Goal: Task Accomplishment & Management: Manage account settings

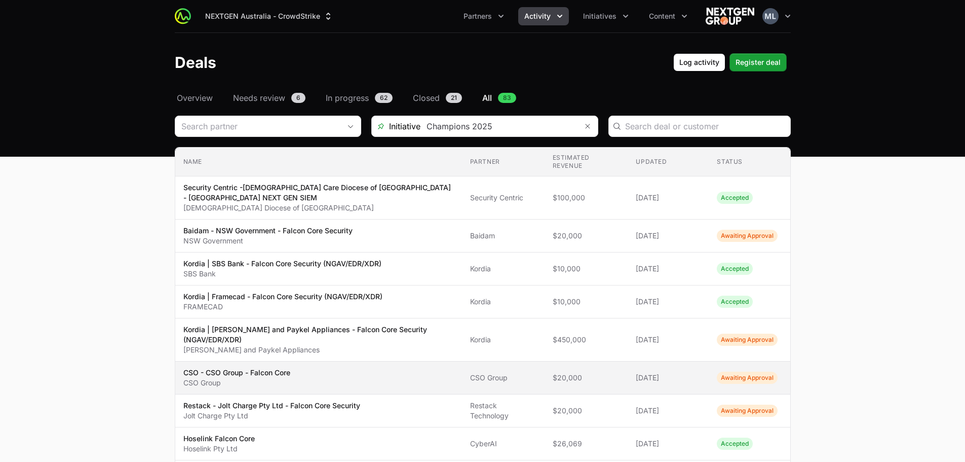
click at [330, 367] on span "CSO - CSO Group - Falcon Core CSO Group" at bounding box center [318, 377] width 271 height 20
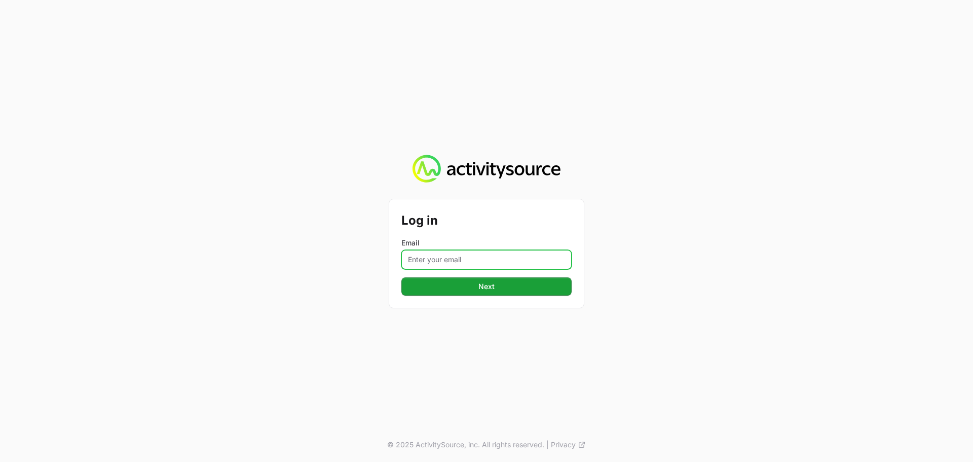
drag, startPoint x: 458, startPoint y: 257, endPoint x: 462, endPoint y: 267, distance: 11.2
click at [458, 257] on input "Email" at bounding box center [486, 259] width 170 height 19
type input "[PERSON_NAME][EMAIL_ADDRESS][DOMAIN_NAME]"
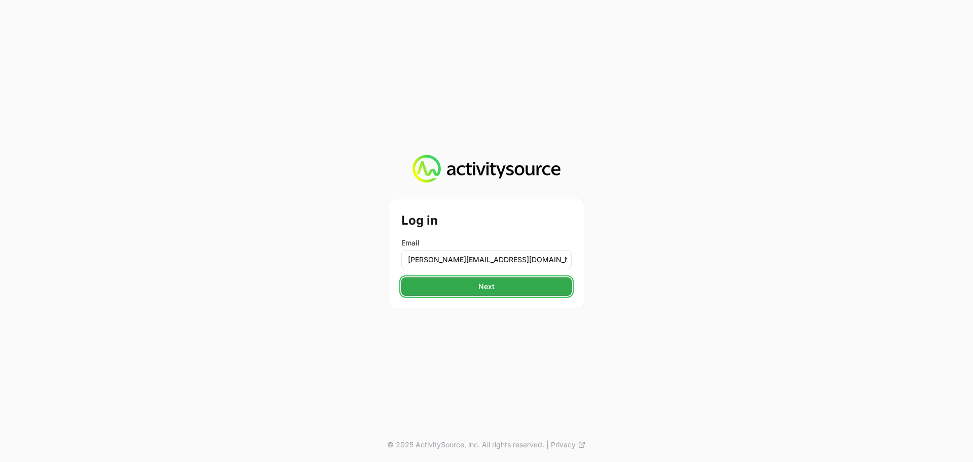
click at [477, 290] on button "Next" at bounding box center [486, 286] width 170 height 18
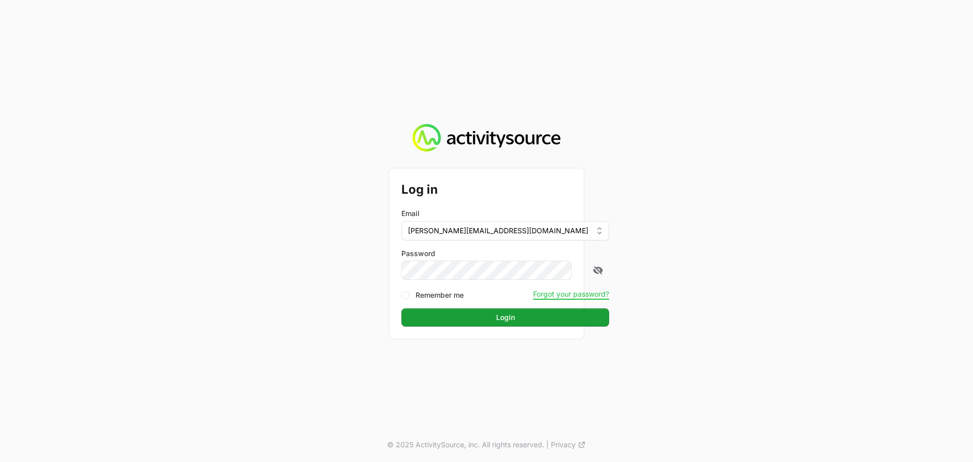
click at [487, 305] on form "Log in Email [PERSON_NAME][EMAIL_ADDRESS][DOMAIN_NAME] Password Remember me For…" at bounding box center [486, 253] width 170 height 146
click at [496, 318] on span "Login" at bounding box center [505, 317] width 19 height 12
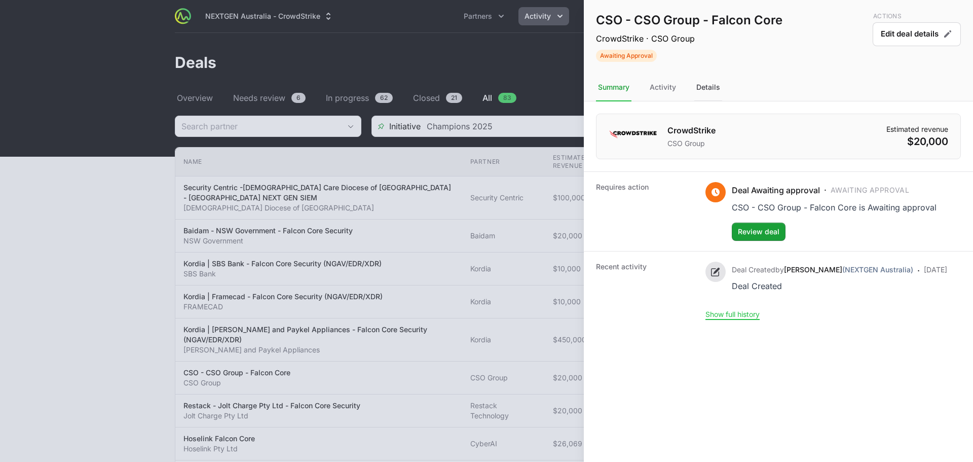
click at [700, 87] on div "Details" at bounding box center [708, 87] width 28 height 27
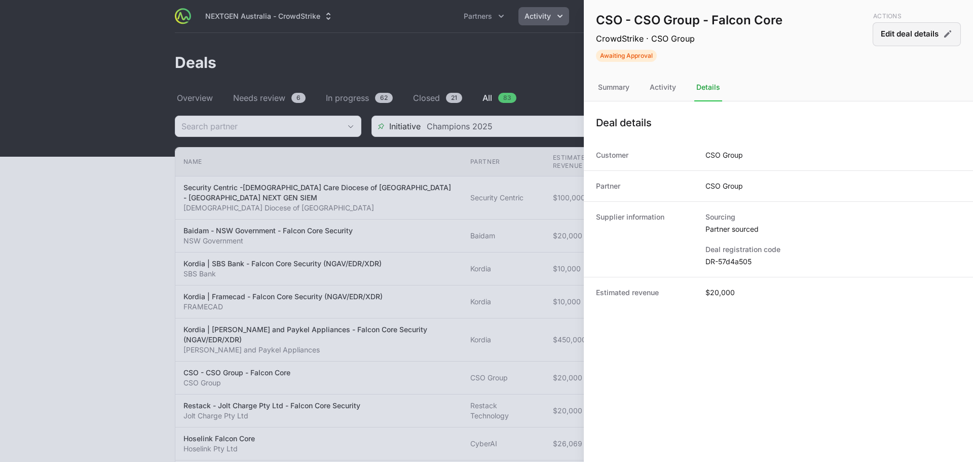
click at [911, 36] on button "Edit deal details" at bounding box center [916, 34] width 88 height 24
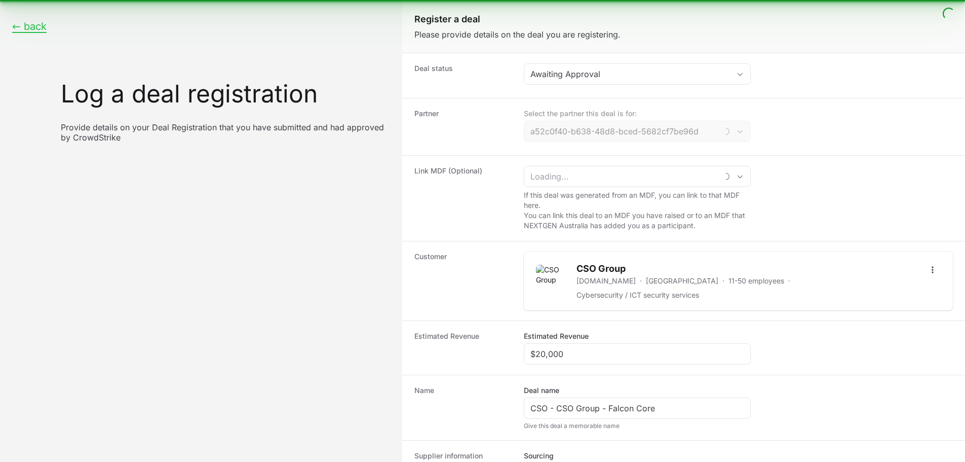
type input "CSO Group"
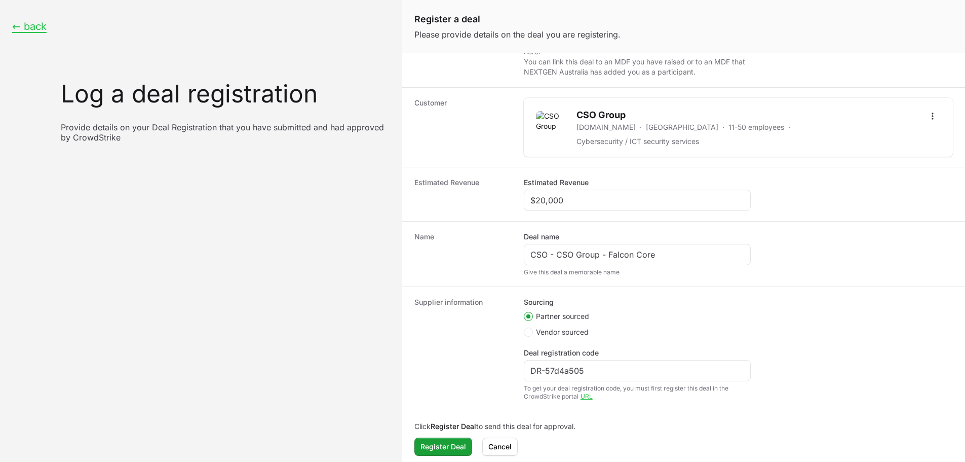
scroll to position [103, 0]
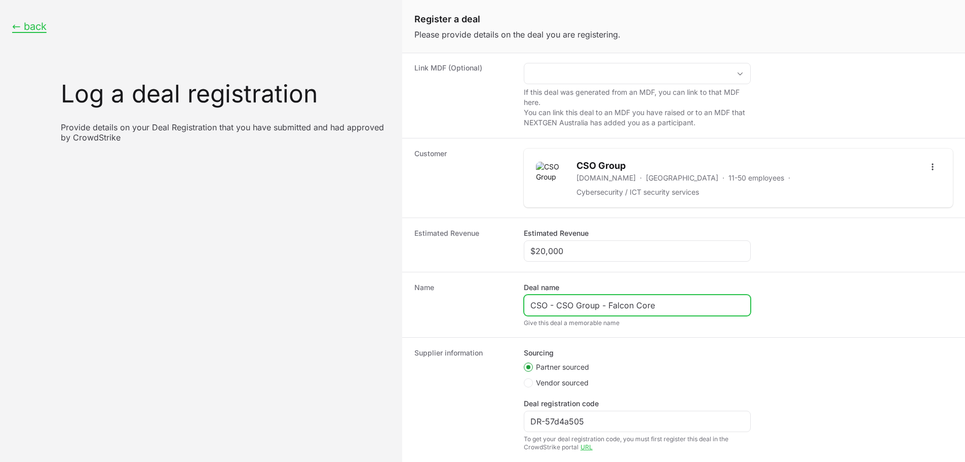
drag, startPoint x: 598, startPoint y: 300, endPoint x: 556, endPoint y: 297, distance: 42.7
click at [556, 299] on input "CSO - CSO Group - Falcon Core" at bounding box center [637, 305] width 214 height 12
drag, startPoint x: 671, startPoint y: 300, endPoint x: 621, endPoint y: 296, distance: 50.8
click at [621, 299] on input "CSO - Legal Aid NSW - Falcon Core" at bounding box center [637, 305] width 214 height 12
click at [635, 299] on input "CSO - Legal Aid NSW - NGSEIM" at bounding box center [637, 305] width 214 height 12
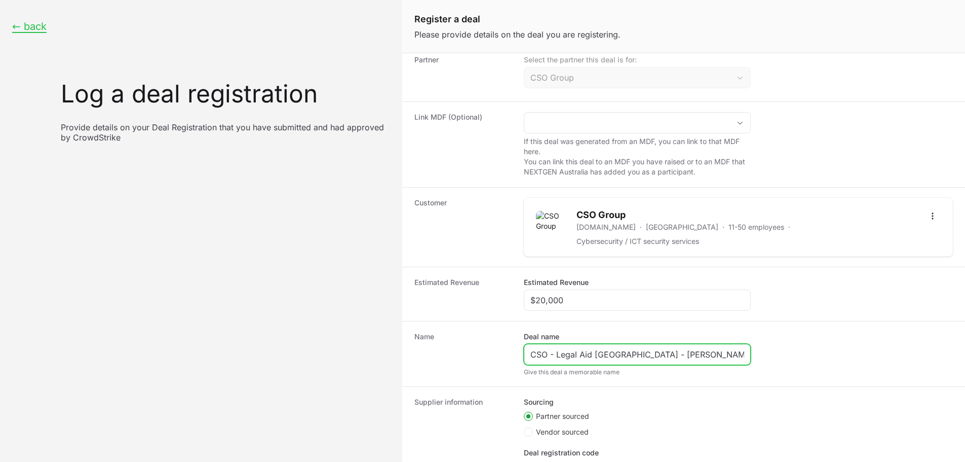
scroll to position [0, 0]
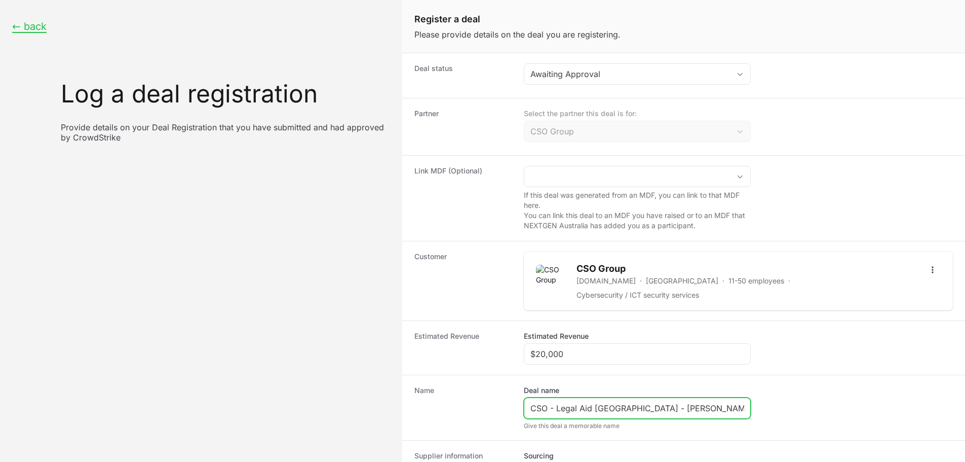
type input "CSO - Legal Aid [GEOGRAPHIC_DATA] - [PERSON_NAME]"
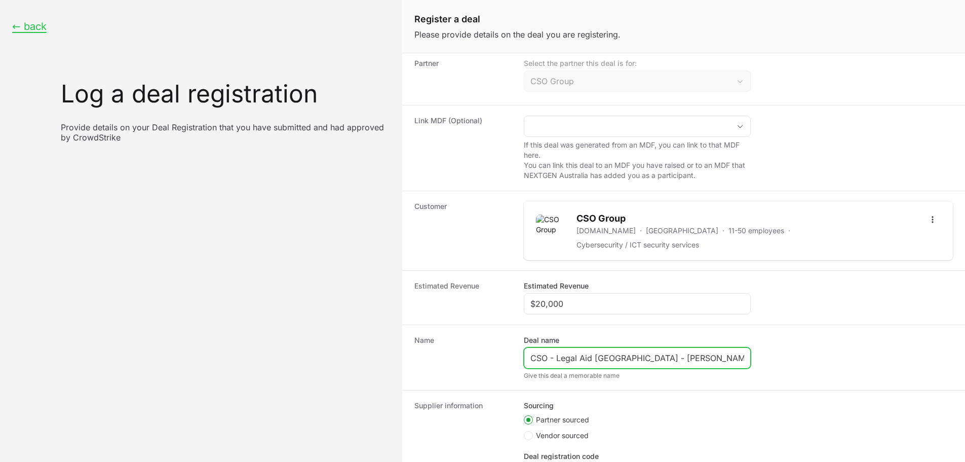
scroll to position [152, 0]
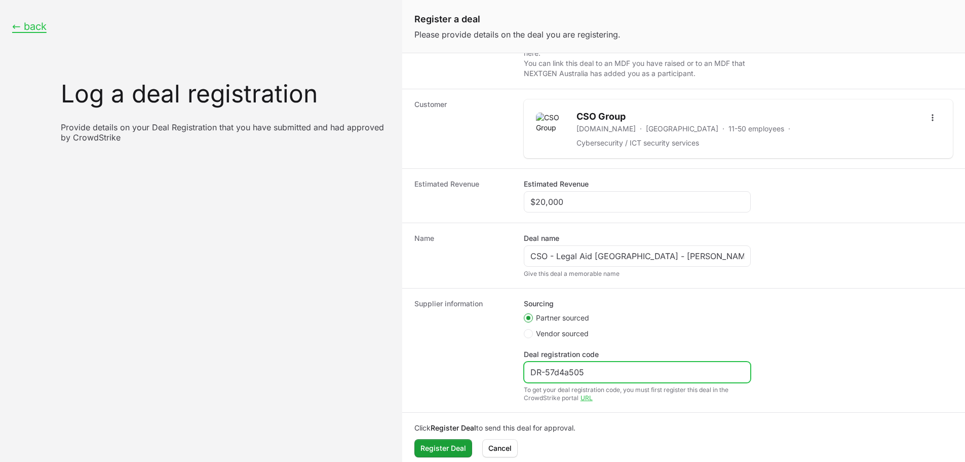
click at [581, 366] on input "DR-57d4a505" at bounding box center [637, 372] width 214 height 12
paste input "DR-b63e7c00"
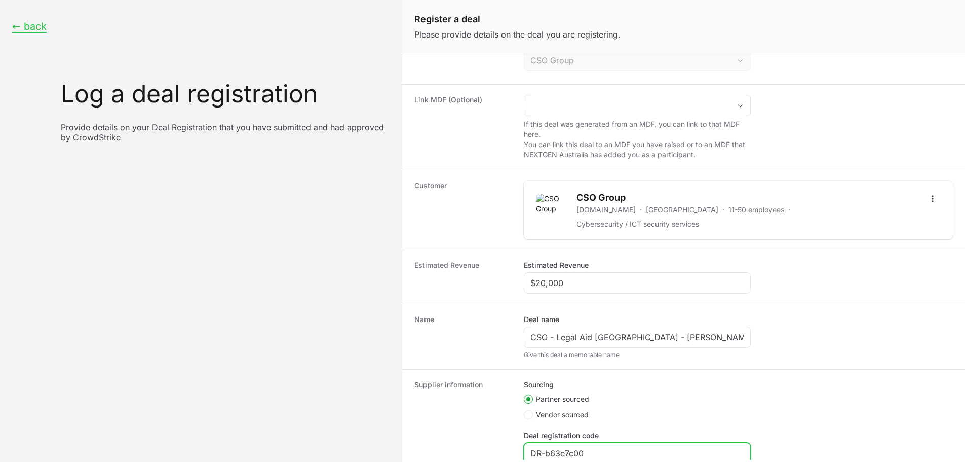
scroll to position [153, 0]
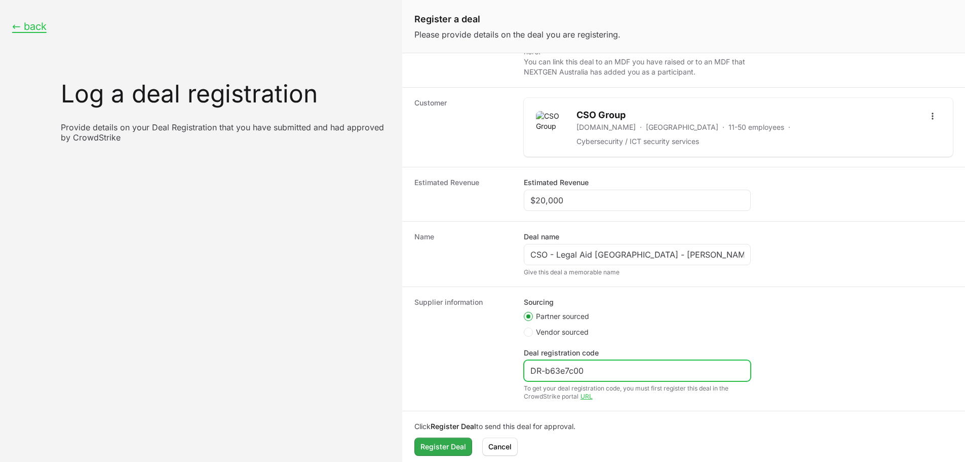
type input "DR-b63e7c00"
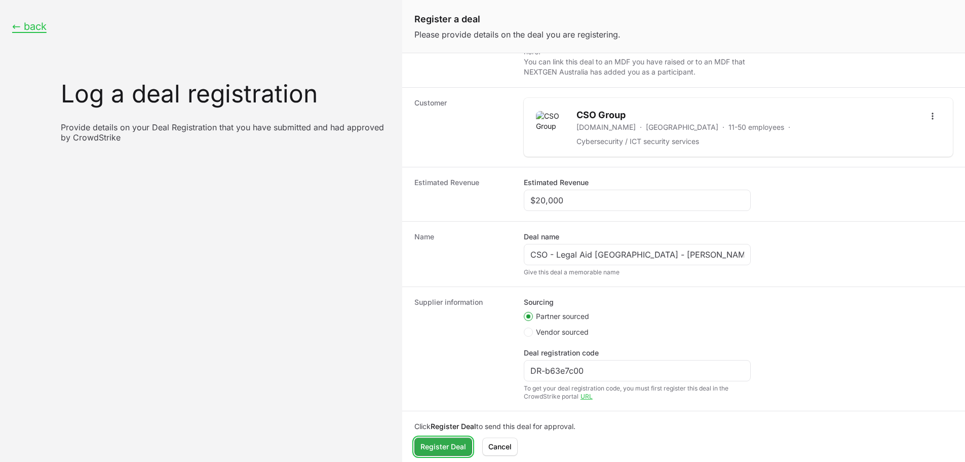
click at [454, 443] on span "Register Deal" at bounding box center [443, 446] width 46 height 12
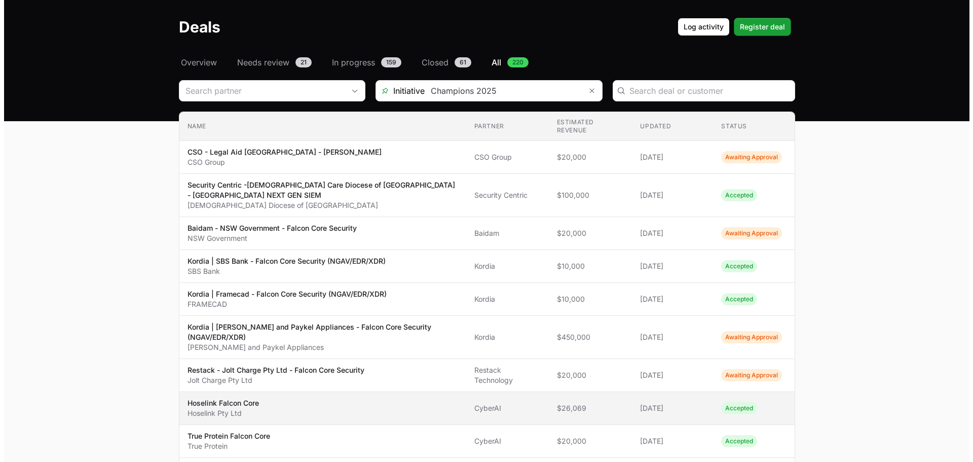
scroll to position [51, 0]
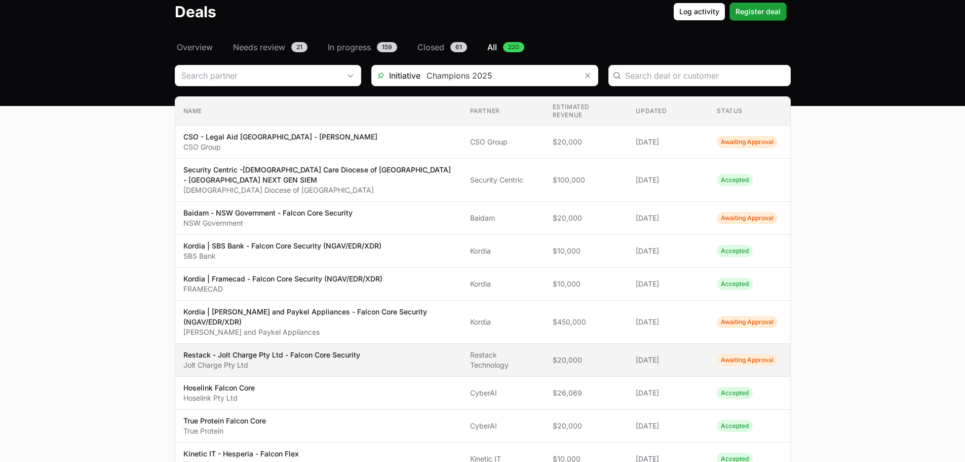
click at [401, 343] on td "Name Restack - Jolt Charge Pty Ltd - Falcon Core Security Jolt Charge Pty Ltd" at bounding box center [318, 359] width 287 height 33
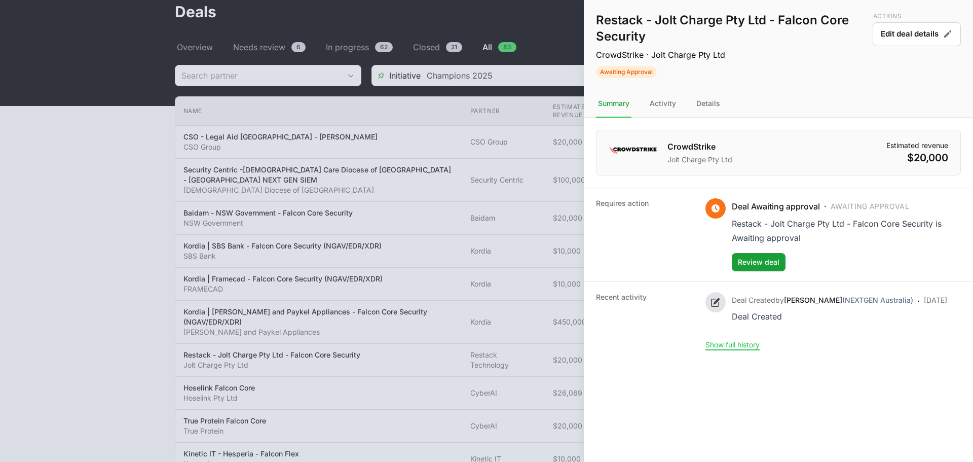
click at [693, 98] on nav "Summary Activity Details" at bounding box center [778, 103] width 389 height 27
click at [712, 106] on div "Details" at bounding box center [708, 103] width 28 height 27
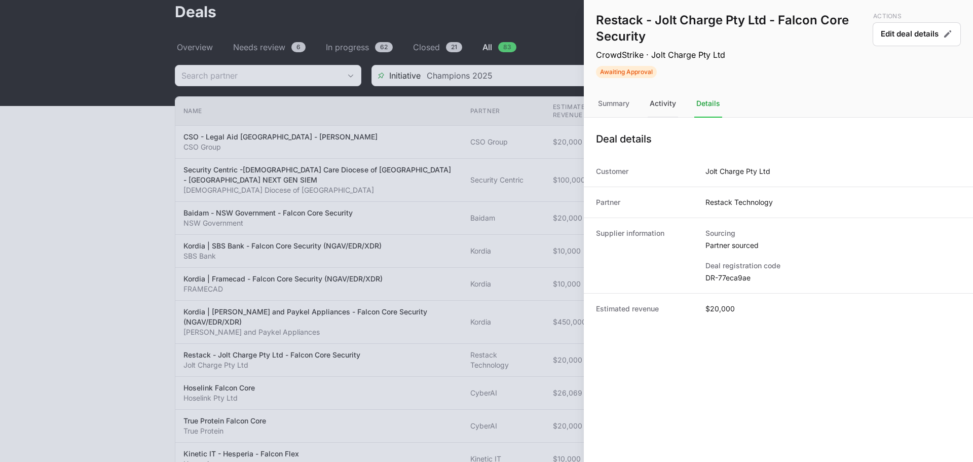
click at [654, 103] on div "Activity" at bounding box center [662, 103] width 30 height 27
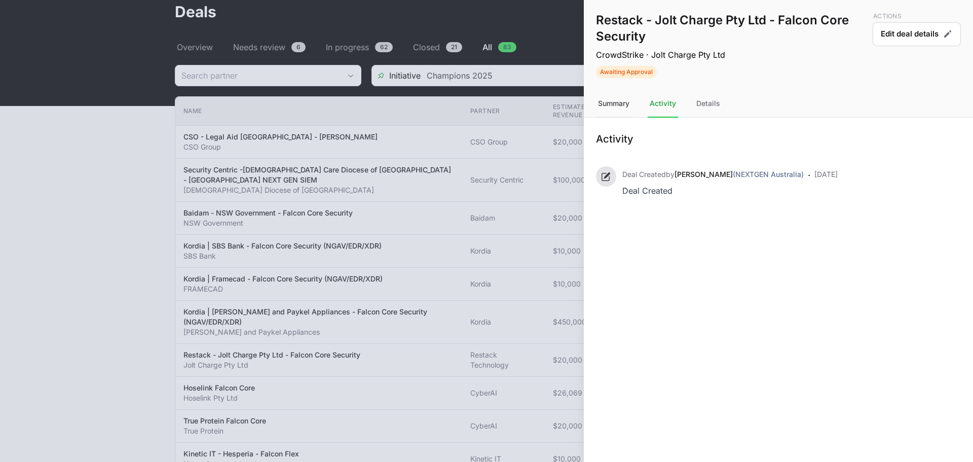
click at [616, 102] on div "Summary" at bounding box center [613, 103] width 35 height 27
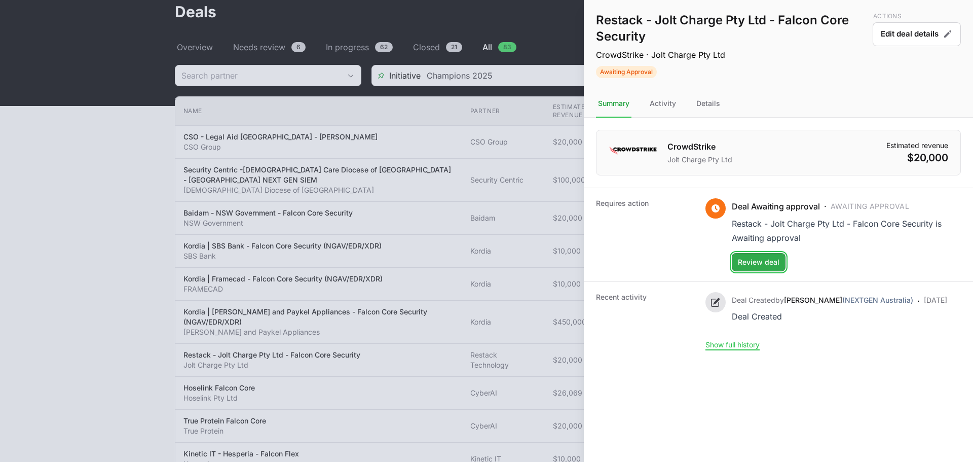
click at [770, 271] on button "Review deal" at bounding box center [759, 262] width 54 height 18
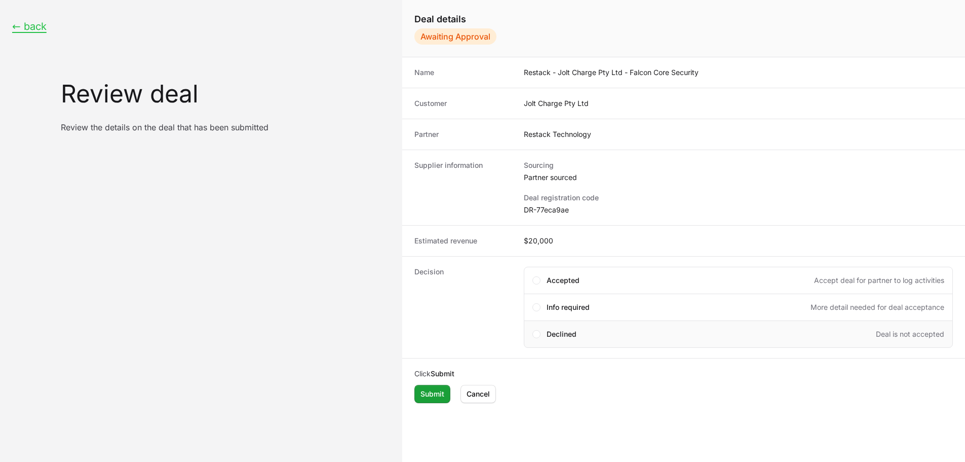
click at [581, 334] on div "Declined Deal is not accepted" at bounding box center [746, 334] width 398 height 10
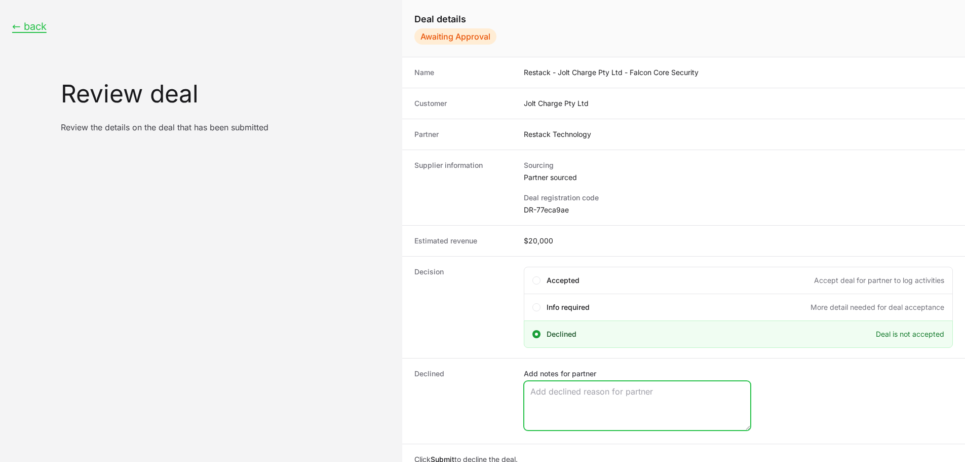
click at [619, 401] on textarea "Add notes for partner" at bounding box center [637, 405] width 226 height 49
paste textarea "Conflicting Opportunity Exists"
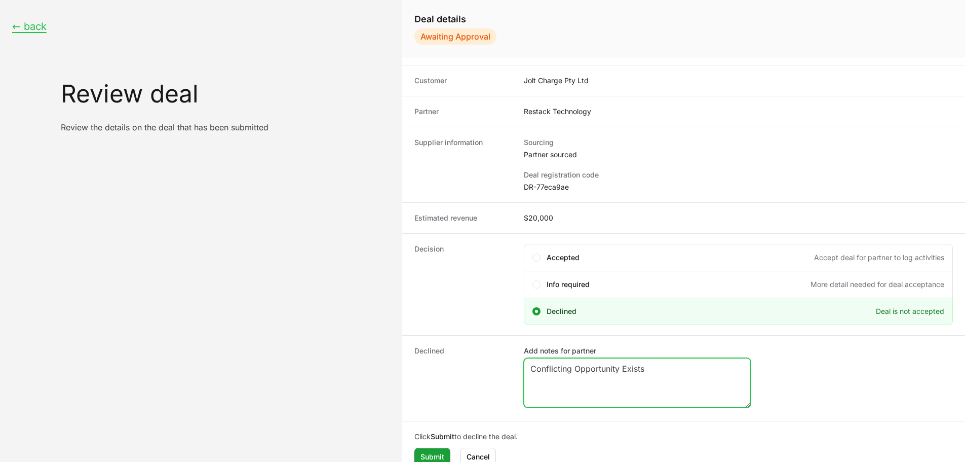
scroll to position [35, 0]
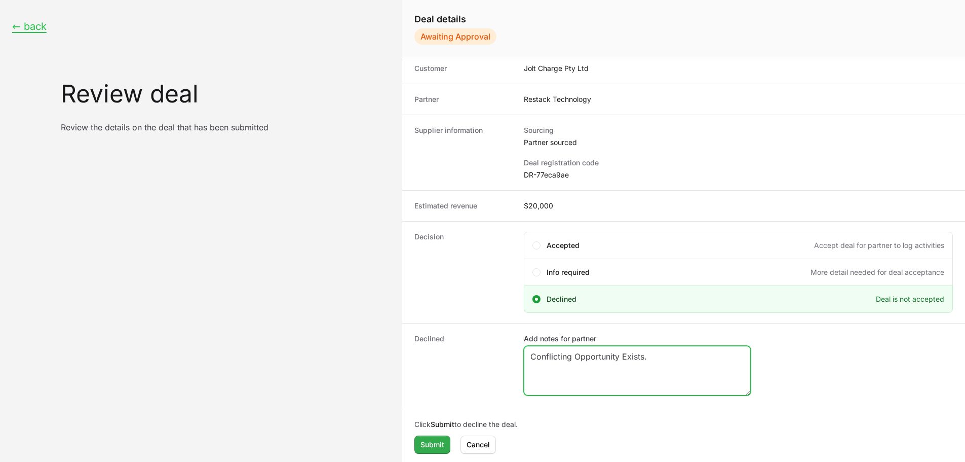
type textarea "Conflicting Opportunity Exists."
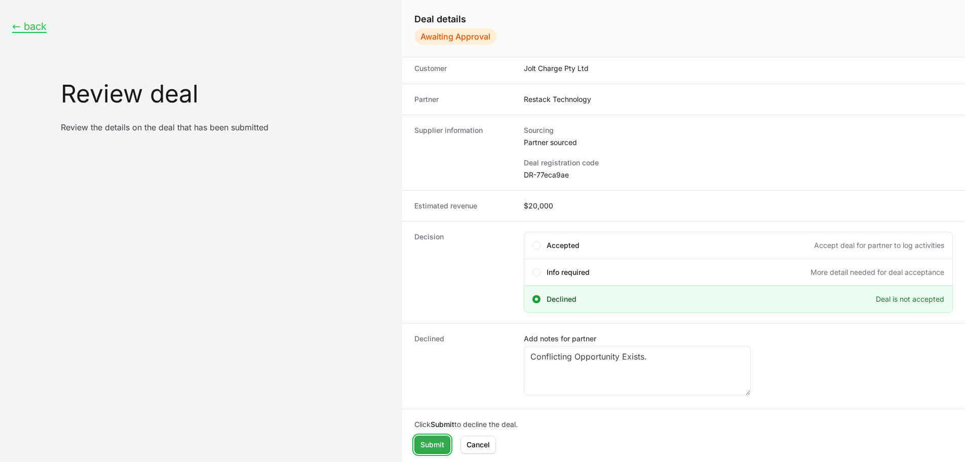
click at [437, 443] on span "Submit" at bounding box center [432, 444] width 24 height 12
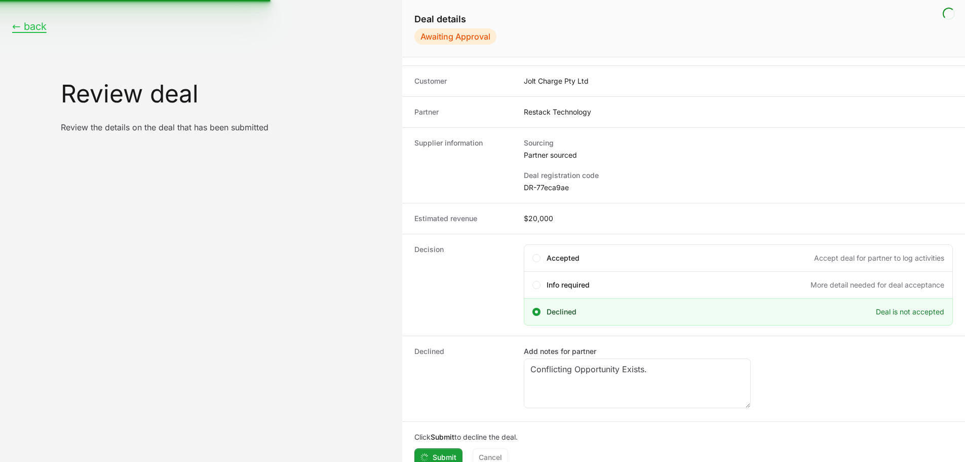
scroll to position [0, 0]
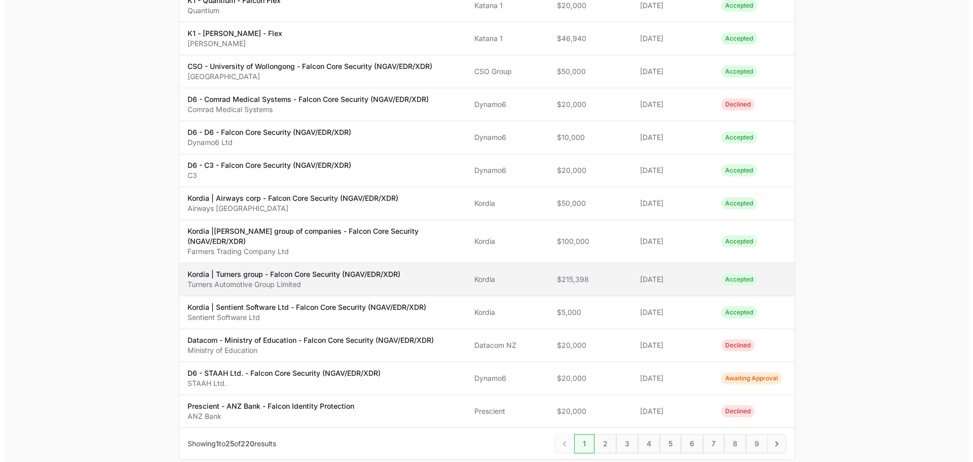
scroll to position [608, 0]
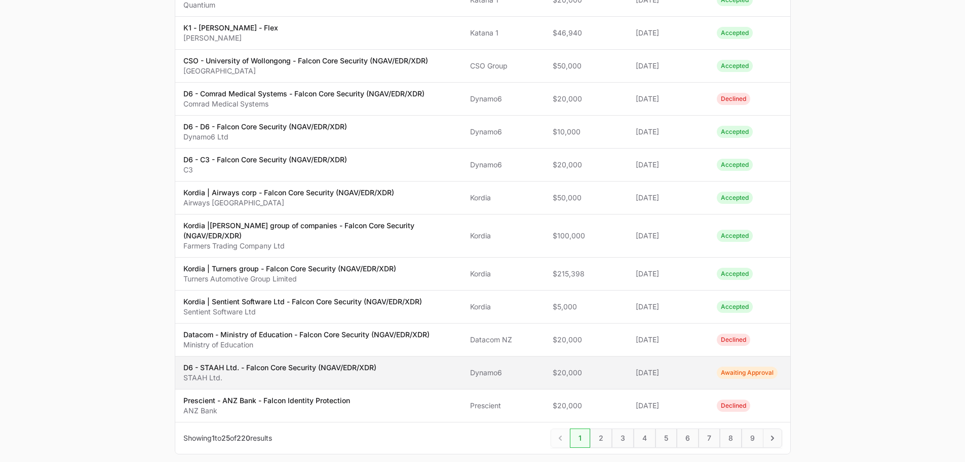
click at [314, 372] on p "STAAH Ltd." at bounding box center [279, 377] width 193 height 10
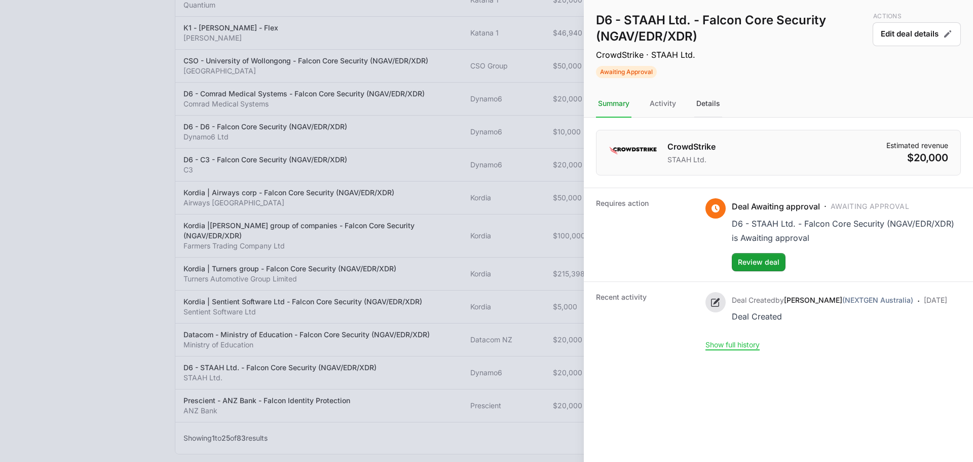
click at [712, 101] on div "Details" at bounding box center [708, 103] width 28 height 27
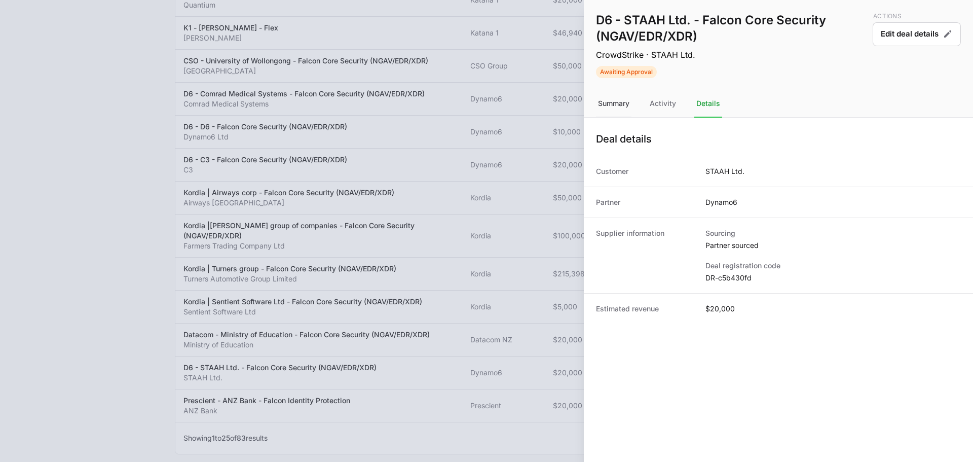
click at [625, 104] on div "Summary" at bounding box center [613, 103] width 35 height 27
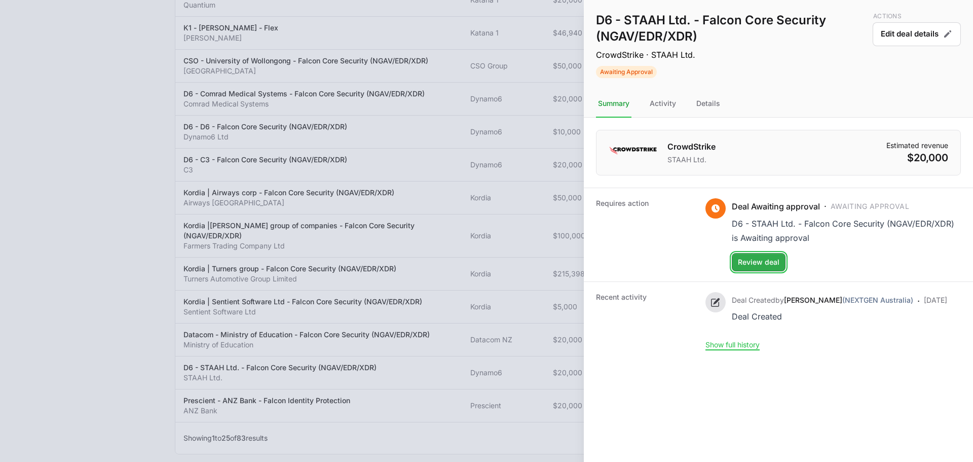
click at [780, 265] on button "Review deal" at bounding box center [759, 262] width 54 height 18
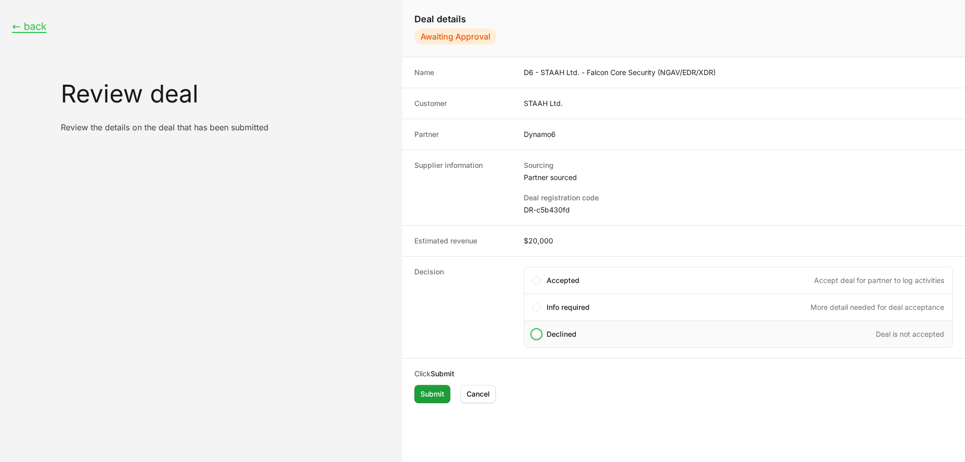
click at [566, 330] on span "Declined" at bounding box center [562, 334] width 30 height 10
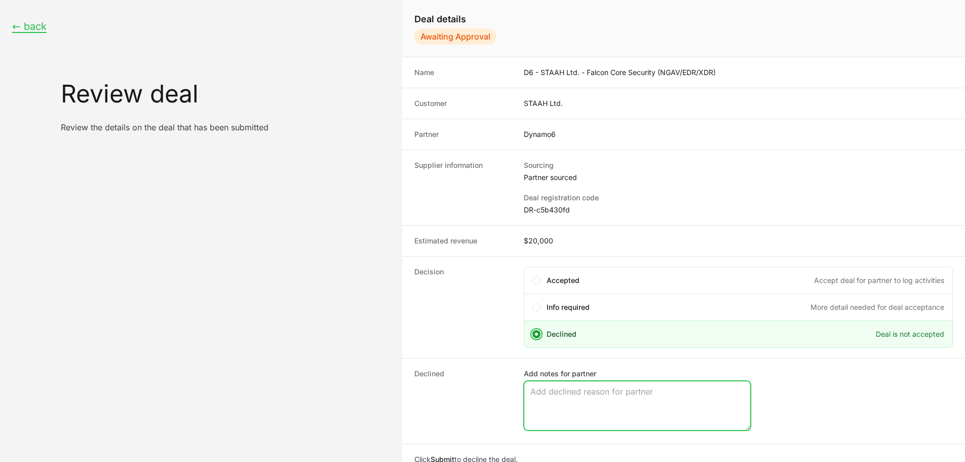
click at [571, 403] on textarea "Add notes for partner" at bounding box center [637, 405] width 226 height 49
paste textarea "Not A Qualified Opportunity."
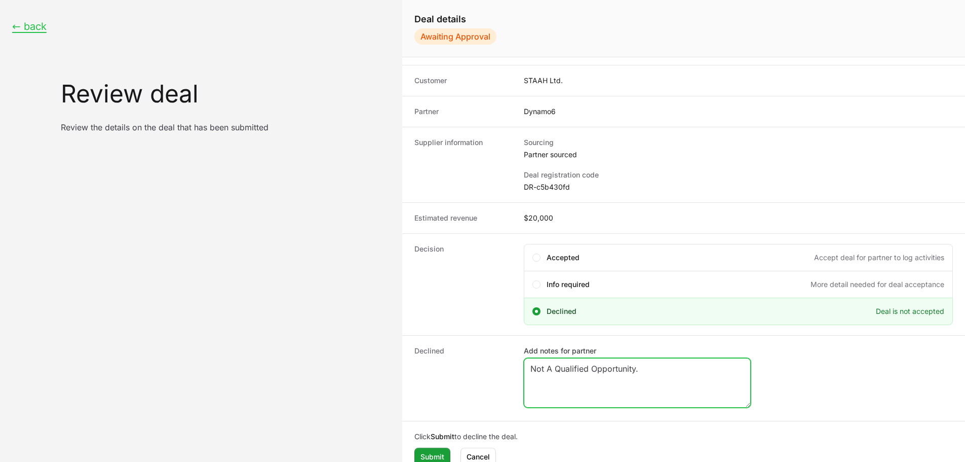
scroll to position [35, 0]
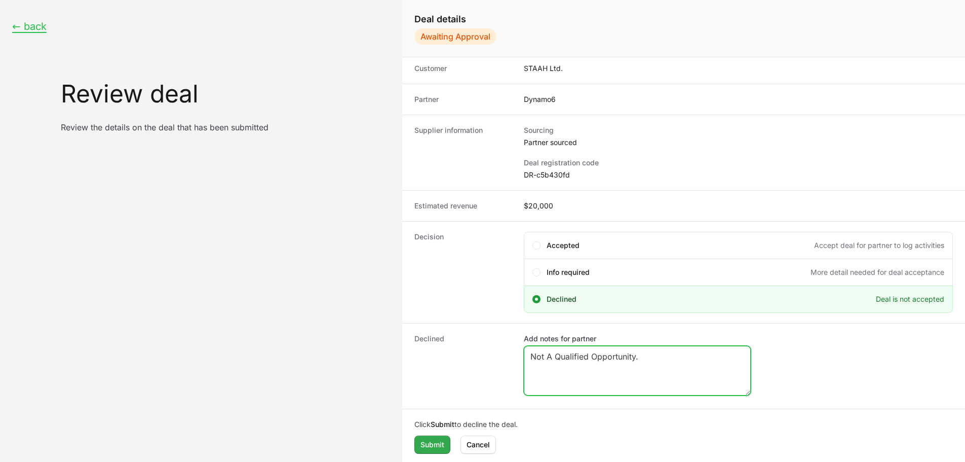
type textarea "Not A Qualified Opportunity."
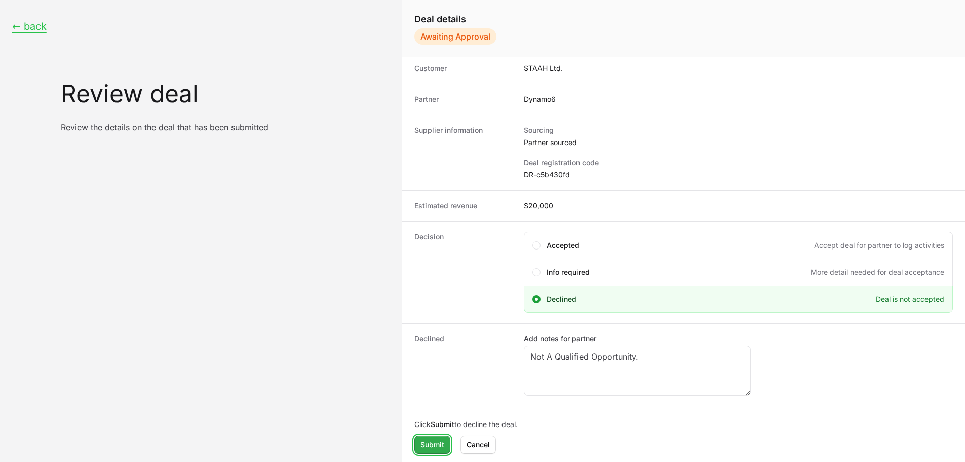
click at [435, 450] on button "Submit" at bounding box center [432, 444] width 36 height 18
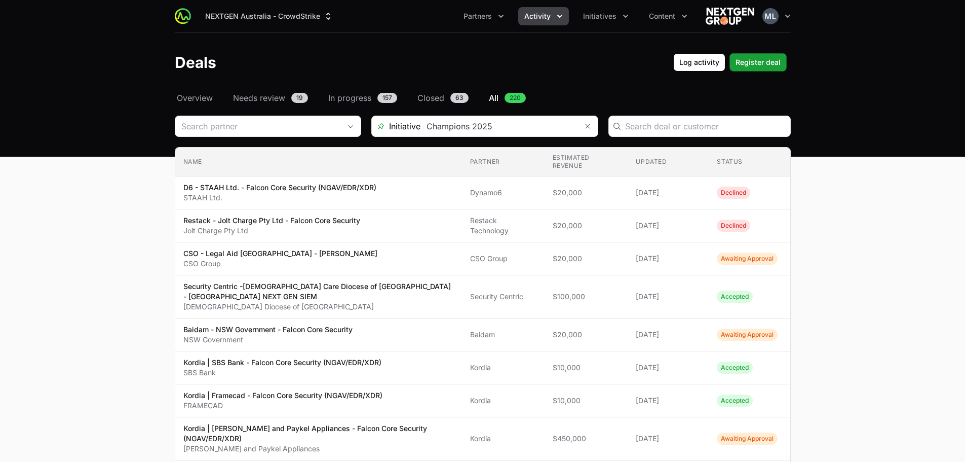
click at [219, 132] on input "Deals Filters" at bounding box center [254, 126] width 159 height 20
click at [316, 130] on input "Deals Filters" at bounding box center [254, 126] width 159 height 20
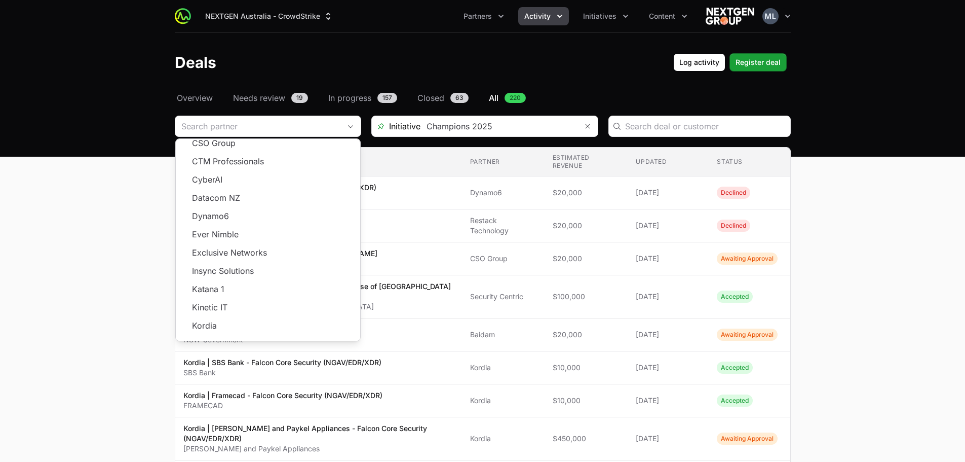
click at [468, 46] on header "Deals Log activity Register deal" at bounding box center [482, 62] width 965 height 59
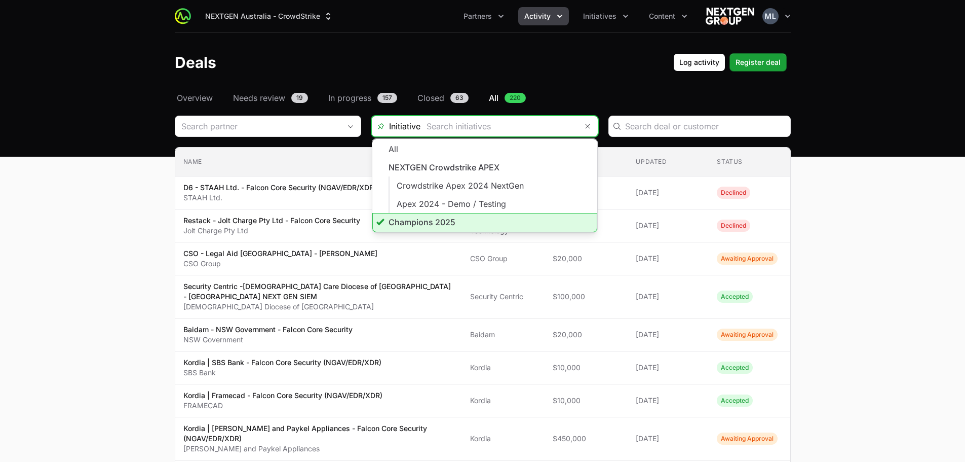
click at [530, 121] on input "Deals Filters" at bounding box center [498, 126] width 157 height 20
click at [420, 223] on li "Champions 2025" at bounding box center [484, 222] width 225 height 19
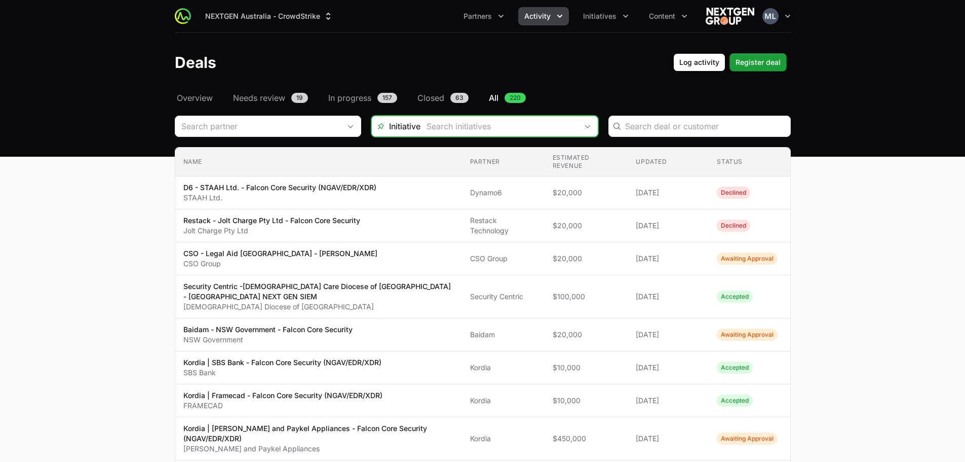
click at [541, 121] on input "Deals Filters" at bounding box center [498, 126] width 157 height 20
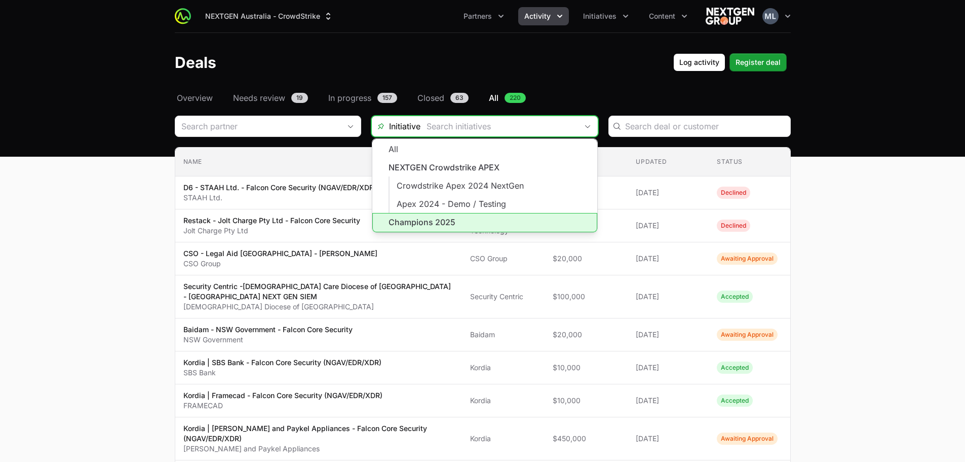
click at [445, 218] on li "Champions 2025" at bounding box center [484, 222] width 225 height 19
type input "Champions 2025"
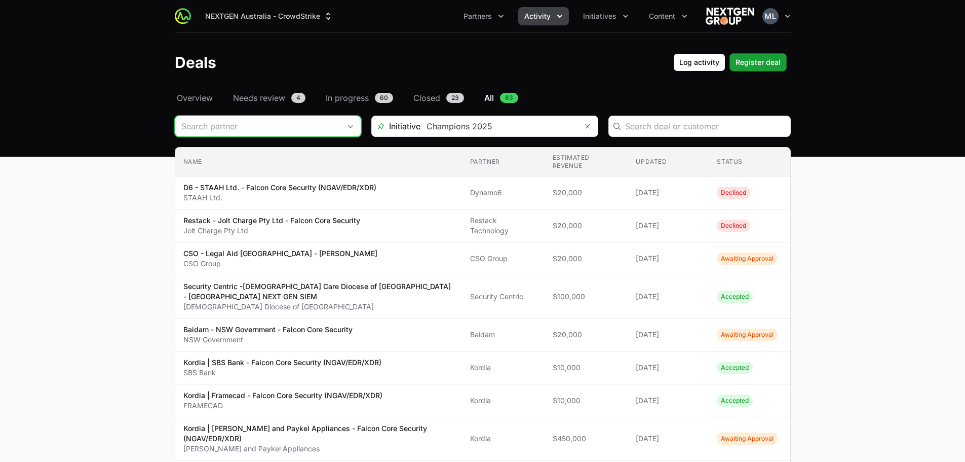
click at [300, 129] on input "Deals Filters" at bounding box center [257, 126] width 165 height 20
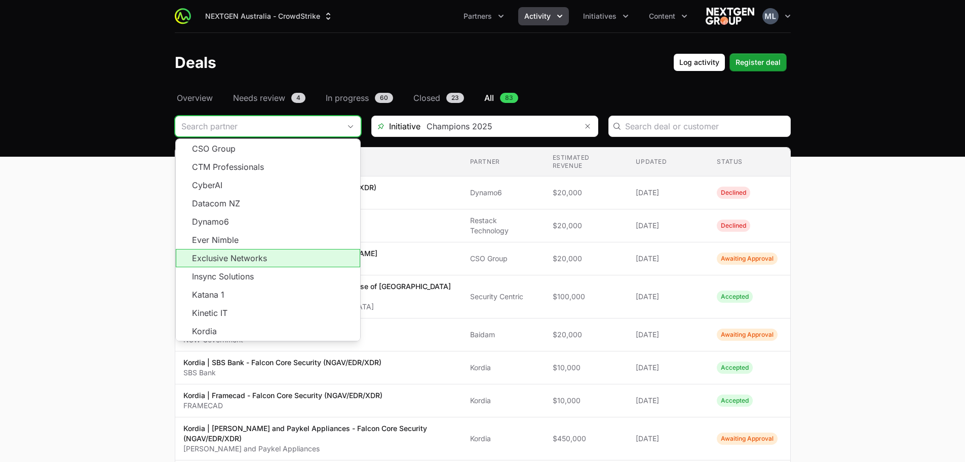
scroll to position [182, 0]
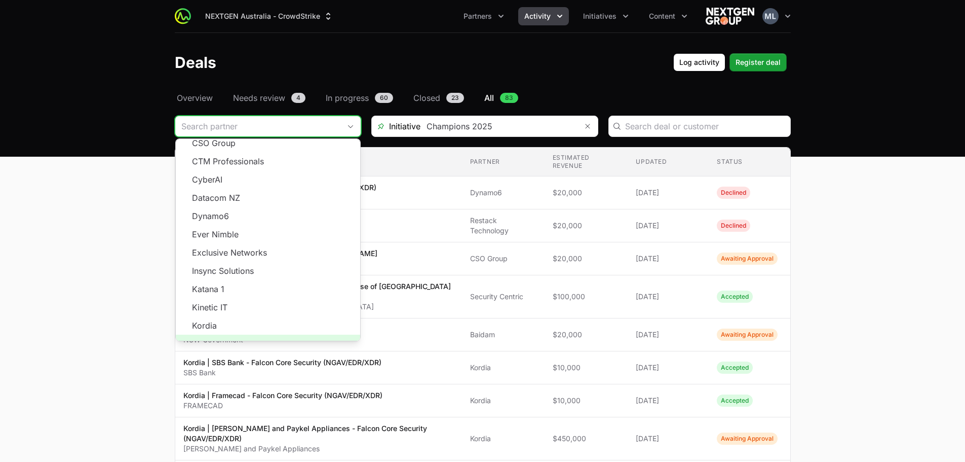
click at [270, 334] on span "Load more" at bounding box center [268, 343] width 184 height 18
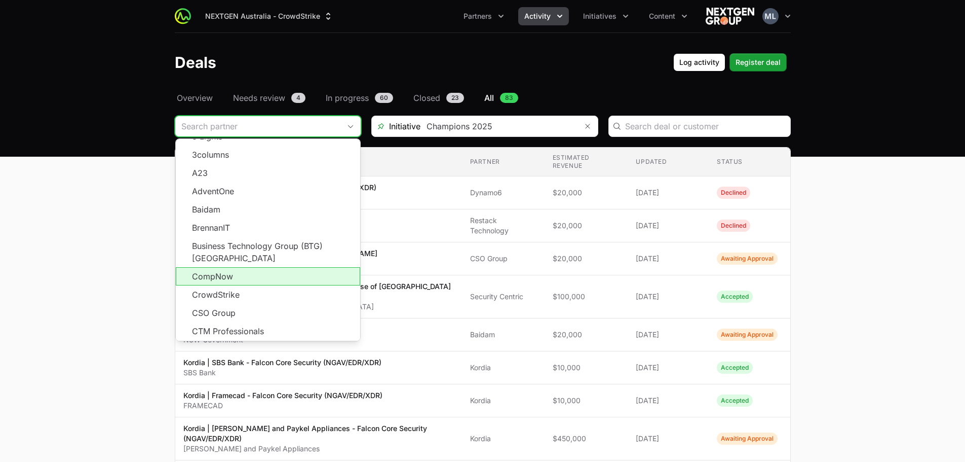
scroll to position [0, 0]
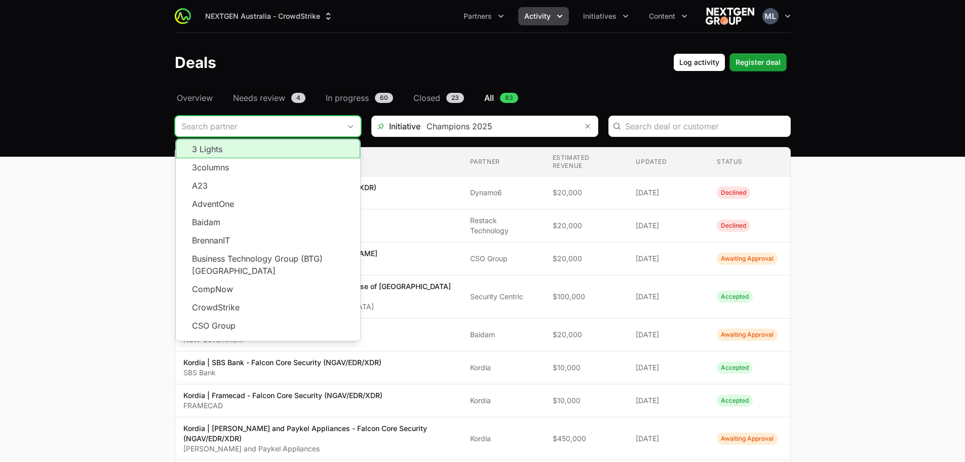
click at [232, 150] on li "3 Lights" at bounding box center [268, 148] width 184 height 19
type input "3 Lights"
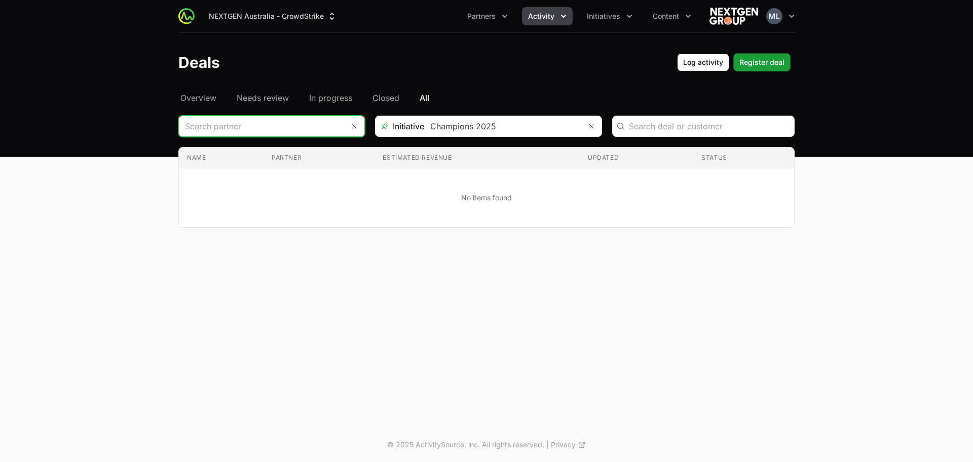
click at [278, 123] on input "Deals Filters" at bounding box center [261, 126] width 165 height 20
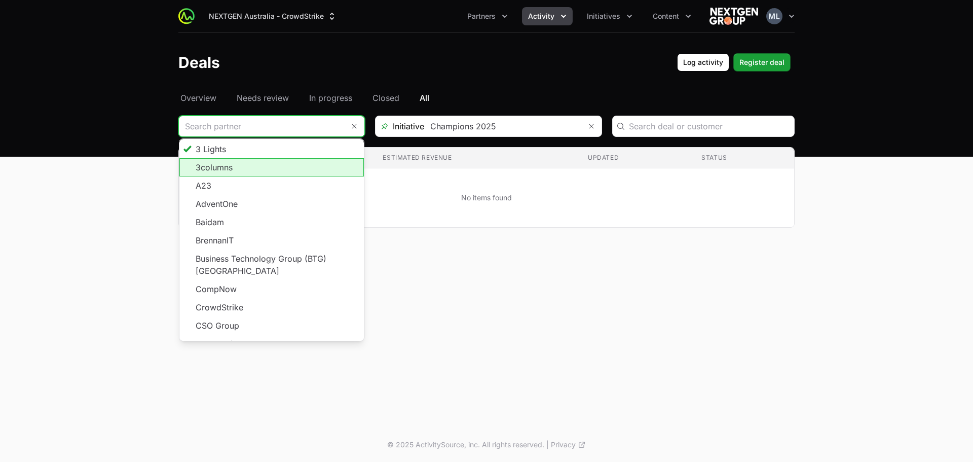
click at [227, 169] on li "3columns" at bounding box center [271, 167] width 184 height 18
type input "3columns"
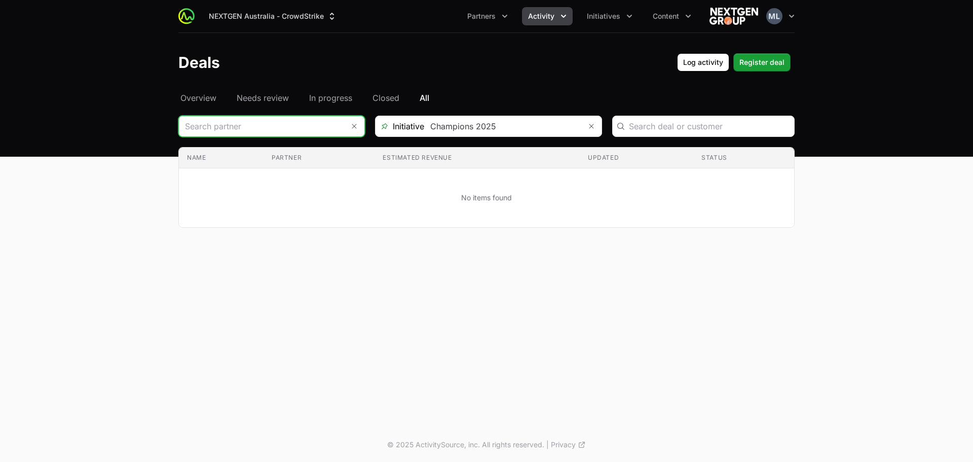
click at [246, 124] on input "Deals Filters" at bounding box center [261, 126] width 165 height 20
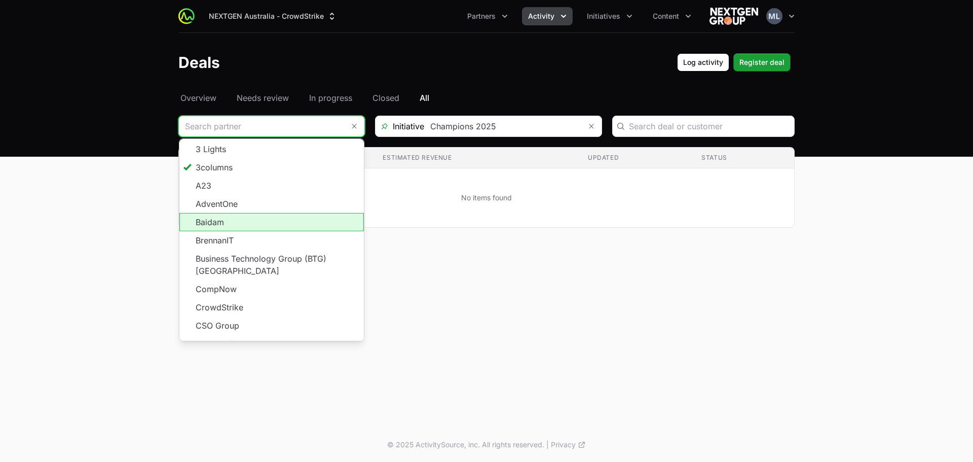
click at [223, 221] on li "Baidam" at bounding box center [271, 222] width 184 height 18
type input "Baidam"
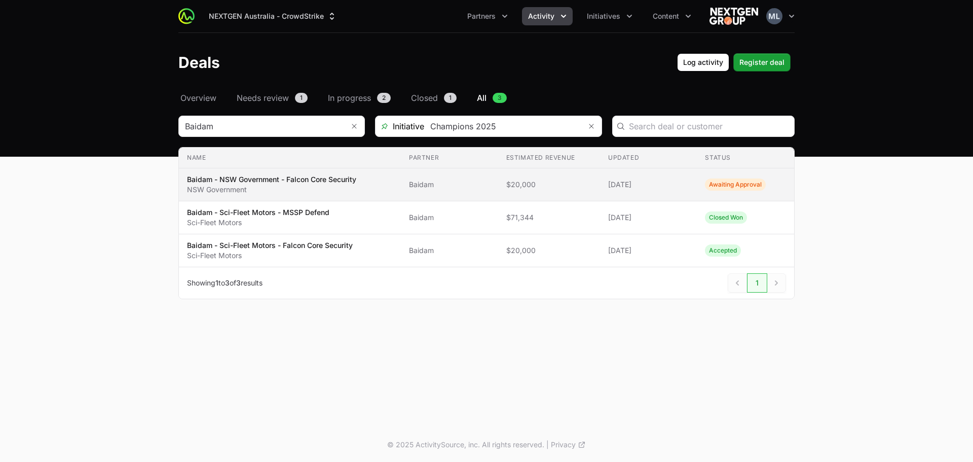
click at [278, 182] on p "Baidam - NSW Government - Falcon Core Security" at bounding box center [271, 179] width 169 height 10
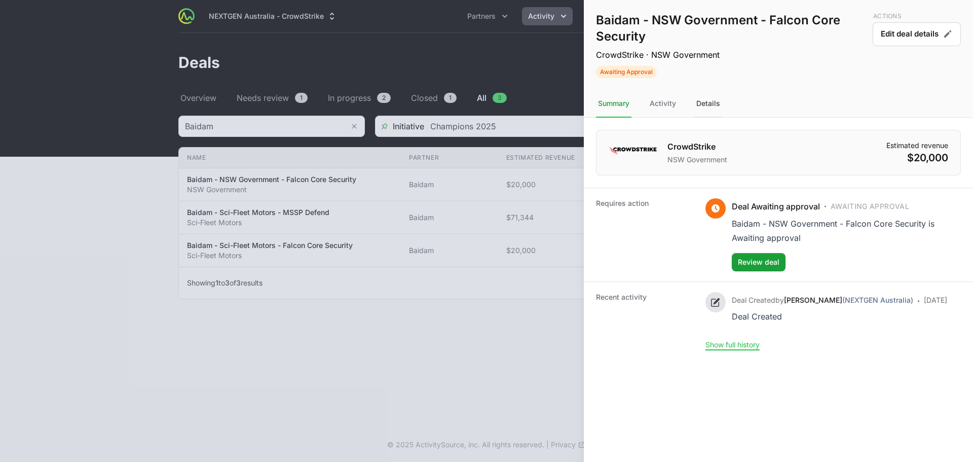
click at [714, 110] on div "Details" at bounding box center [708, 103] width 28 height 27
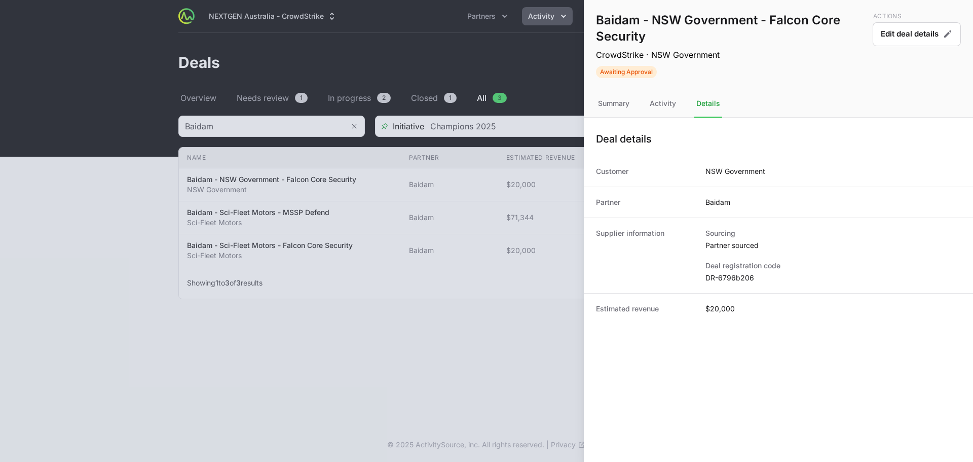
click at [740, 275] on dd "DR-6796b206" at bounding box center [832, 278] width 255 height 10
copy dl "DR-6796b206"
click at [608, 105] on div "Summary" at bounding box center [613, 103] width 35 height 27
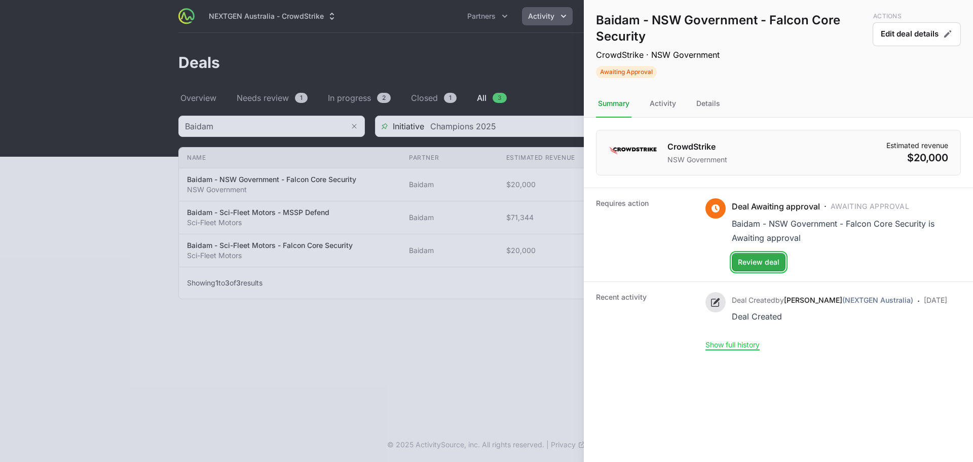
click at [755, 263] on span "Review deal" at bounding box center [759, 262] width 42 height 12
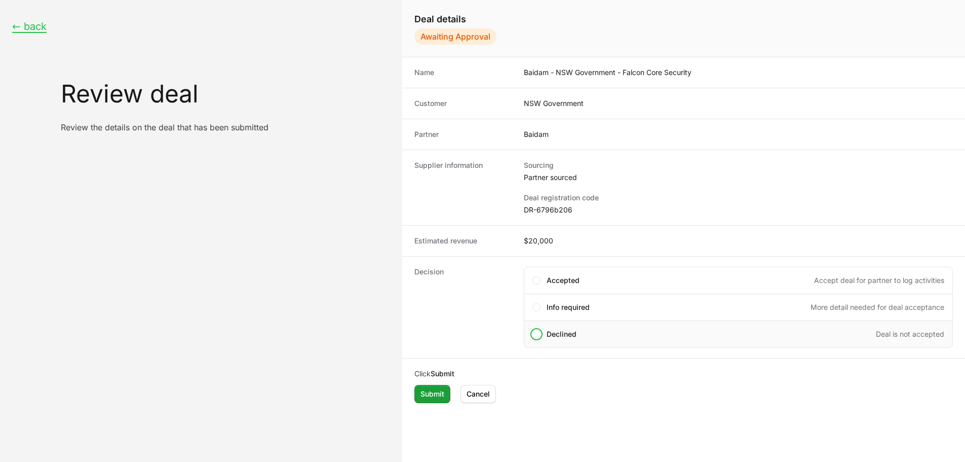
click at [555, 337] on span "Declined" at bounding box center [562, 334] width 30 height 10
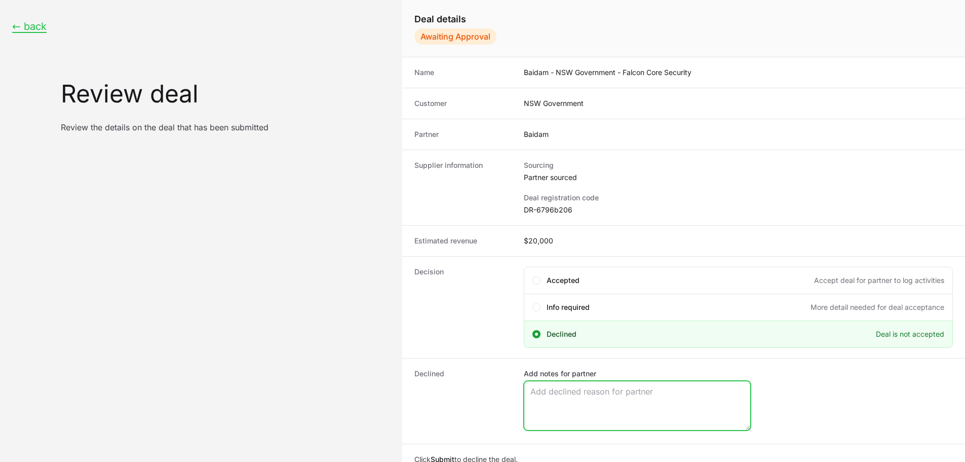
click at [694, 406] on textarea "Add notes for partner" at bounding box center [637, 405] width 226 height 49
paste textarea "DR-6796b206"
type textarea "DR-6796b206"
click at [574, 403] on textarea "Add notes for partner" at bounding box center [637, 405] width 226 height 49
paste textarea "Not A Qualified Opportunity"
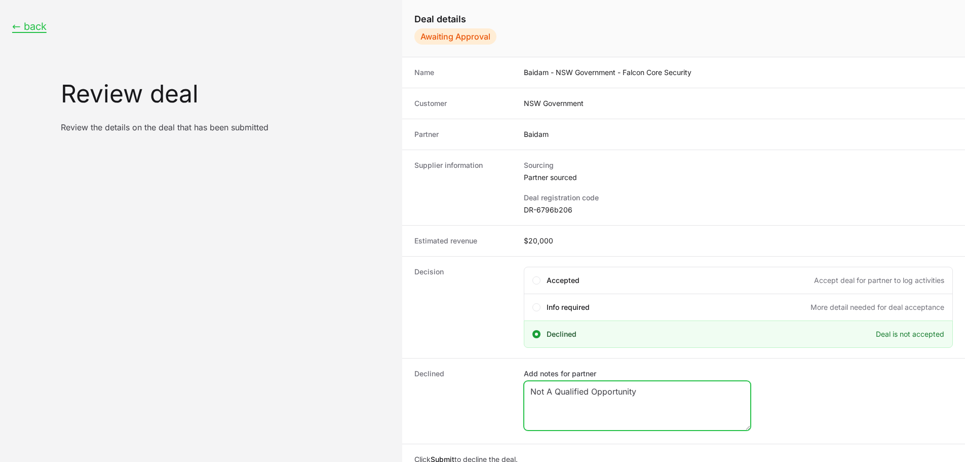
scroll to position [35, 0]
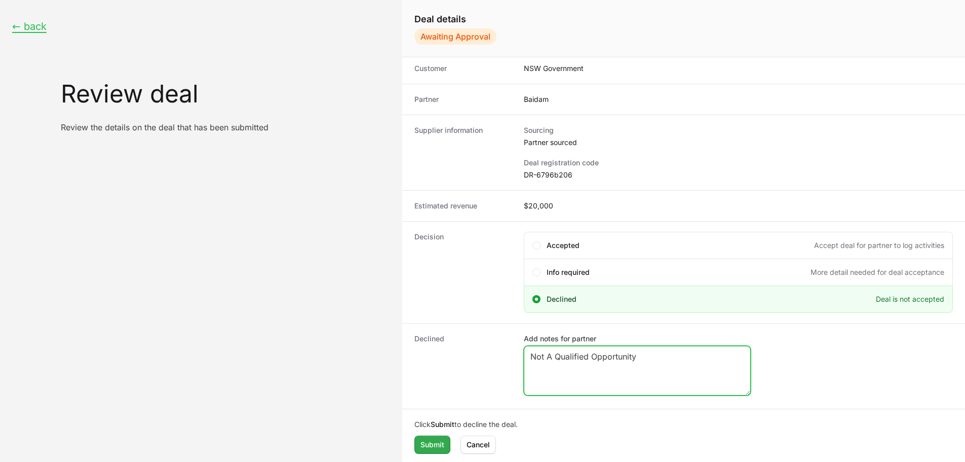
type textarea "Not A Qualified Opportunity"
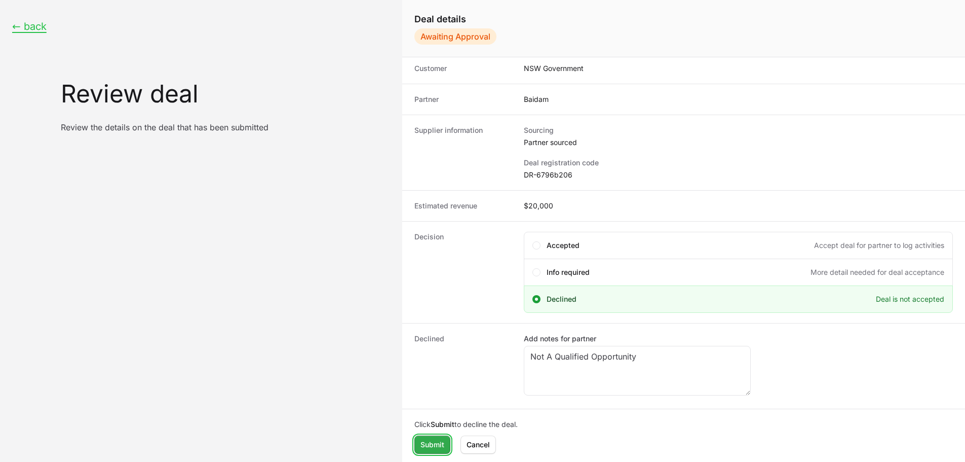
click at [437, 452] on button "Submit" at bounding box center [432, 444] width 36 height 18
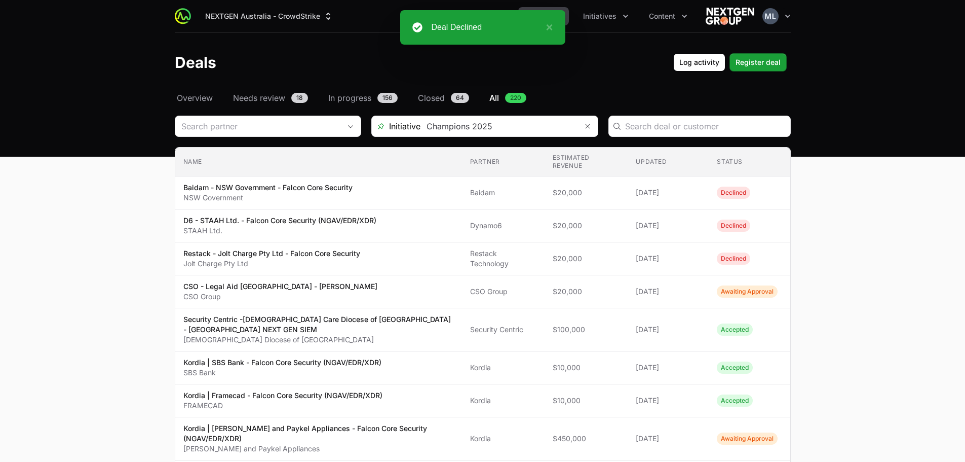
click at [581, 76] on header "Deals Log activity Register deal" at bounding box center [482, 62] width 965 height 59
click at [317, 121] on input "Deals Filters" at bounding box center [254, 126] width 159 height 20
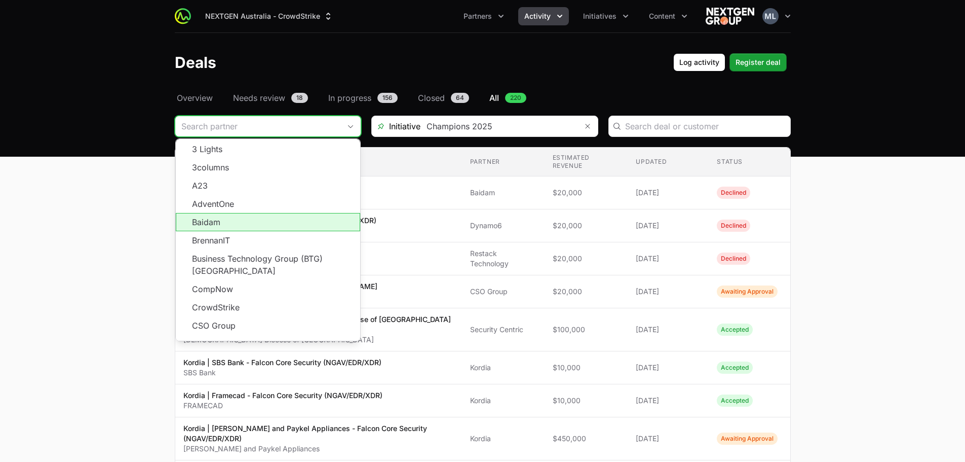
click at [236, 223] on li "Baidam" at bounding box center [268, 222] width 184 height 18
type input "Baidam"
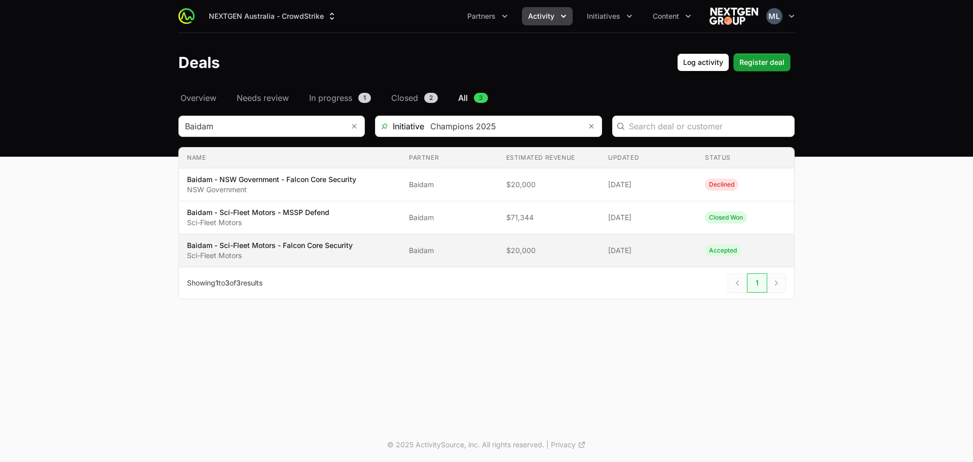
click at [279, 242] on p "Baidam - Sci-Fleet Motors - Falcon Core Security" at bounding box center [270, 245] width 166 height 10
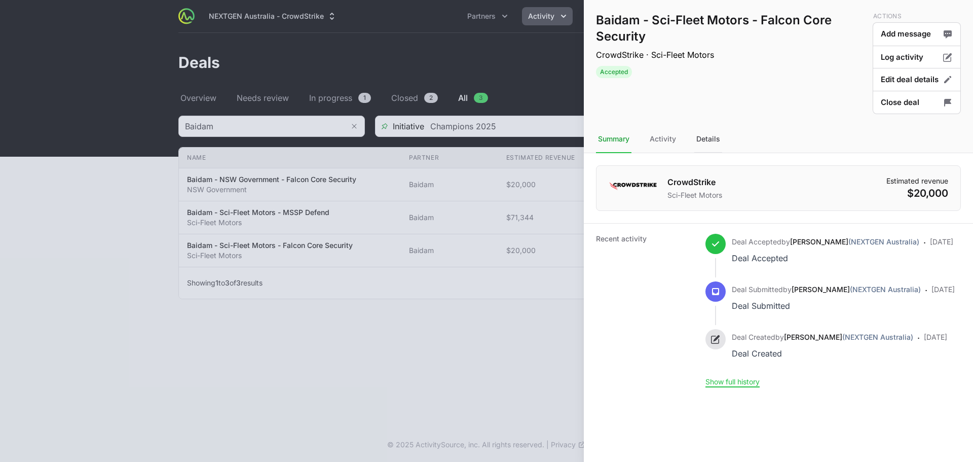
click at [712, 137] on div "Details" at bounding box center [708, 139] width 28 height 27
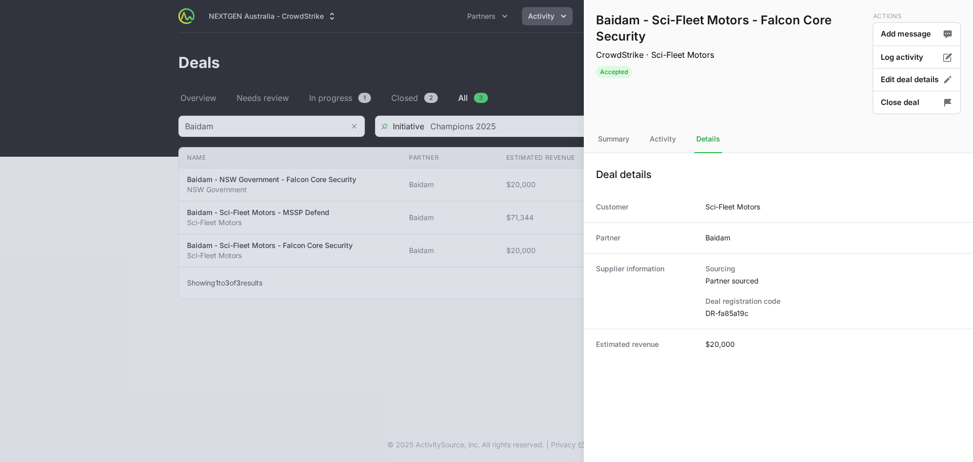
click at [727, 317] on dd "DR-fa85a19c" at bounding box center [832, 313] width 255 height 10
copy dl "DR-fa85a19c"
click at [625, 140] on div "Summary" at bounding box center [613, 139] width 35 height 27
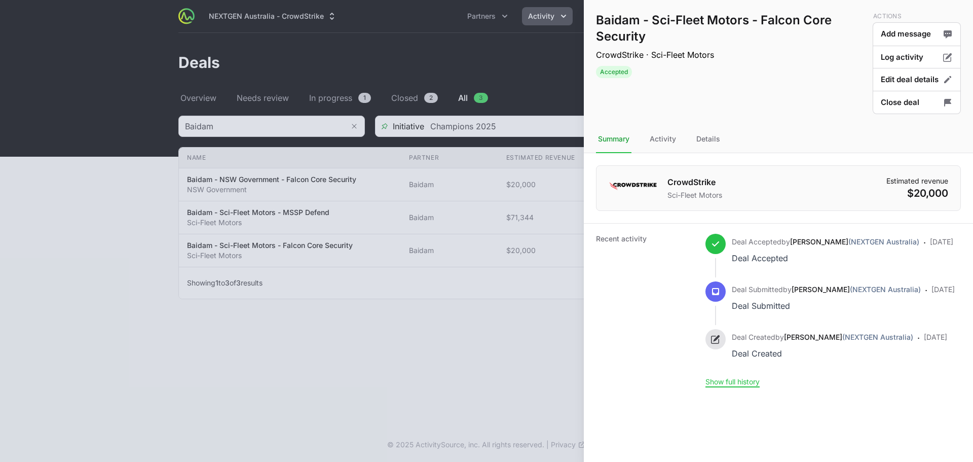
click at [477, 334] on div at bounding box center [486, 231] width 973 height 462
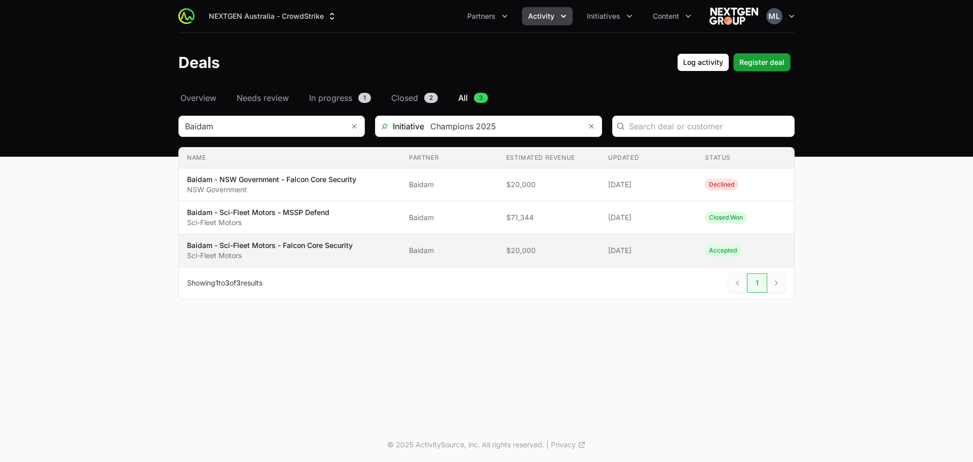
click at [285, 245] on p "Baidam - Sci-Fleet Motors - Falcon Core Security" at bounding box center [270, 245] width 166 height 10
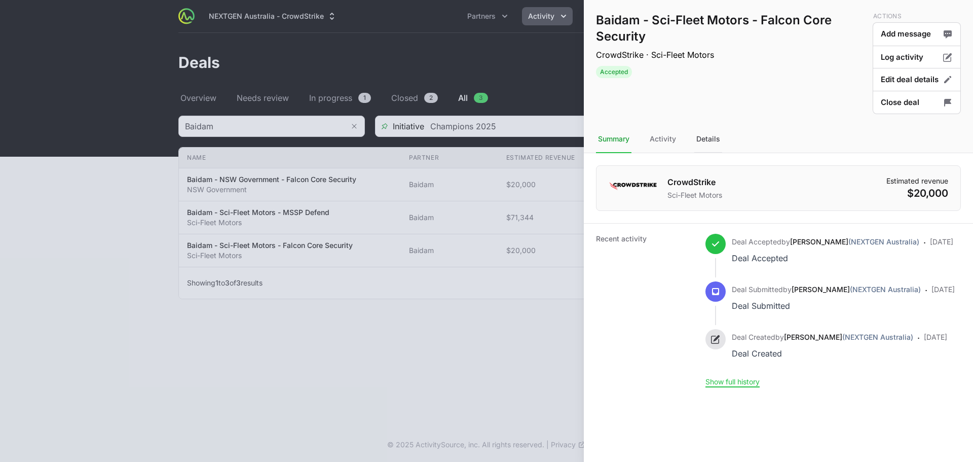
click at [702, 136] on div "Details" at bounding box center [708, 139] width 28 height 27
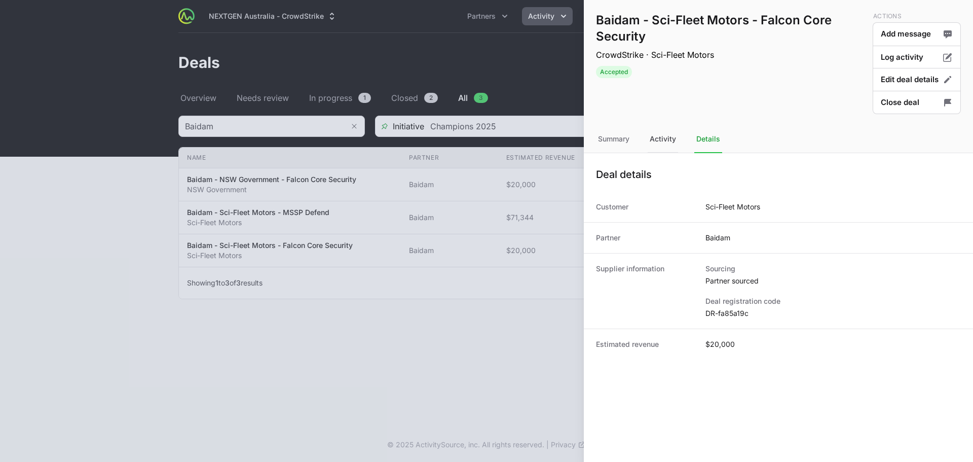
click at [664, 140] on div "Activity" at bounding box center [662, 139] width 30 height 27
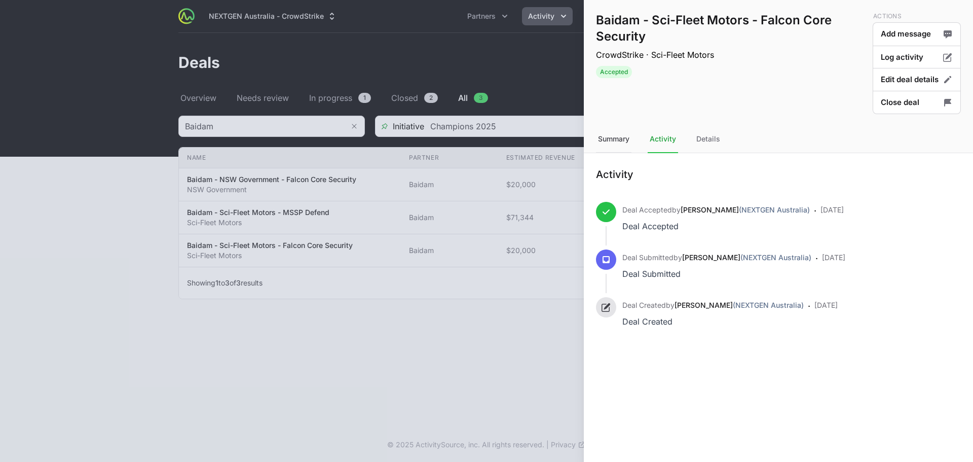
click at [608, 138] on div "Summary" at bounding box center [613, 139] width 35 height 27
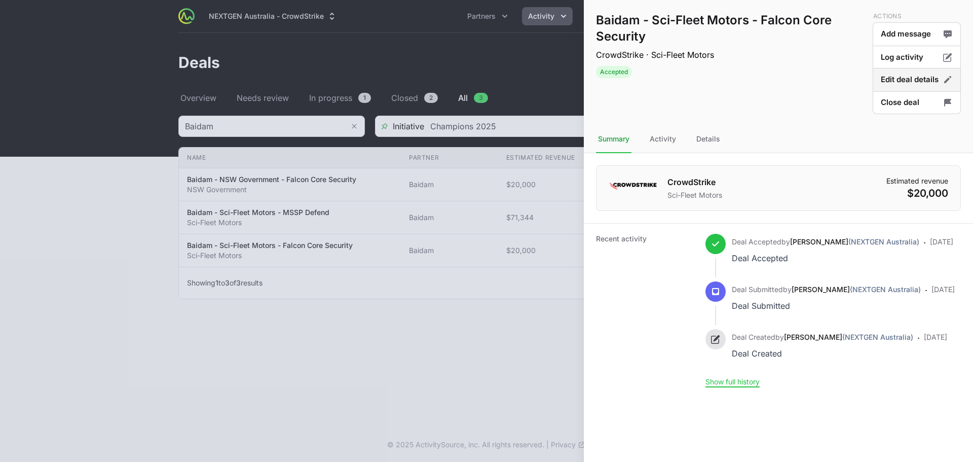
click at [909, 72] on button "Edit deal details" at bounding box center [916, 80] width 88 height 24
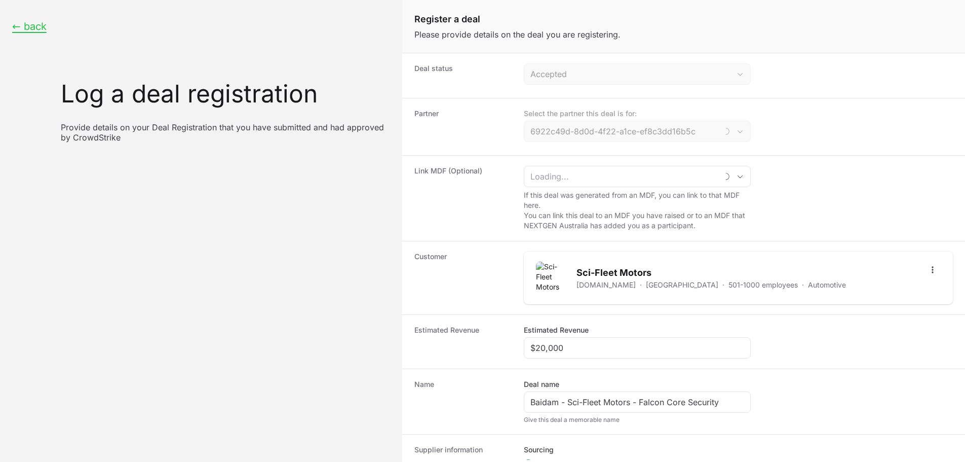
type input "Baidam"
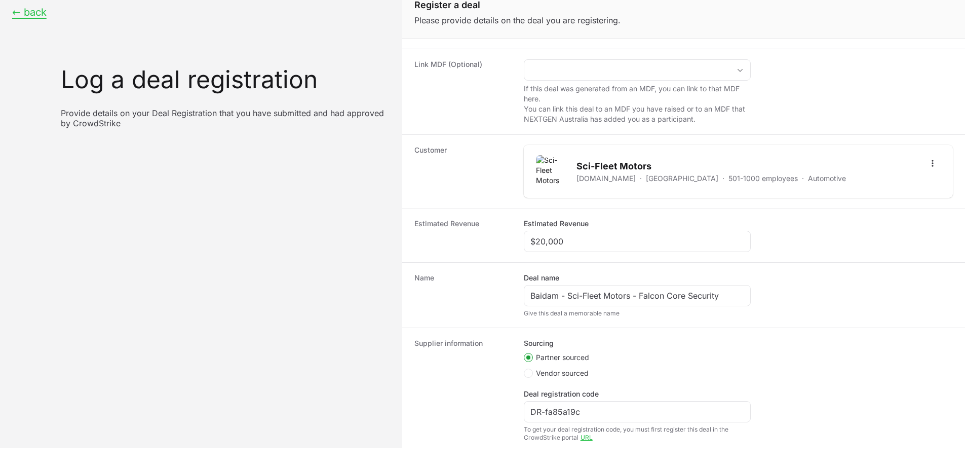
scroll to position [153, 0]
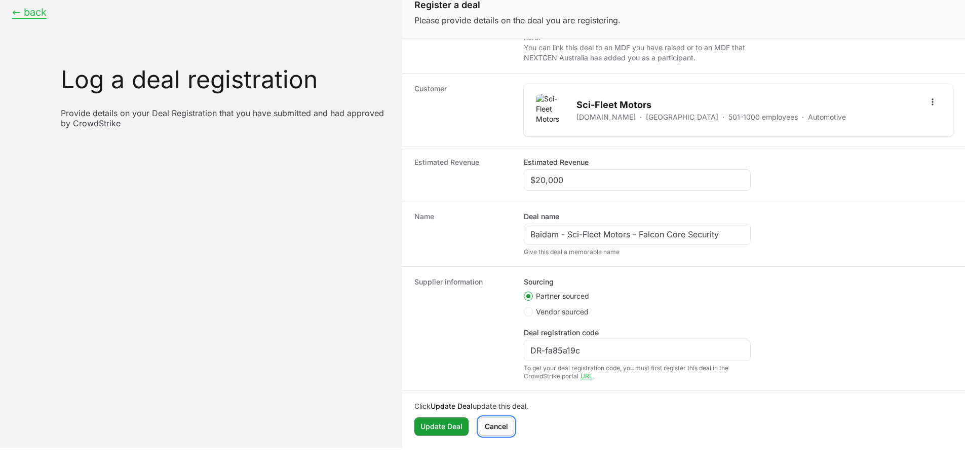
click at [498, 423] on span "Cancel" at bounding box center [496, 426] width 23 height 12
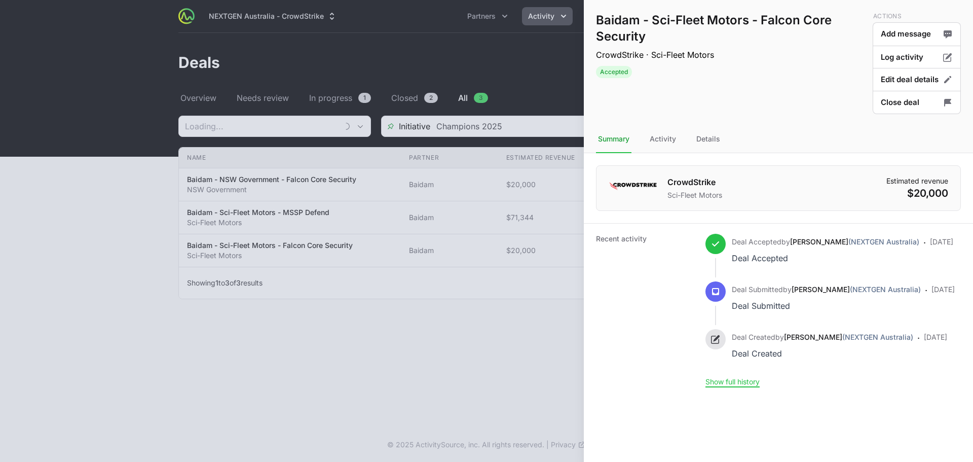
type input "Baidam"
click at [922, 102] on button "Close deal" at bounding box center [916, 103] width 88 height 24
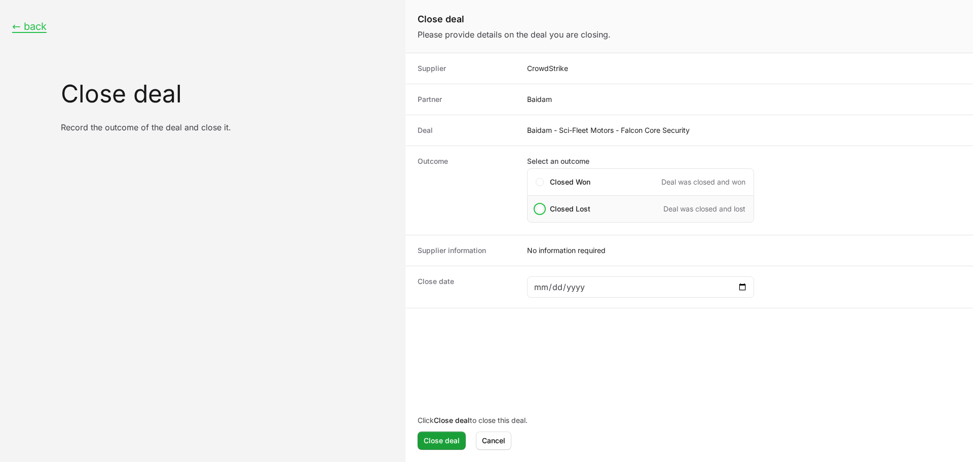
click at [579, 202] on div "Closed Lost Deal was closed and lost" at bounding box center [640, 208] width 227 height 27
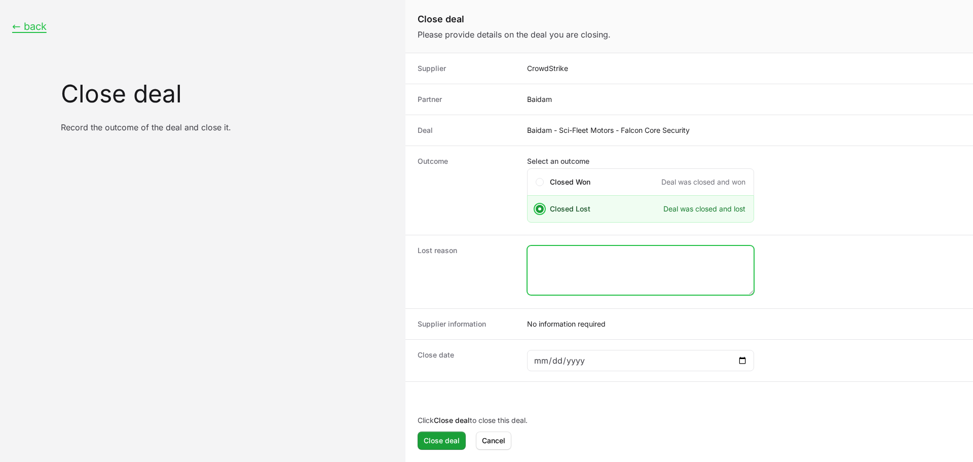
click at [618, 273] on textarea "Close deal form" at bounding box center [640, 270] width 226 height 49
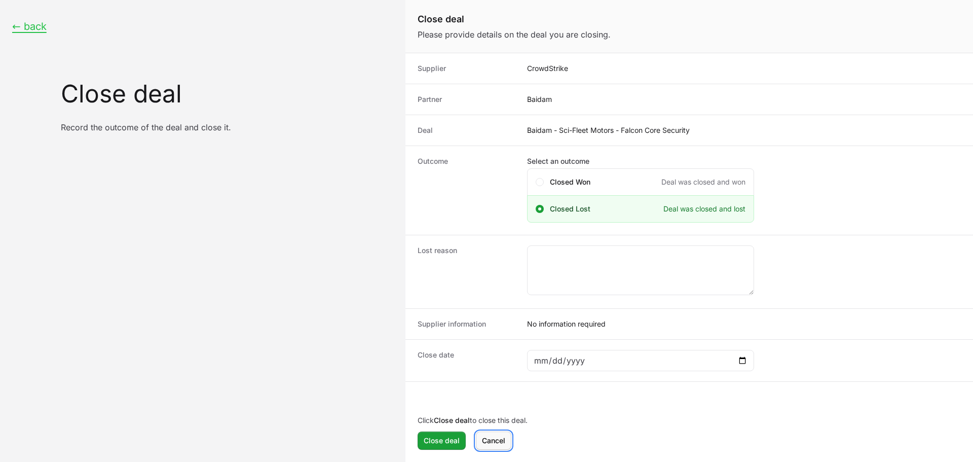
click at [497, 449] on button "Cancel" at bounding box center [493, 440] width 35 height 18
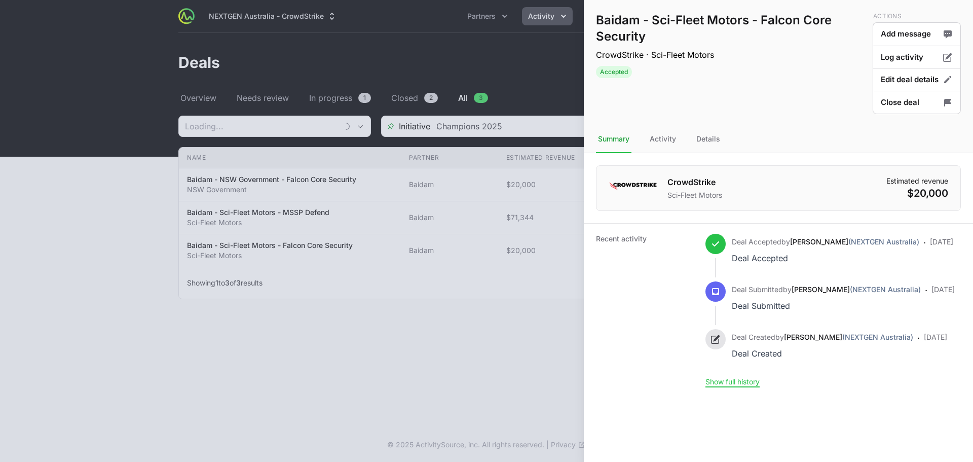
type input "Baidam"
click at [718, 127] on div "Details" at bounding box center [708, 139] width 28 height 27
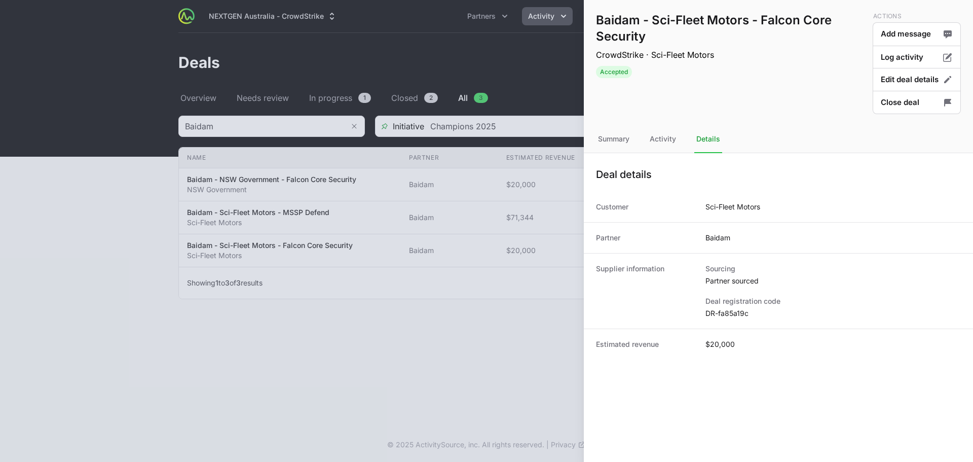
click at [714, 138] on div "Details" at bounding box center [708, 139] width 28 height 27
click at [905, 79] on button "Edit deal details" at bounding box center [916, 80] width 88 height 24
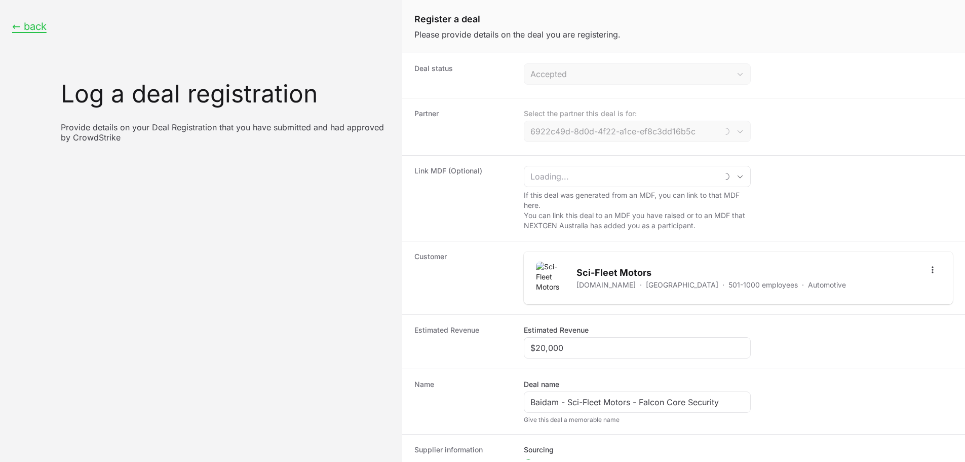
type input "Baidam"
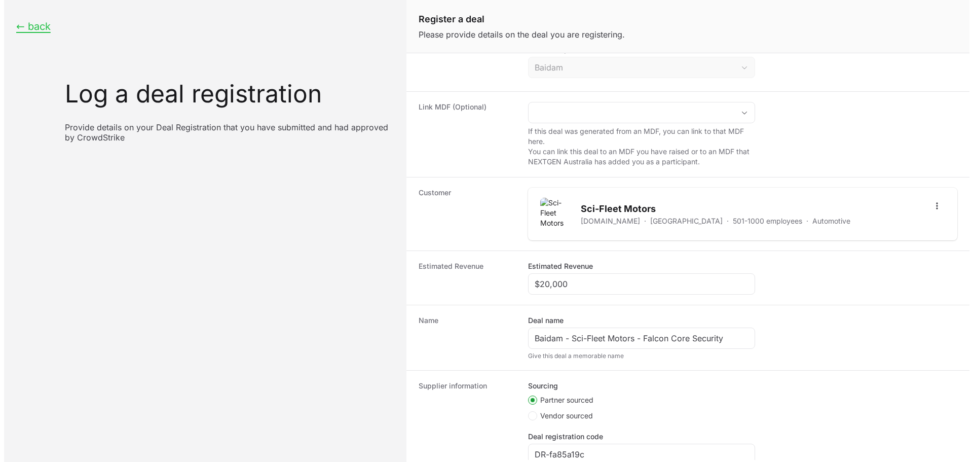
scroll to position [153, 0]
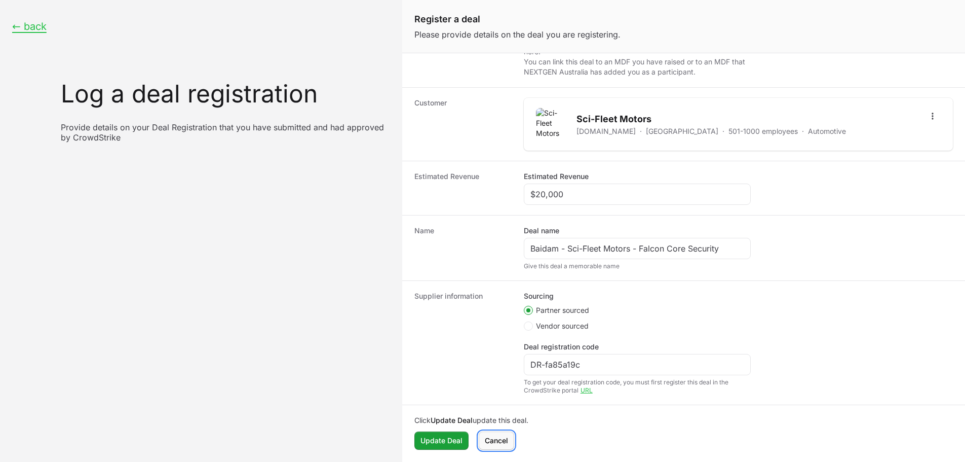
click at [503, 443] on span "Cancel" at bounding box center [496, 440] width 23 height 12
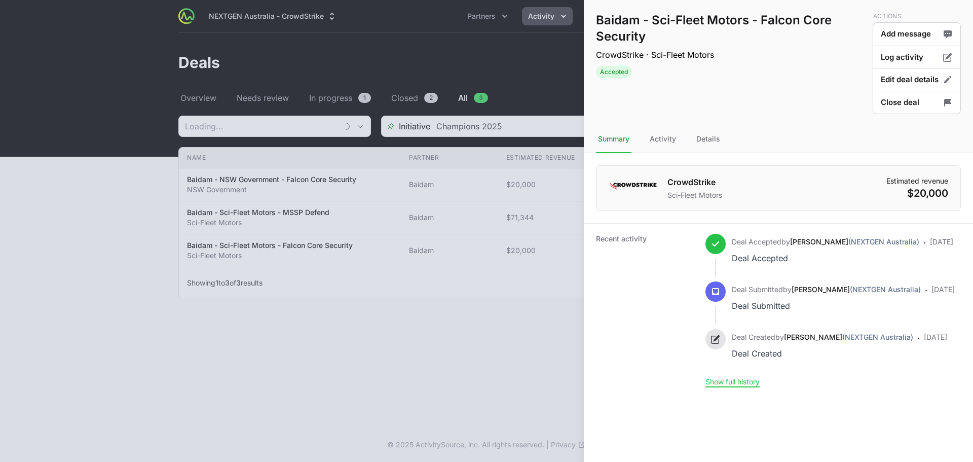
type input "Baidam"
click at [728, 386] on button "Show full history" at bounding box center [732, 381] width 54 height 9
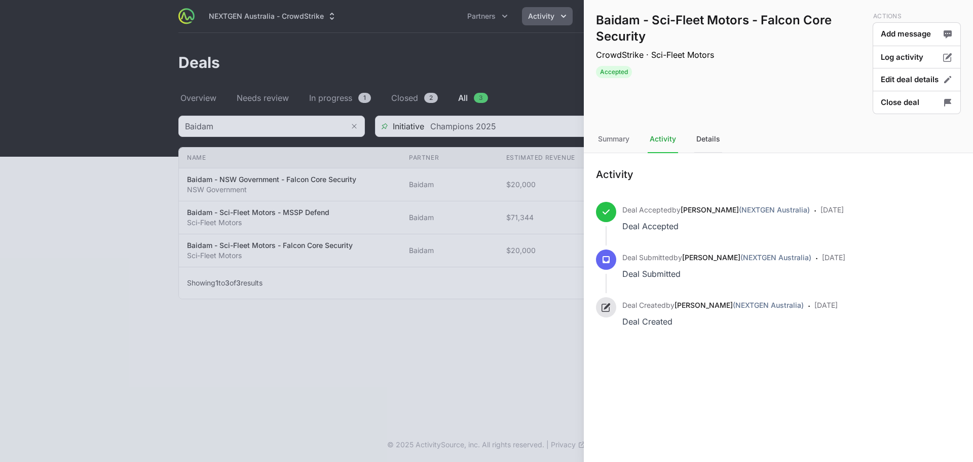
click at [714, 134] on div "Details" at bounding box center [708, 139] width 28 height 27
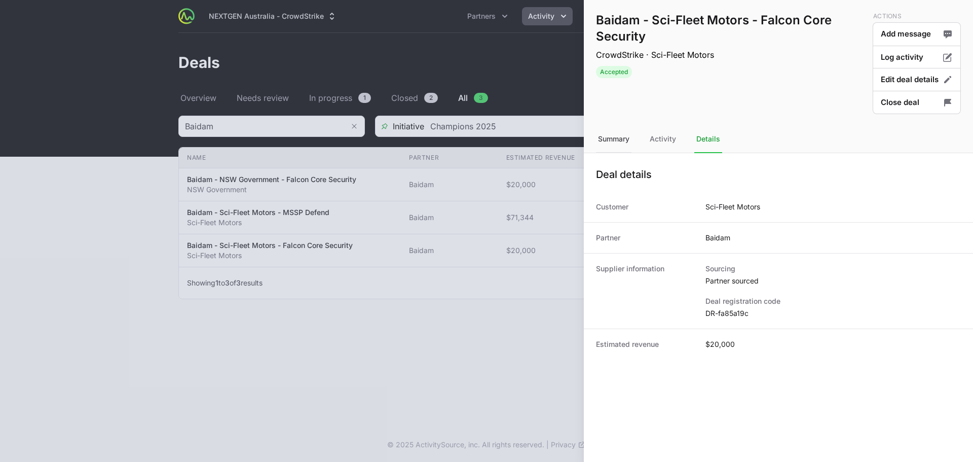
click at [615, 141] on div "Summary" at bounding box center [613, 139] width 35 height 27
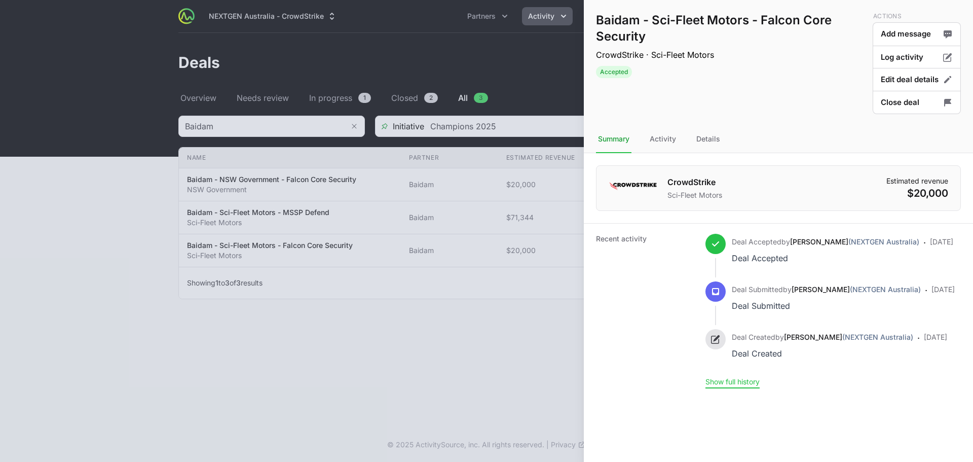
click at [735, 386] on button "Show full history" at bounding box center [732, 381] width 54 height 9
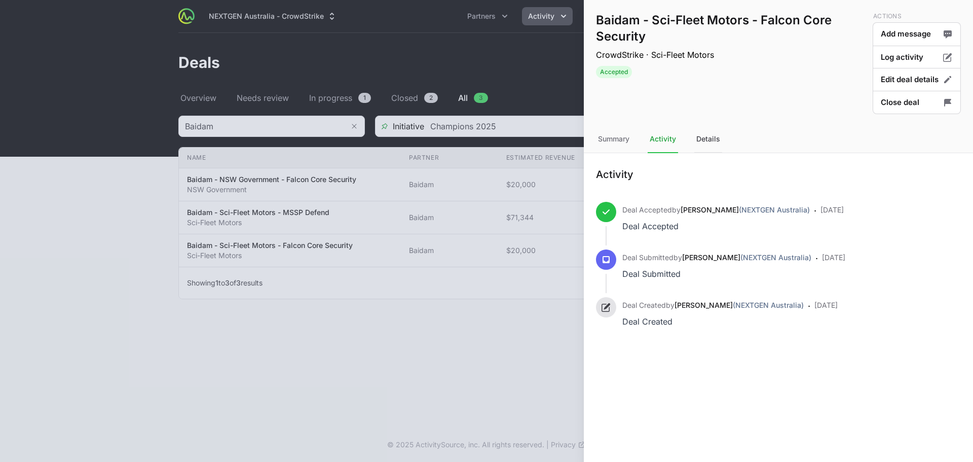
click at [697, 146] on div "Details" at bounding box center [708, 139] width 28 height 27
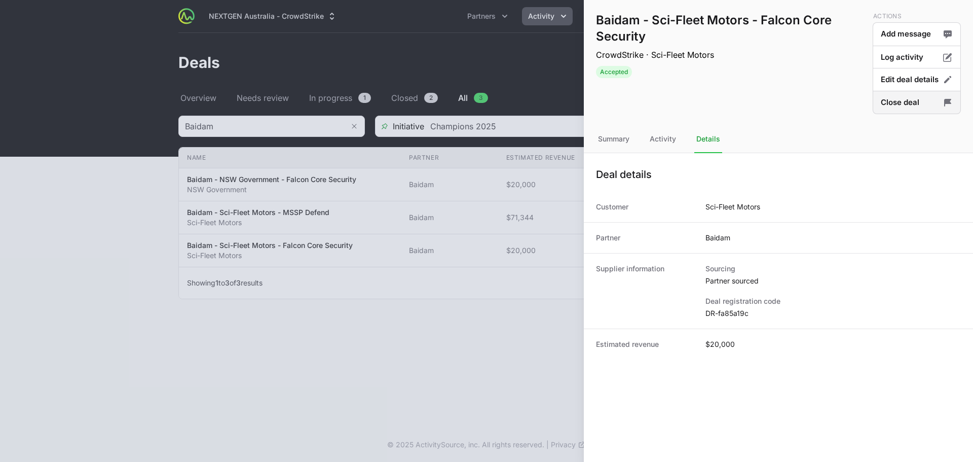
click at [883, 112] on button "Close deal" at bounding box center [916, 103] width 88 height 24
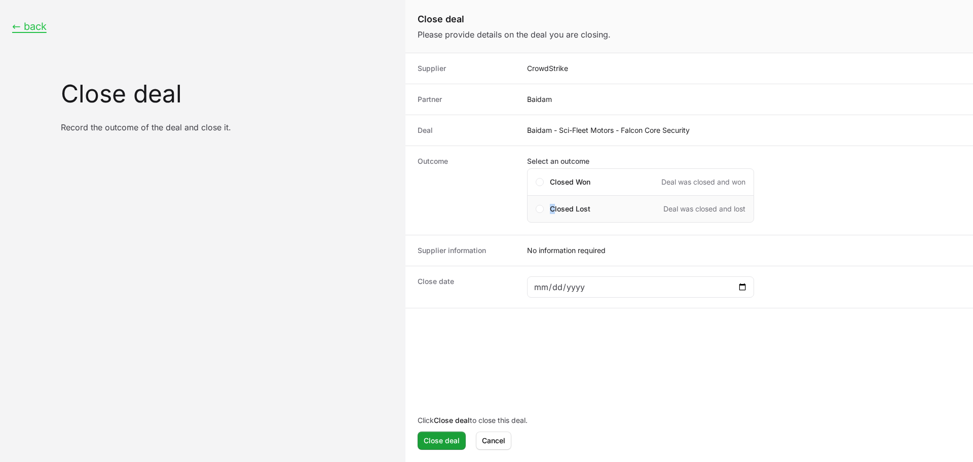
click at [553, 209] on span "Closed Lost" at bounding box center [570, 209] width 41 height 10
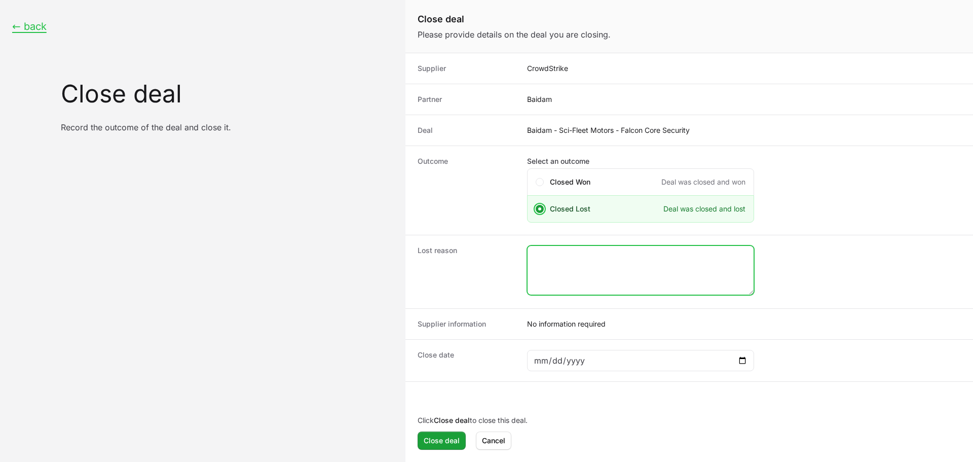
click at [606, 249] on textarea "Close deal form" at bounding box center [640, 270] width 226 height 49
type textarea "DR rejected"
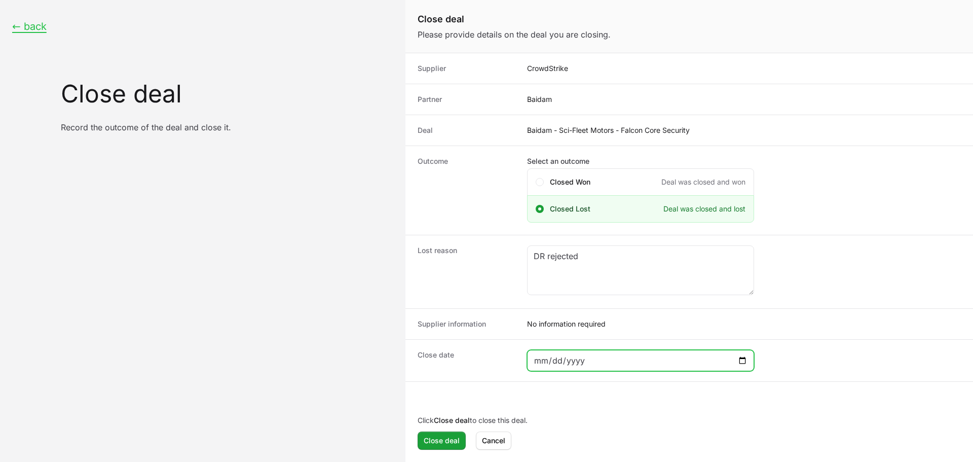
click at [741, 356] on input "Close deal form" at bounding box center [640, 360] width 214 height 12
type input "[DATE]"
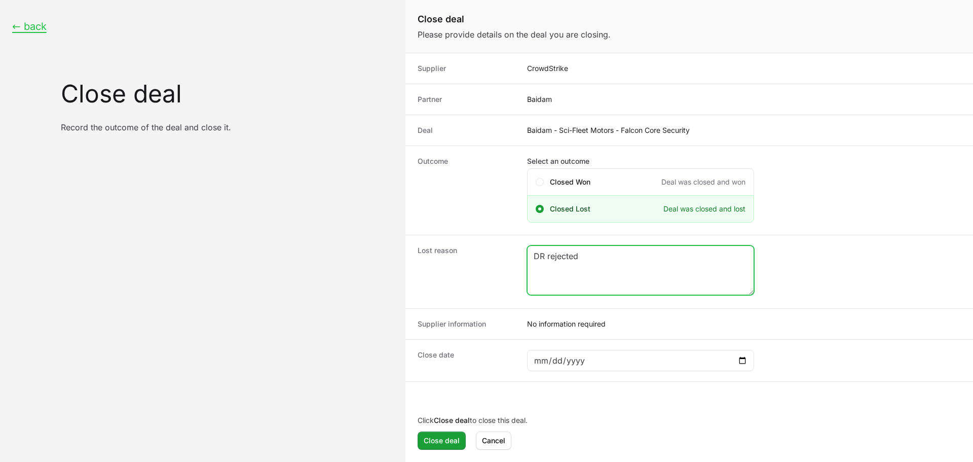
click at [592, 257] on textarea "DR rejected" at bounding box center [640, 270] width 226 height 49
click at [545, 256] on textarea "DR rejected by CrowdStrike." at bounding box center [640, 270] width 226 height 49
click at [546, 258] on textarea "DR rejected by CrowdStrike." at bounding box center [640, 270] width 226 height 49
type textarea "DR was rejected by CrowdStrike."
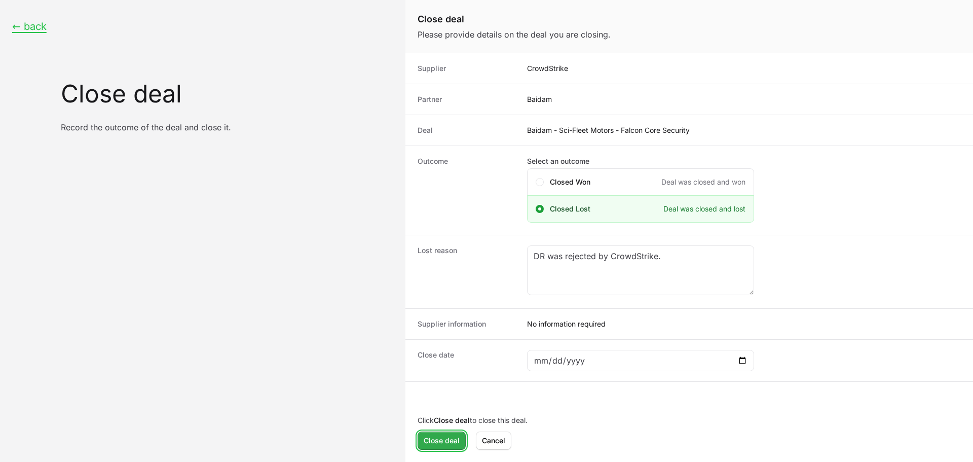
click at [448, 443] on span "Close deal" at bounding box center [442, 440] width 36 height 12
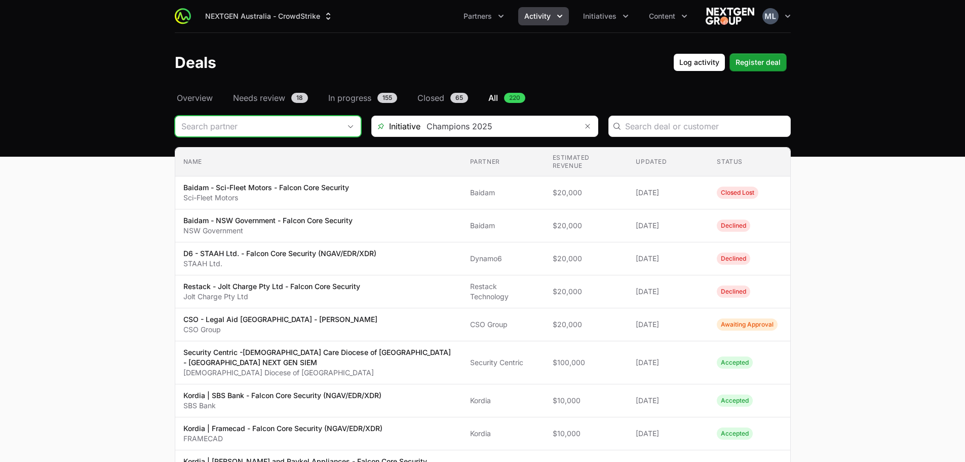
click at [243, 129] on input "Deals Filters" at bounding box center [257, 126] width 165 height 20
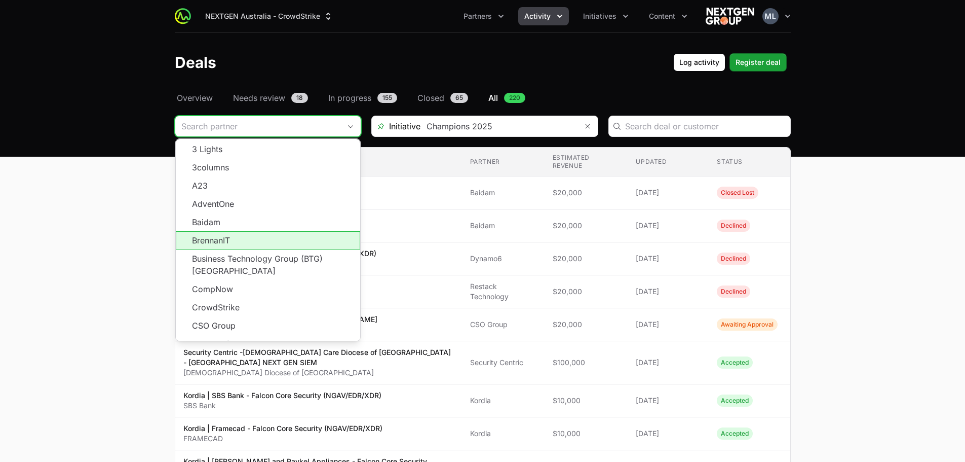
click at [241, 241] on li "BrennanIT" at bounding box center [268, 240] width 184 height 18
type input "BrennanIT"
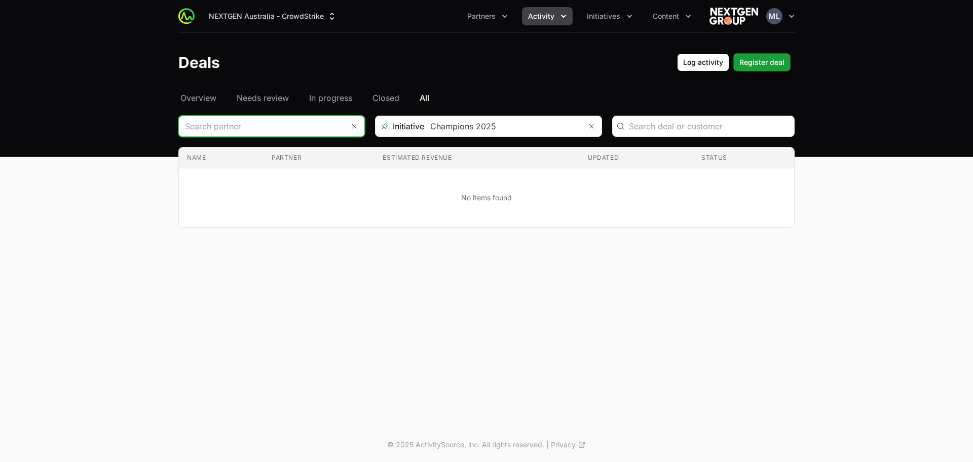
click at [257, 130] on input "Deals Filters" at bounding box center [261, 126] width 165 height 20
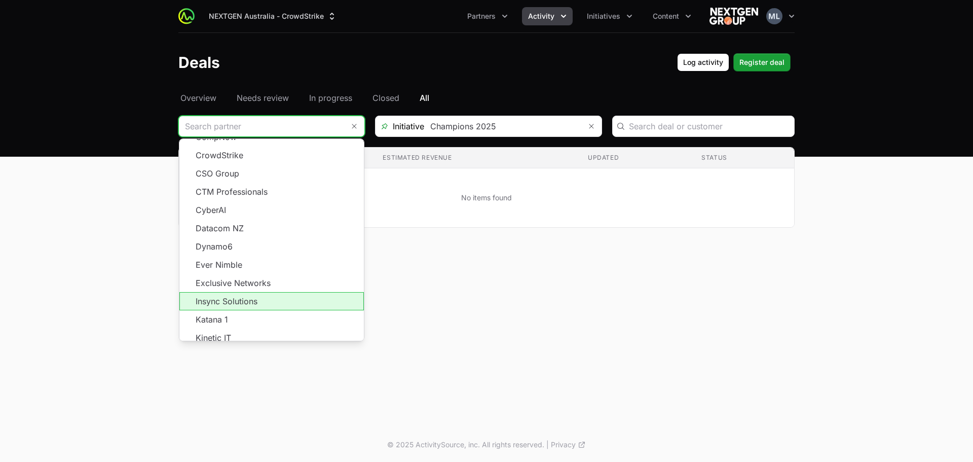
scroll to position [182, 0]
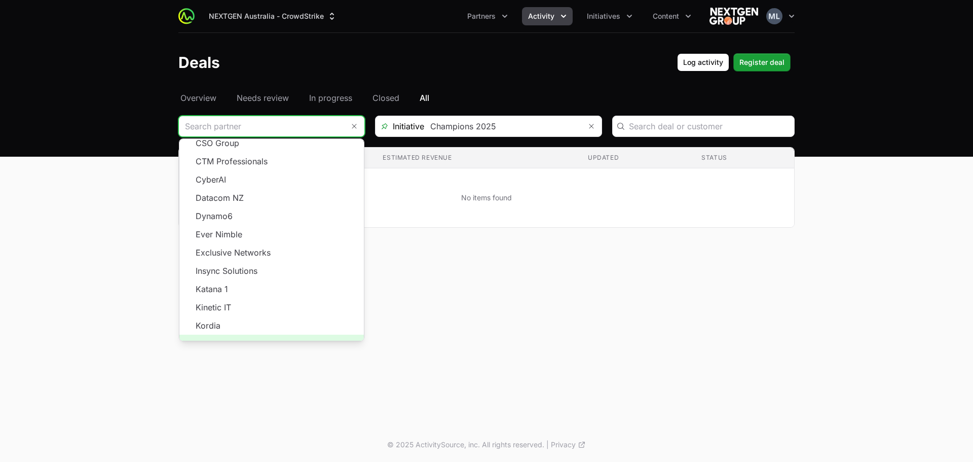
click at [262, 334] on span "Load more" at bounding box center [271, 343] width 184 height 18
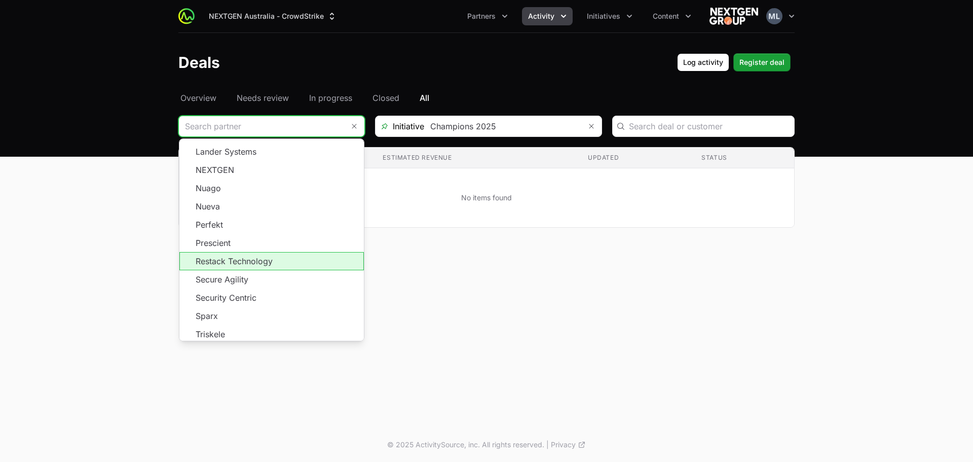
scroll to position [402, 0]
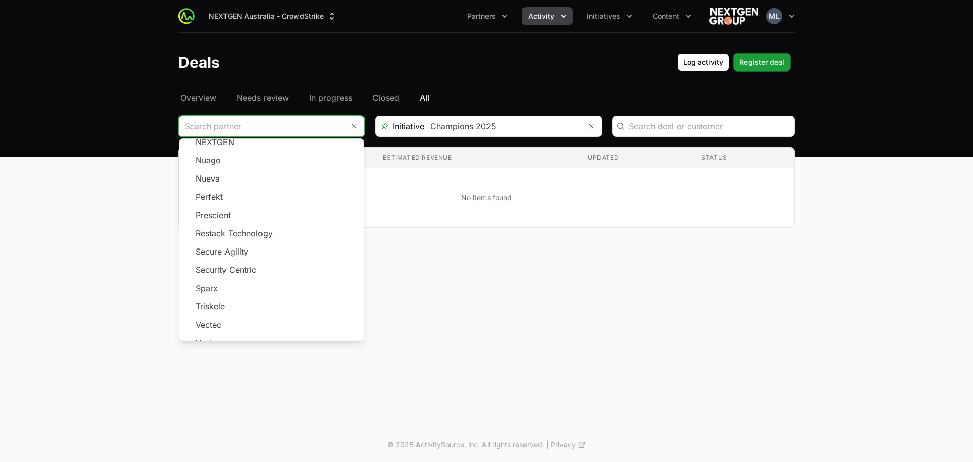
click at [428, 234] on div "Select a tab Overview Needs review In progress Closed All Overview Needs review…" at bounding box center [486, 172] width 648 height 160
type input "BrennanIT"
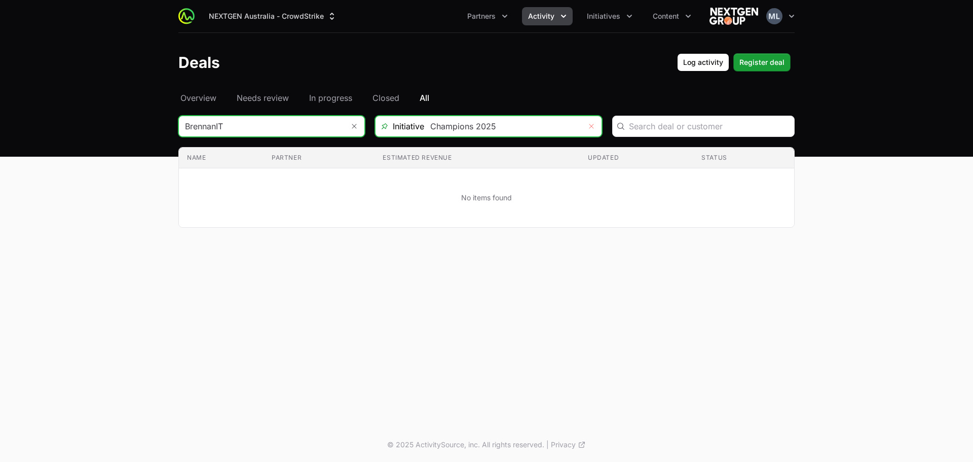
click at [591, 126] on icon "Remove" at bounding box center [591, 126] width 6 height 8
click at [502, 123] on input "Deals Filters" at bounding box center [502, 126] width 157 height 20
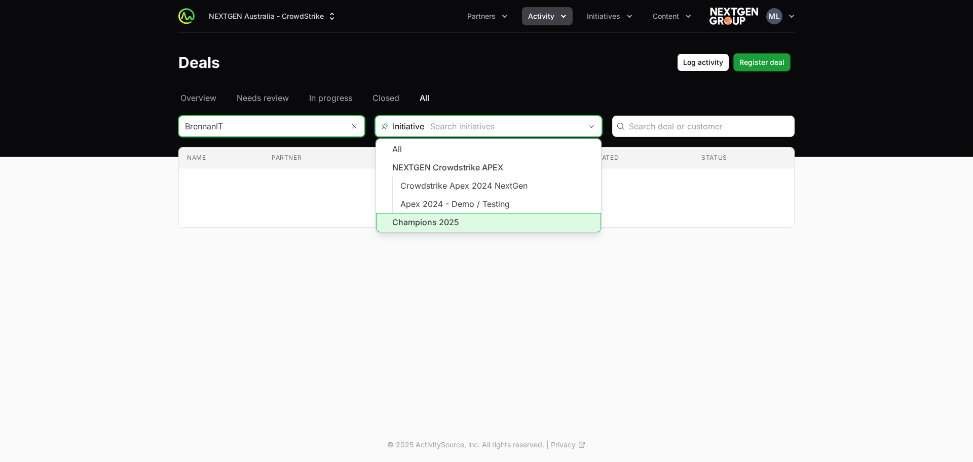
click at [434, 220] on li "Champions 2025" at bounding box center [488, 222] width 225 height 19
type input "Champions 2025"
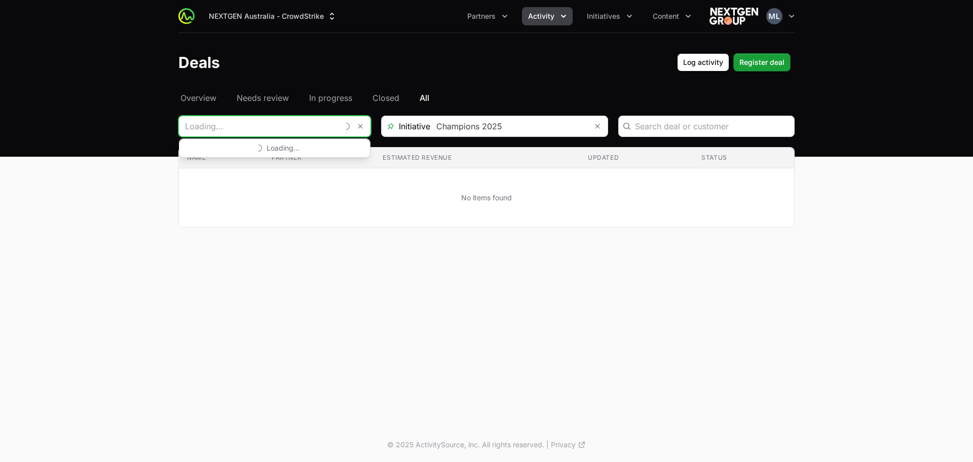
click at [323, 128] on input "Deals Filters" at bounding box center [258, 126] width 159 height 20
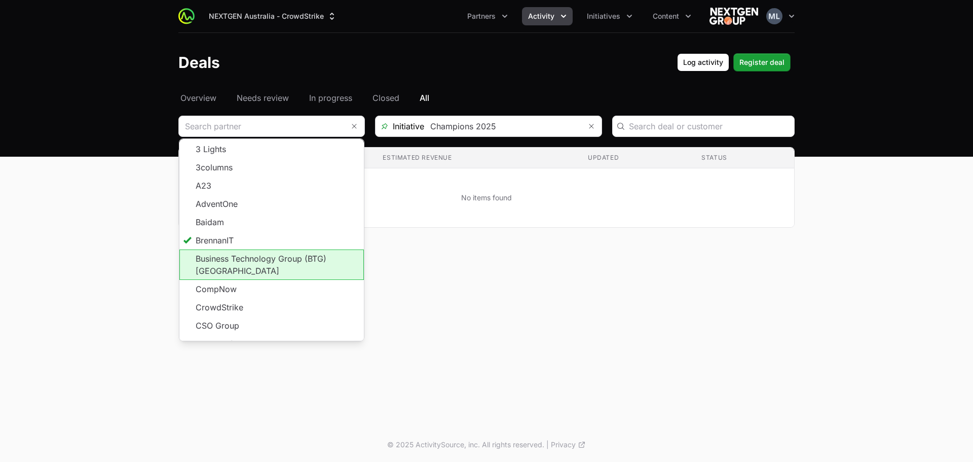
click at [295, 264] on li "Business Technology Group (BTG) [GEOGRAPHIC_DATA]" at bounding box center [271, 264] width 184 height 30
type input "Business Technology Group (BTG) [GEOGRAPHIC_DATA]"
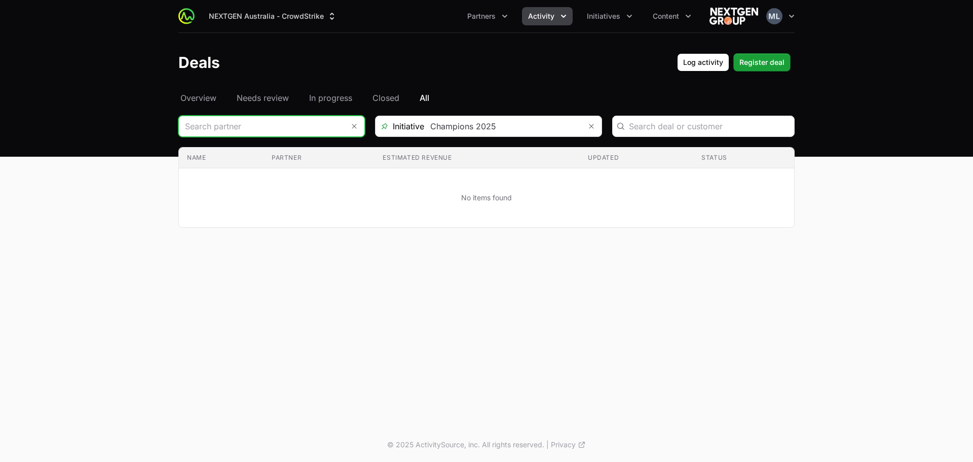
click at [295, 128] on input "Deals Filters" at bounding box center [261, 126] width 165 height 20
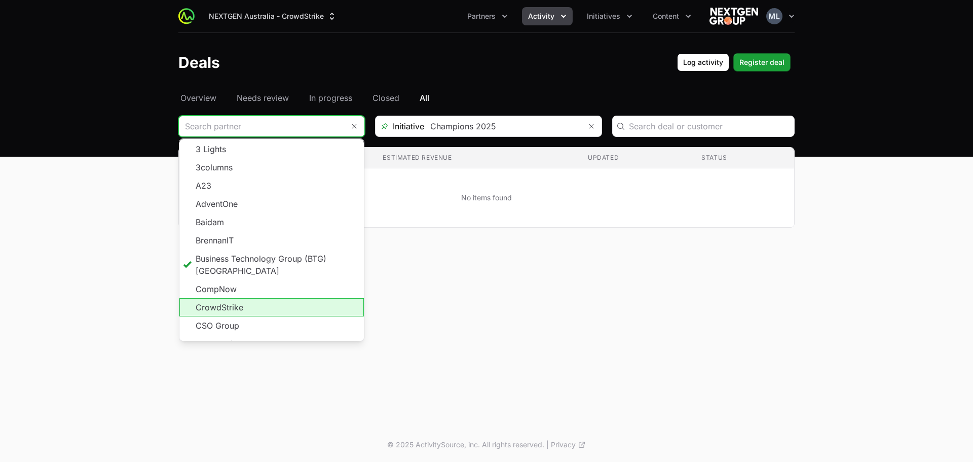
scroll to position [51, 0]
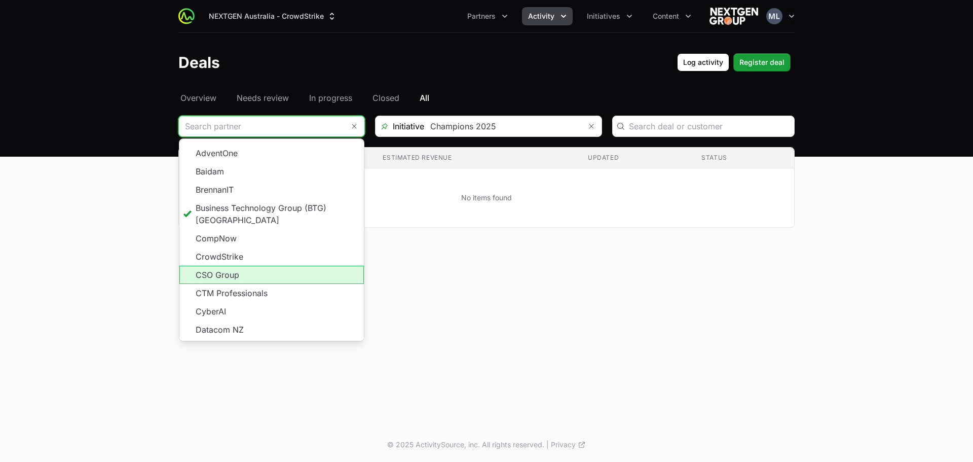
click at [259, 265] on li "CSO Group" at bounding box center [271, 274] width 184 height 18
type input "CSO Group"
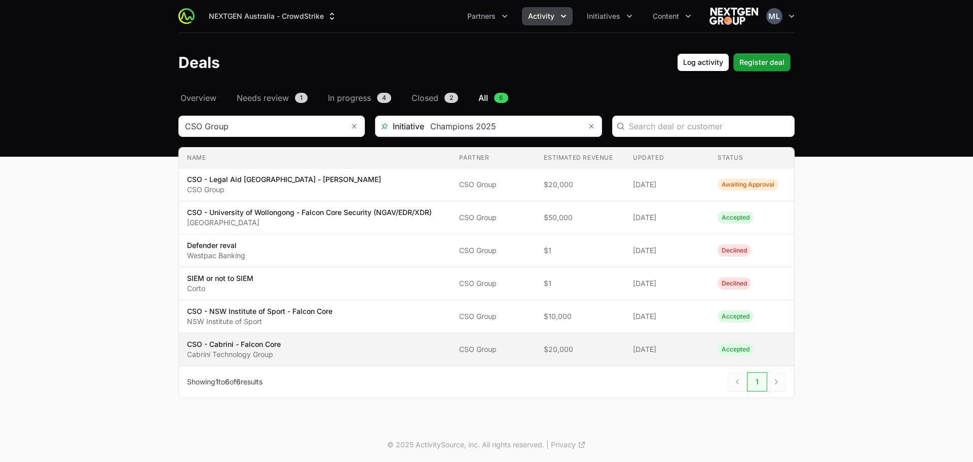
click at [364, 349] on span "CSO - Cabrini - Falcon Core Cabrini Technology Group" at bounding box center [315, 349] width 256 height 20
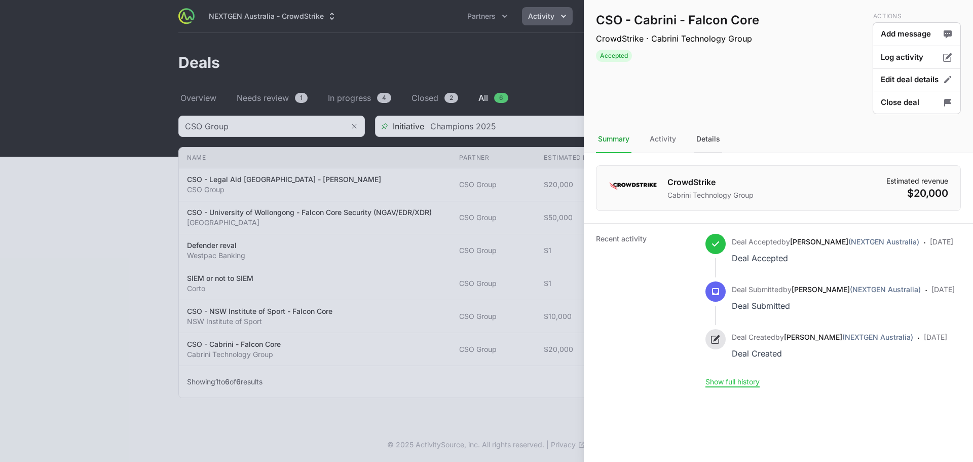
click at [722, 142] on nav "Summary Activity Details" at bounding box center [778, 139] width 389 height 27
click at [709, 140] on div "Details" at bounding box center [708, 139] width 28 height 27
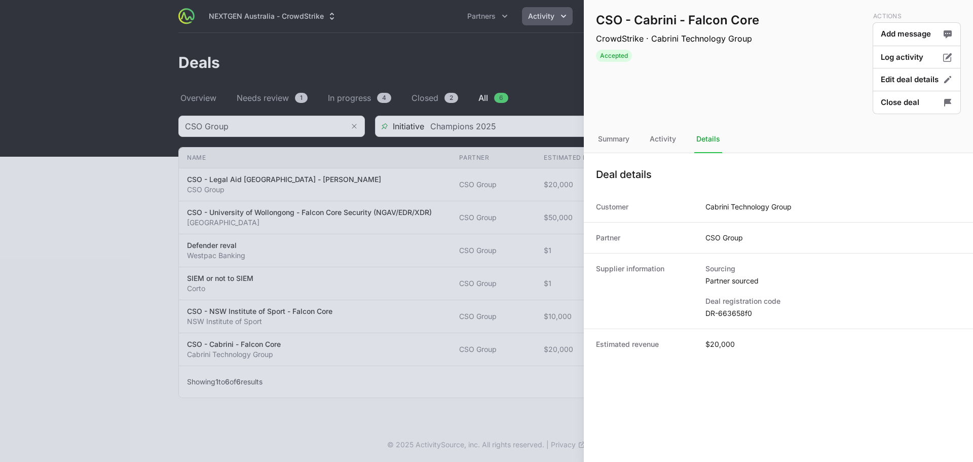
click at [725, 311] on dd "DR-663658f0" at bounding box center [832, 313] width 255 height 10
copy dl "DR-663658f0"
click at [509, 58] on div at bounding box center [486, 231] width 973 height 462
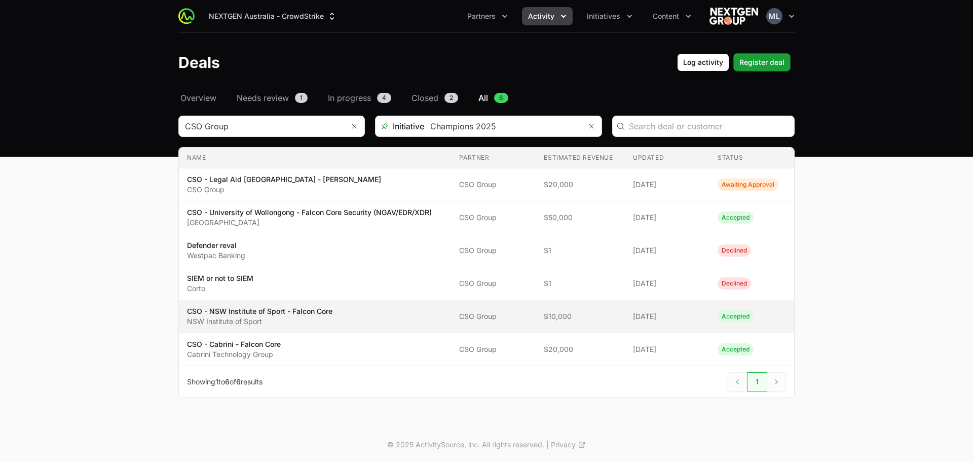
click at [316, 323] on p "NSW Institute of Sport" at bounding box center [259, 321] width 145 height 10
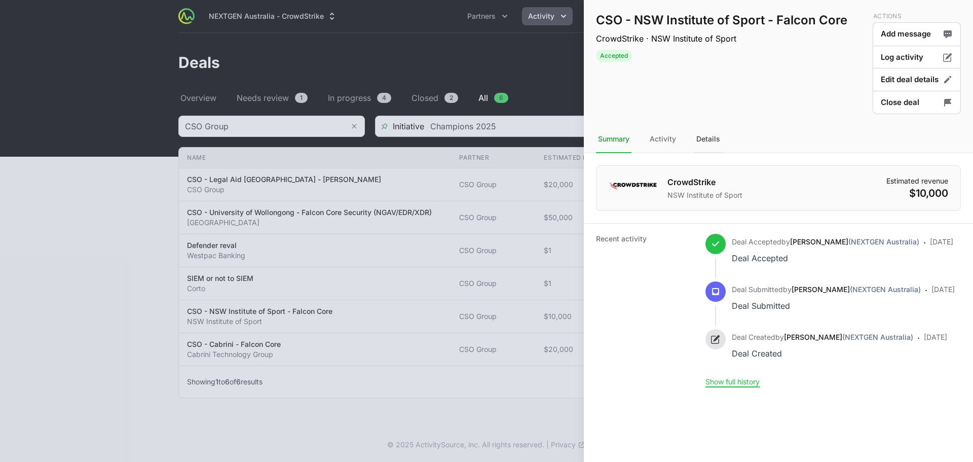
click at [711, 147] on div "Details" at bounding box center [708, 139] width 28 height 27
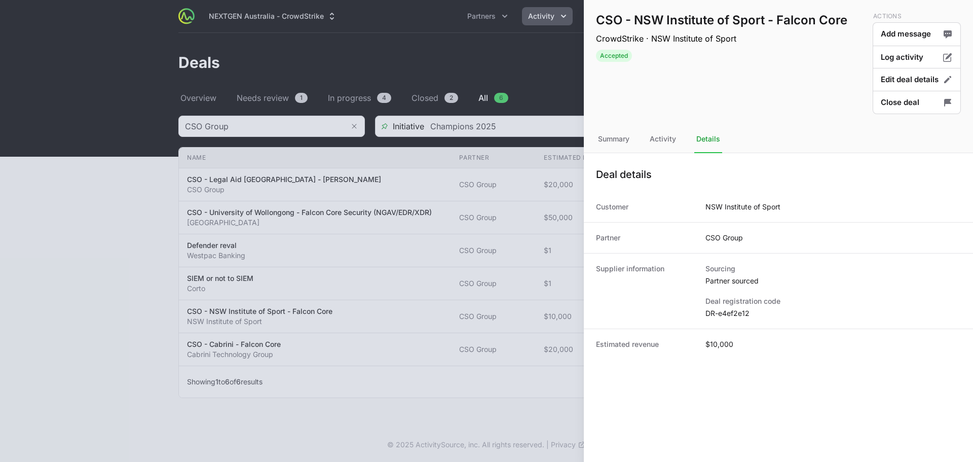
click at [731, 312] on dd "DR-e4ef2e12" at bounding box center [832, 313] width 255 height 10
copy dl "DR-e4ef2e12"
click at [423, 226] on div at bounding box center [486, 231] width 973 height 462
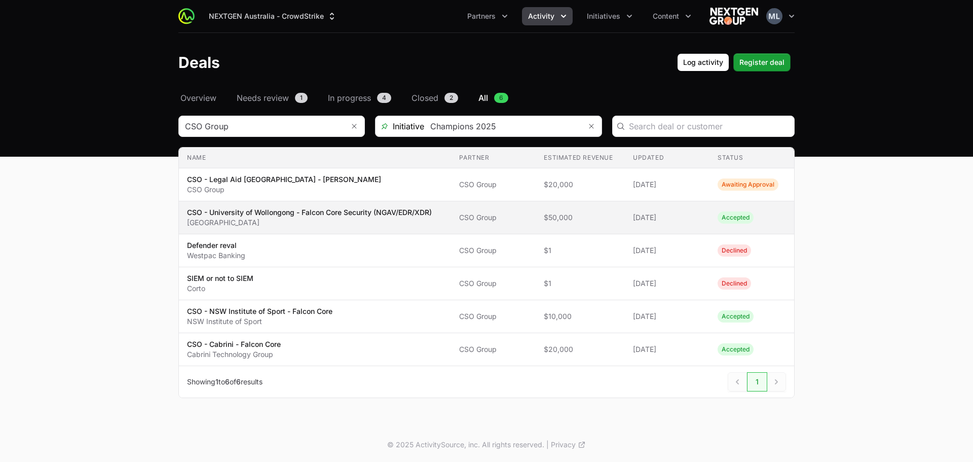
click at [301, 216] on p "CSO - University of Wollongong - Falcon Core Security (NGAV/EDR/XDR)" at bounding box center [309, 212] width 245 height 10
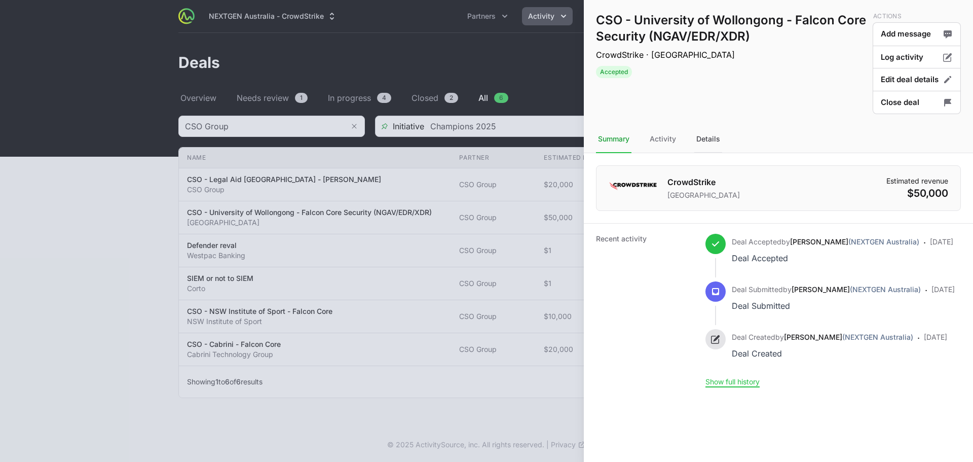
click at [698, 135] on div "Details" at bounding box center [708, 139] width 28 height 27
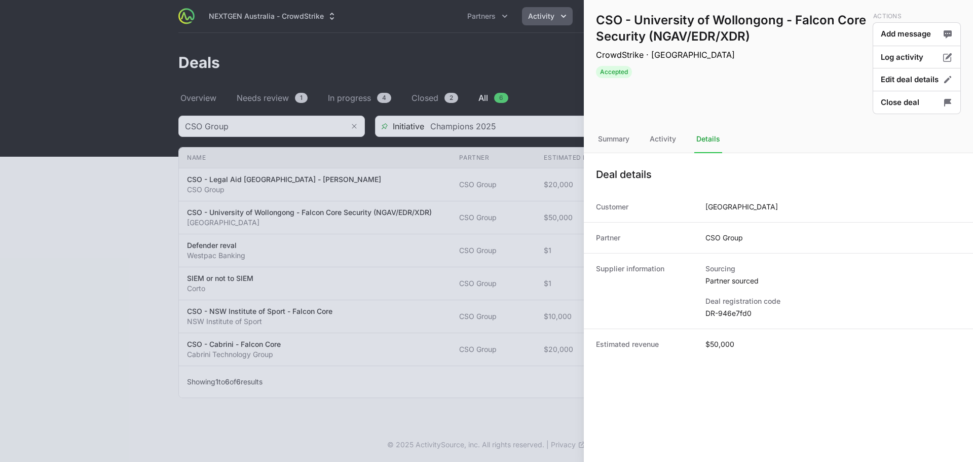
click at [728, 310] on dd "DR-946e7fd0" at bounding box center [832, 313] width 255 height 10
copy dl "DR-946e7fd0"
click at [338, 235] on div at bounding box center [486, 231] width 973 height 462
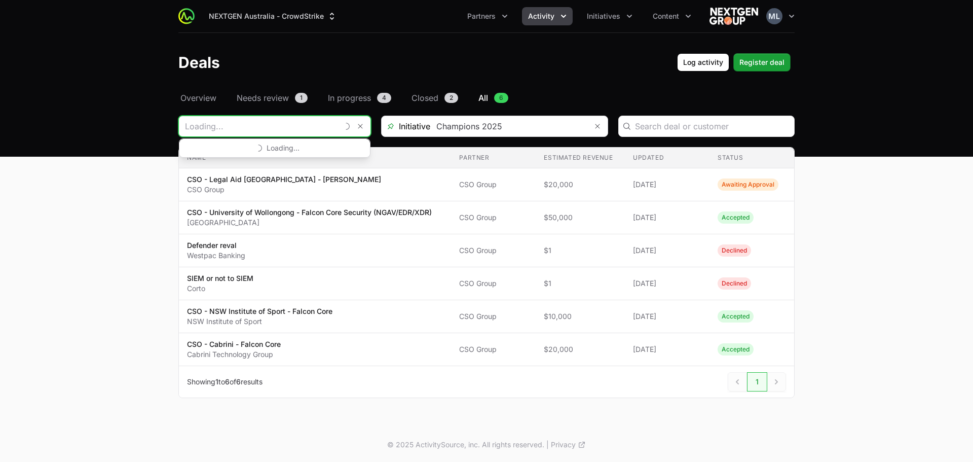
click at [314, 132] on input "Deals Filters" at bounding box center [258, 126] width 159 height 20
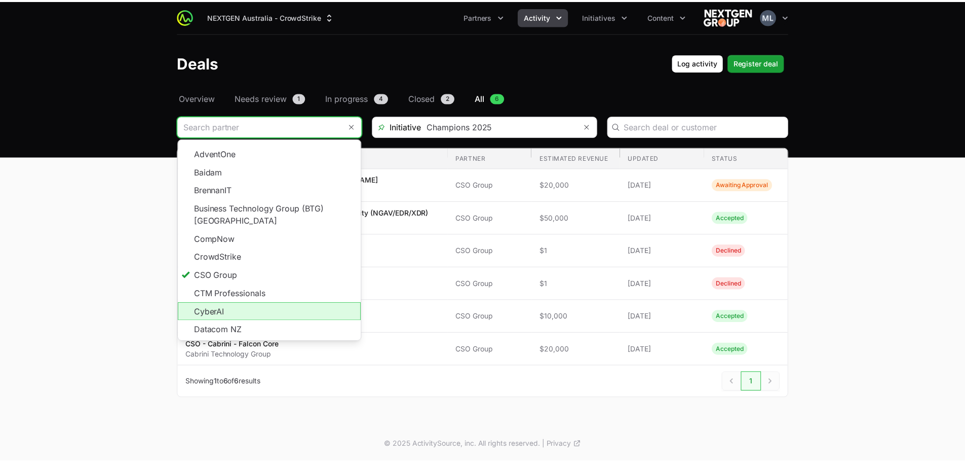
scroll to position [101, 0]
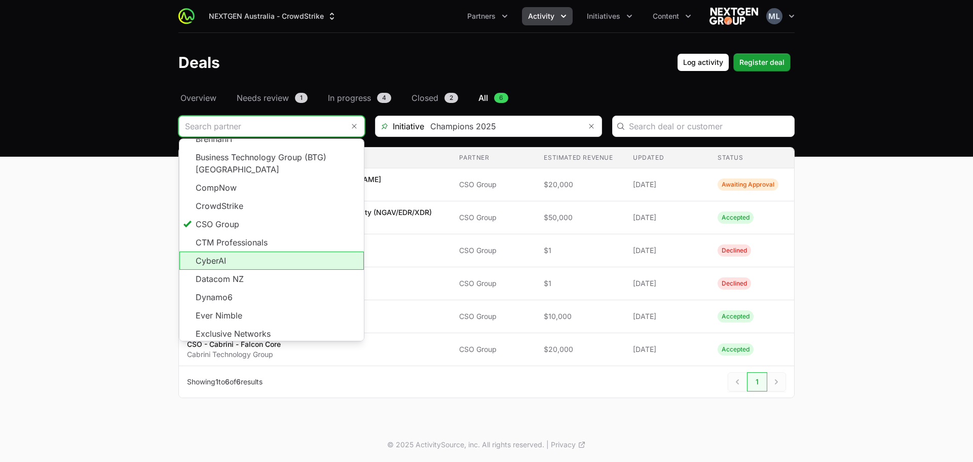
click at [271, 251] on li "CyberAI" at bounding box center [271, 260] width 184 height 18
type input "CyberAI"
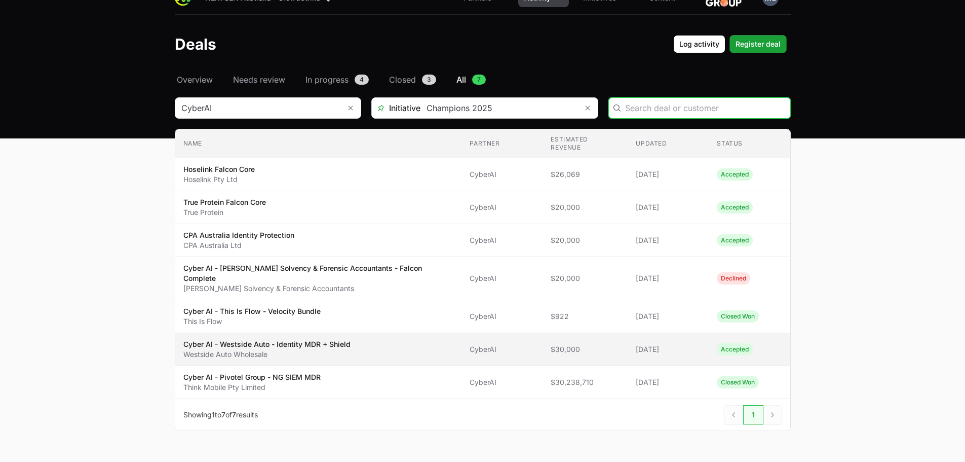
scroll to position [28, 0]
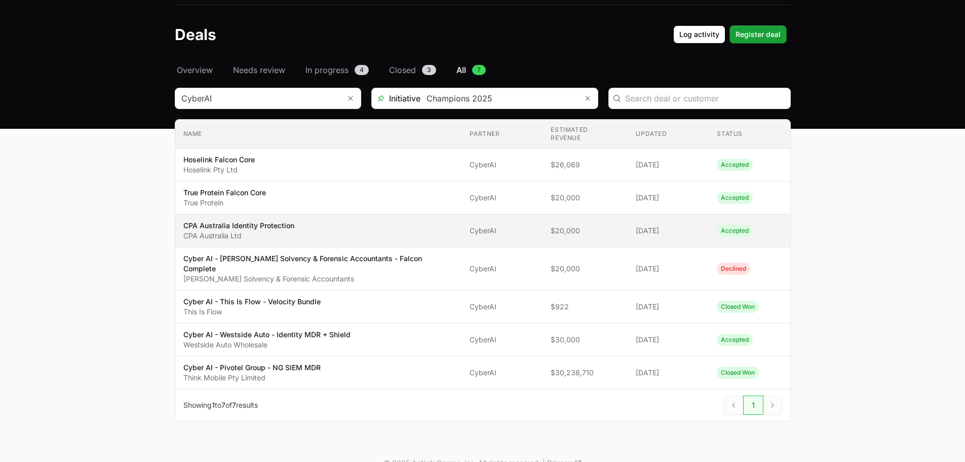
click at [522, 225] on span "CyberAI" at bounding box center [502, 230] width 65 height 10
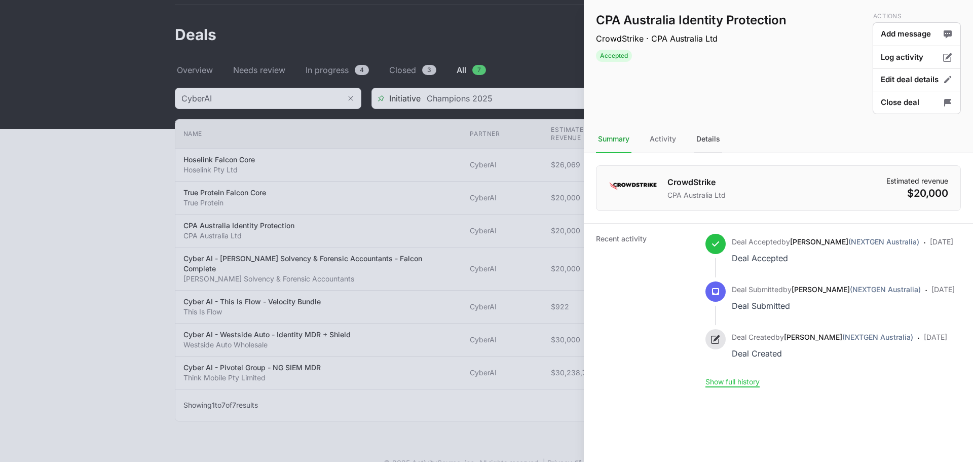
click at [706, 139] on div "Details" at bounding box center [708, 139] width 28 height 27
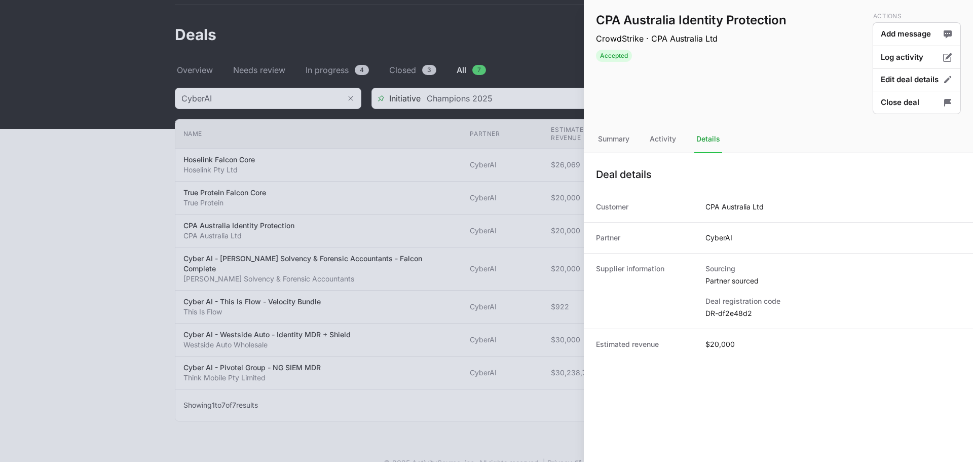
click at [736, 309] on dd "DR-df2e48d2" at bounding box center [832, 313] width 255 height 10
copy dl "DR-df2e48d2"
click at [482, 172] on div at bounding box center [486, 231] width 973 height 462
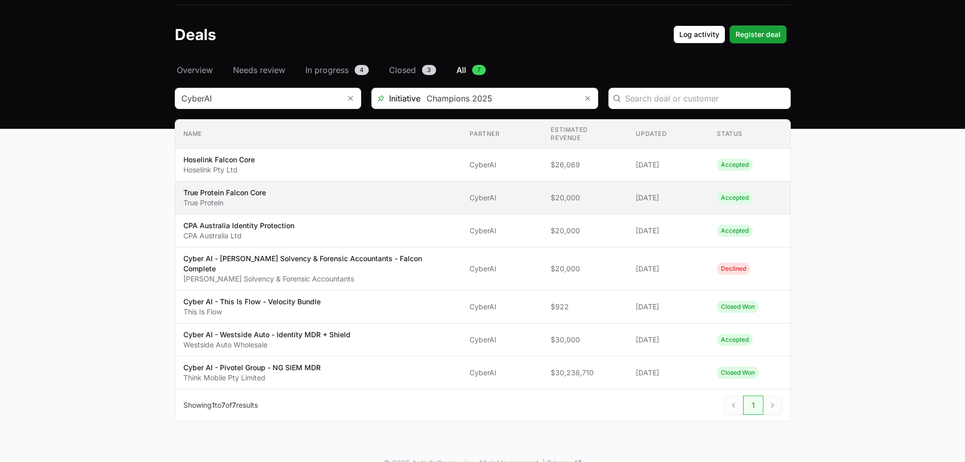
click at [414, 187] on span "True Protein Falcon Core True Protein" at bounding box center [318, 197] width 271 height 20
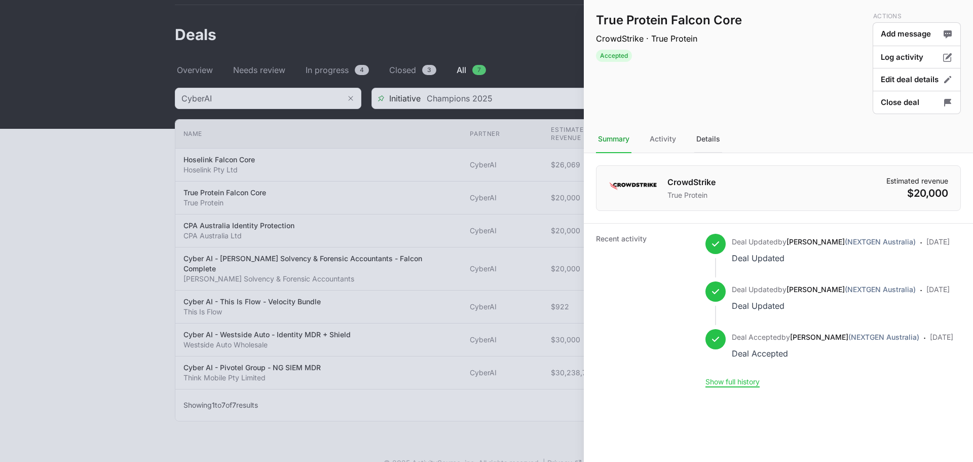
click at [714, 137] on div "Details" at bounding box center [708, 139] width 28 height 27
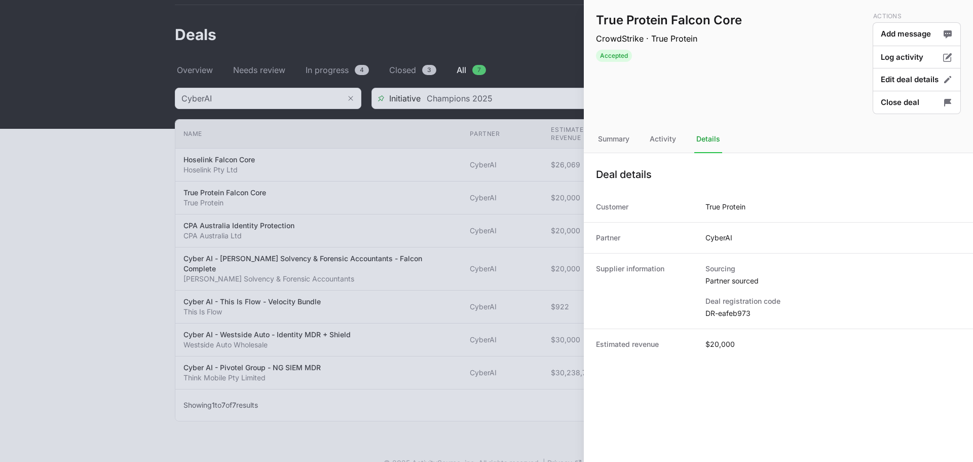
click at [724, 315] on dd "DR-eafeb973" at bounding box center [832, 313] width 255 height 10
copy dl "DR-eafeb973"
click at [545, 120] on div at bounding box center [486, 231] width 973 height 462
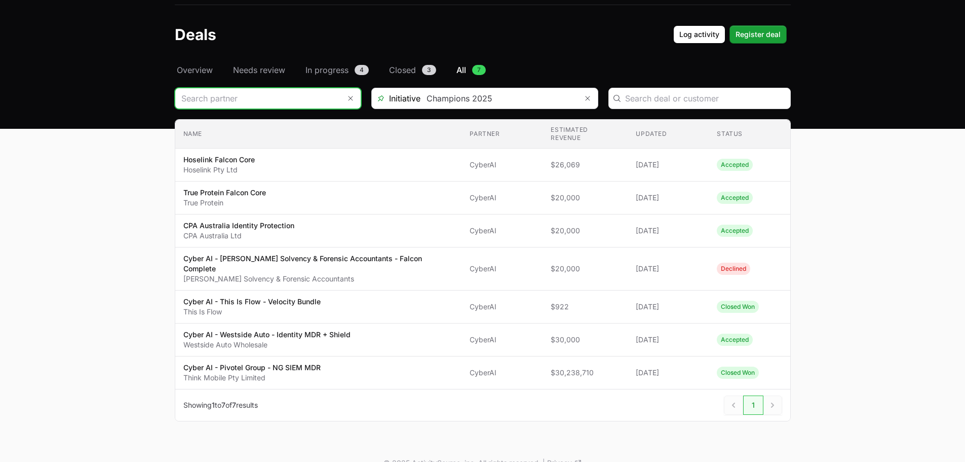
click at [300, 99] on input "Deals Filters" at bounding box center [257, 98] width 165 height 20
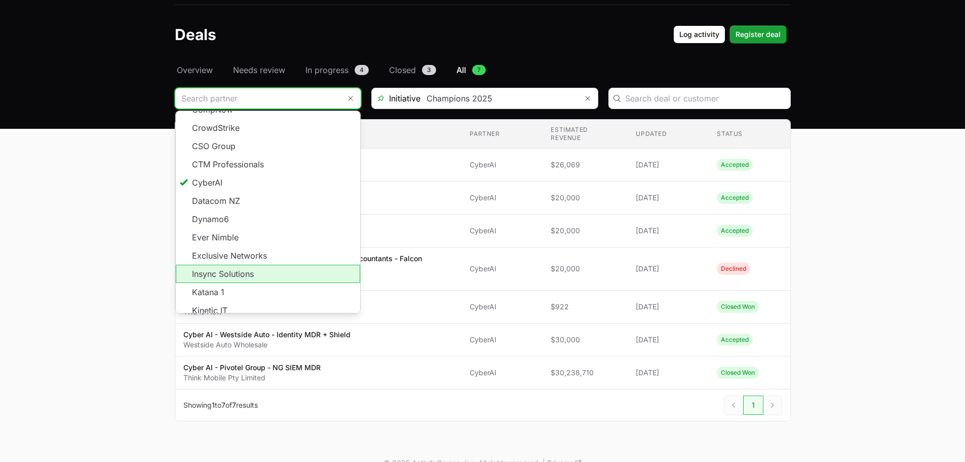
scroll to position [169, 0]
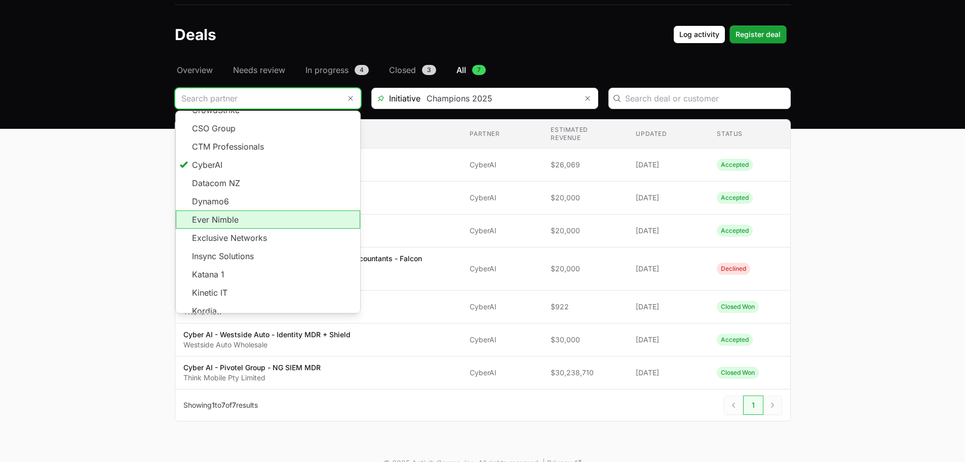
click at [238, 210] on li "Ever Nimble" at bounding box center [268, 219] width 184 height 18
type input "Ever Nimble"
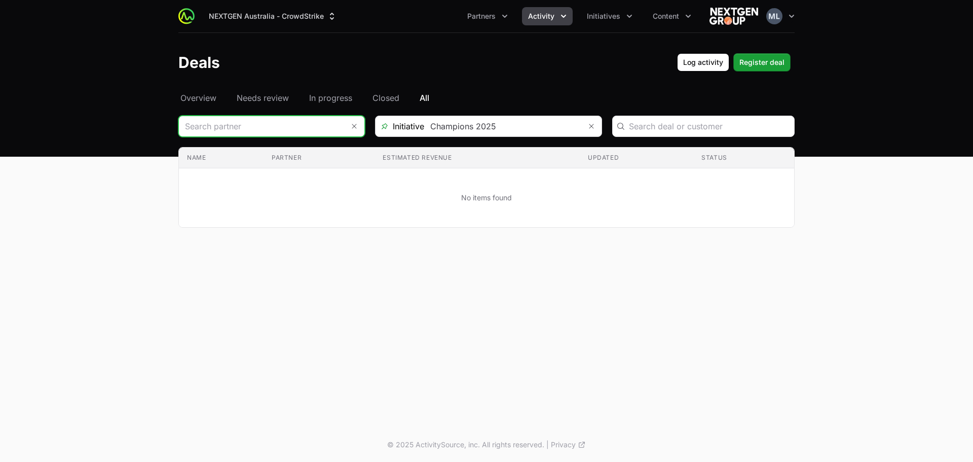
click at [276, 122] on input "Deals Filters" at bounding box center [261, 126] width 165 height 20
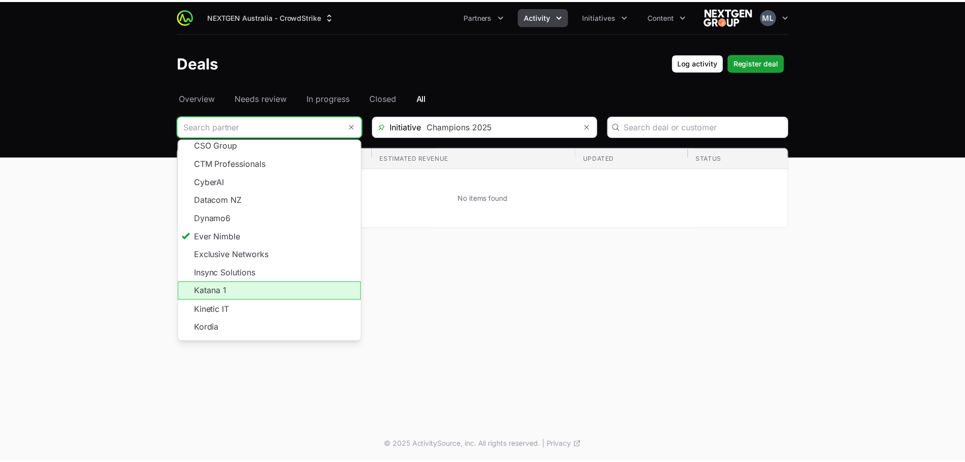
scroll to position [182, 0]
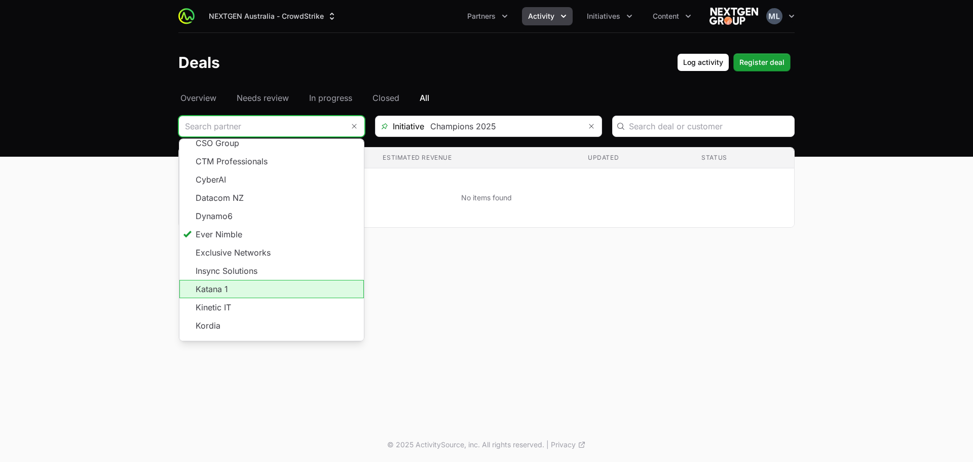
click at [242, 280] on li "Katana 1" at bounding box center [271, 289] width 184 height 18
type input "Katana 1"
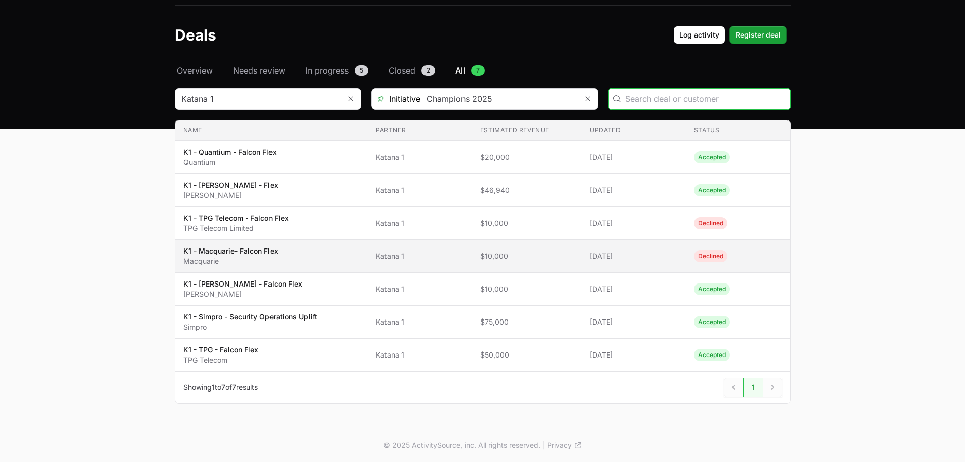
scroll to position [28, 0]
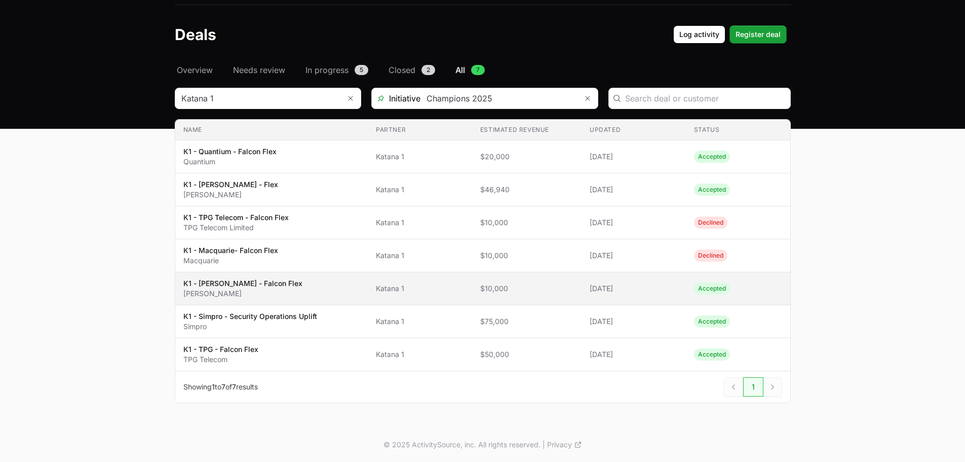
click at [487, 284] on span "$10,000" at bounding box center [526, 288] width 93 height 10
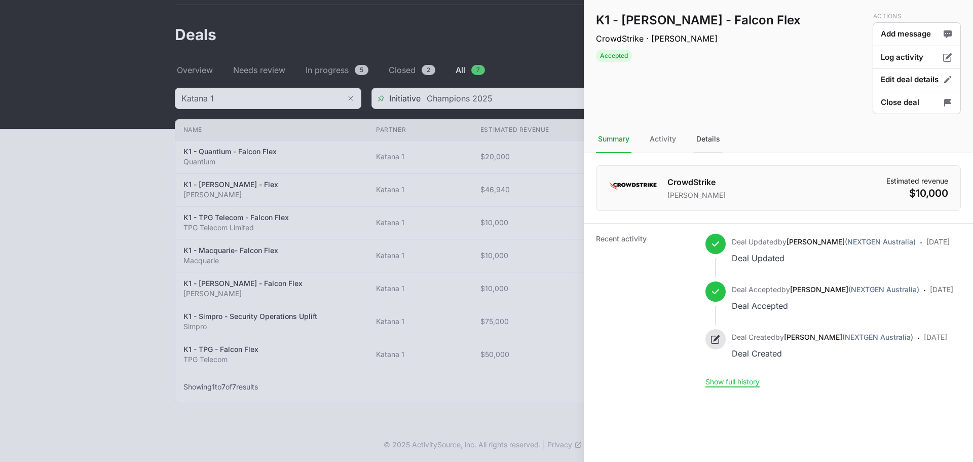
click at [713, 149] on div "Details" at bounding box center [708, 139] width 28 height 27
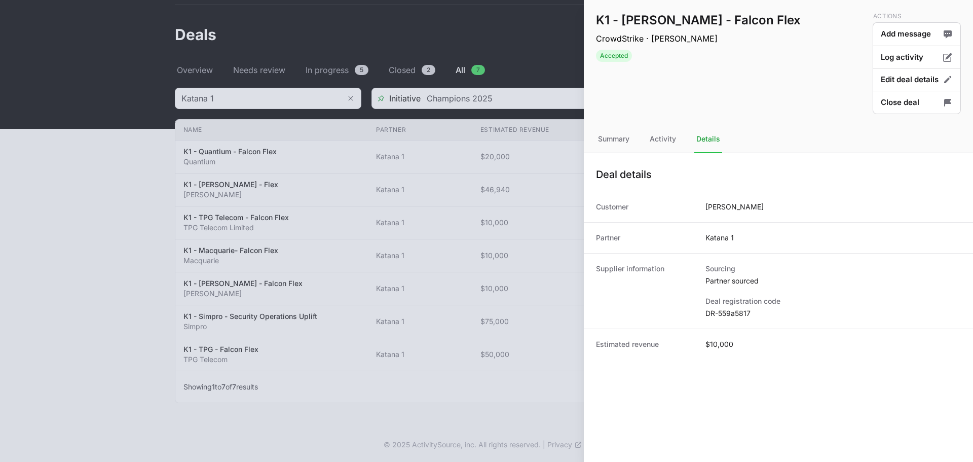
click at [726, 314] on dd "DR-559a5817" at bounding box center [832, 313] width 255 height 10
copy dl "DR-559a5817"
click at [389, 211] on div at bounding box center [486, 231] width 973 height 462
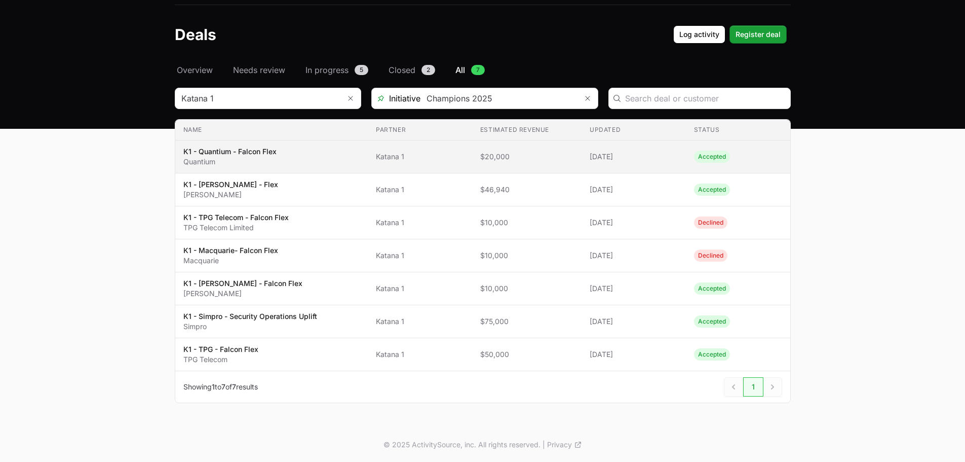
click at [382, 153] on span "Katana 1" at bounding box center [420, 156] width 88 height 10
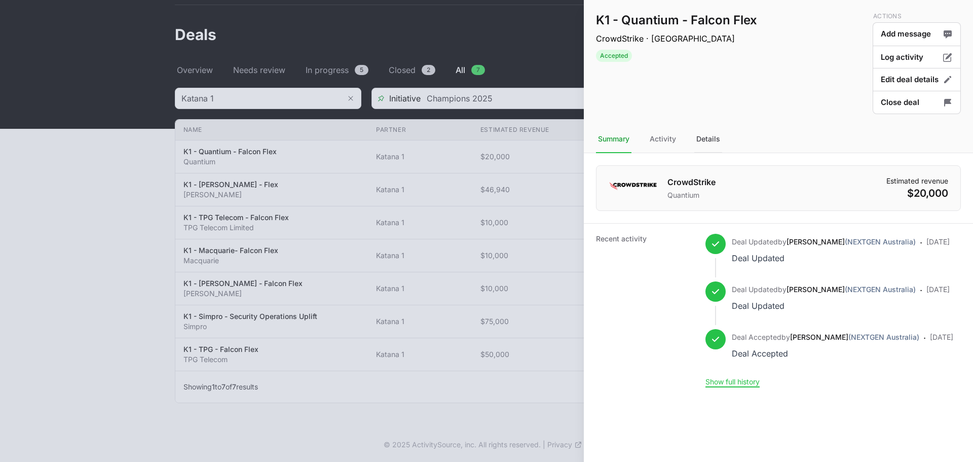
click at [718, 140] on div "Details" at bounding box center [708, 139] width 28 height 27
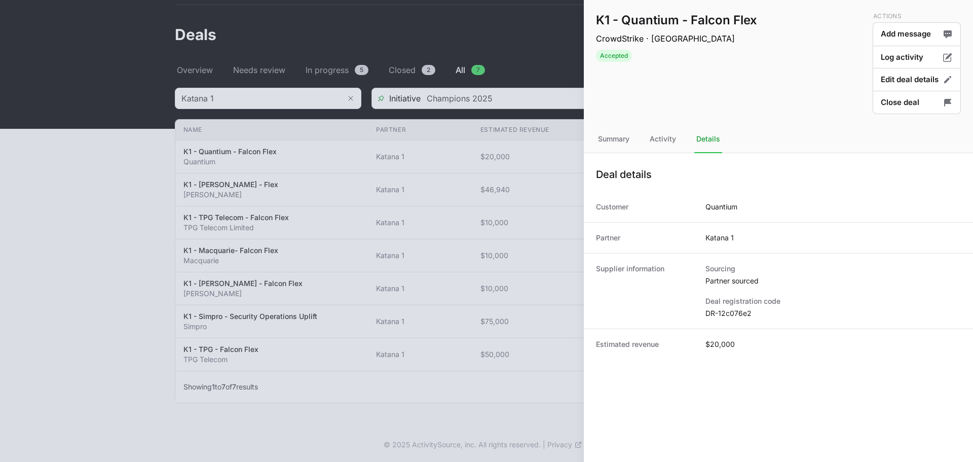
drag, startPoint x: 729, startPoint y: 302, endPoint x: 728, endPoint y: 308, distance: 5.6
click at [729, 303] on dt "Deal registration code" at bounding box center [832, 301] width 255 height 10
click at [728, 313] on dd "DR-12c076e2" at bounding box center [832, 313] width 255 height 10
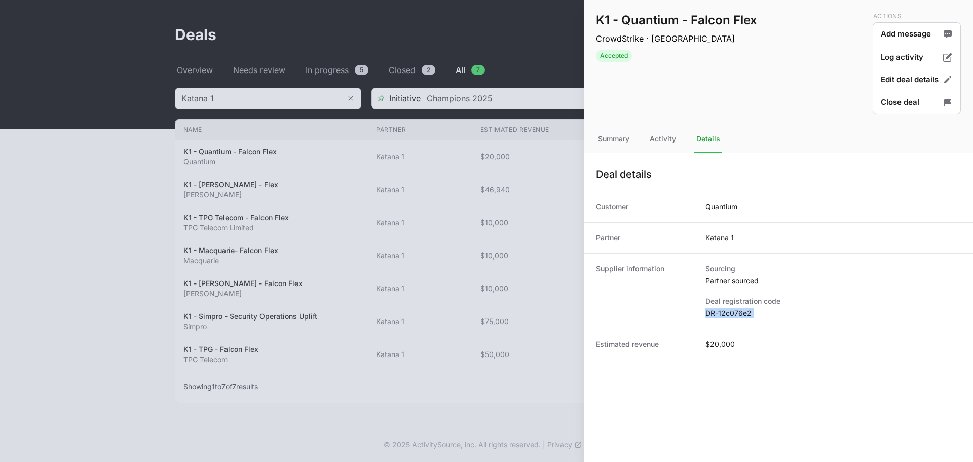
copy dl "DR-12c076e2"
click at [553, 36] on div at bounding box center [486, 231] width 973 height 462
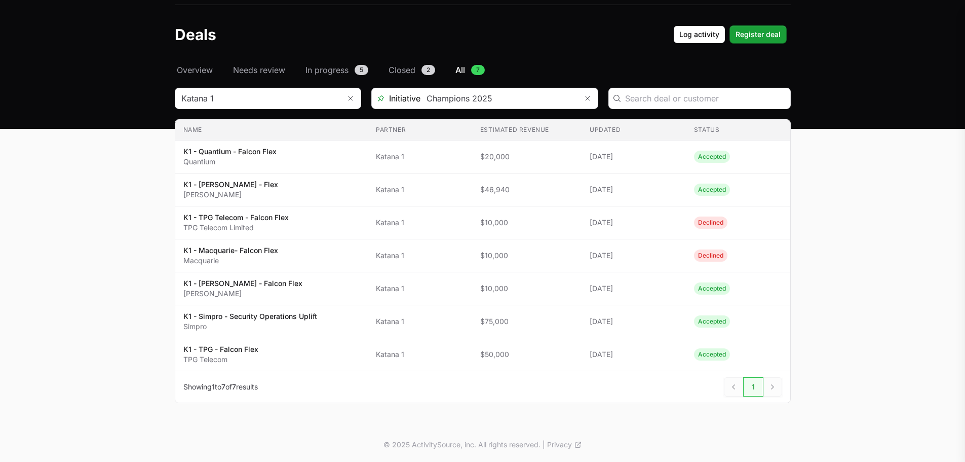
click at [287, 97] on div "K1 - Quantium - Falcon Flex CrowdStrike · Quantium Accepted Actions Add message…" at bounding box center [482, 231] width 965 height 462
click at [287, 97] on input "Deals Filters" at bounding box center [257, 98] width 165 height 20
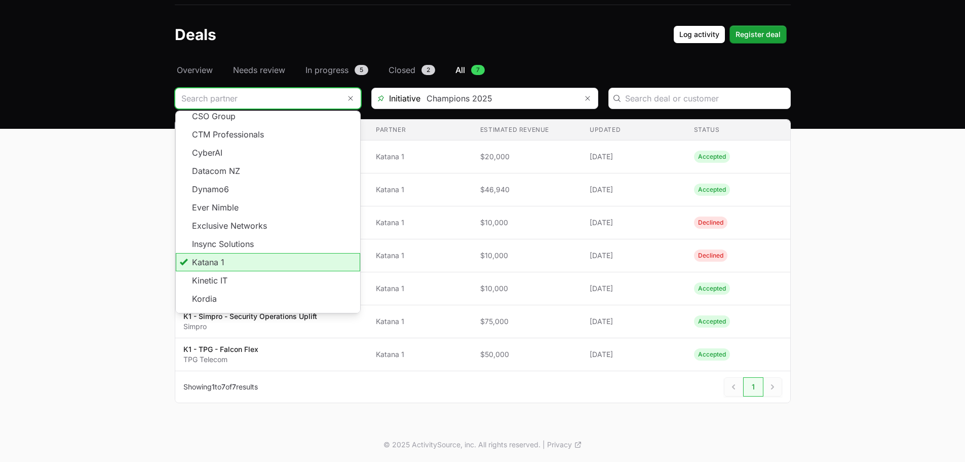
scroll to position [182, 0]
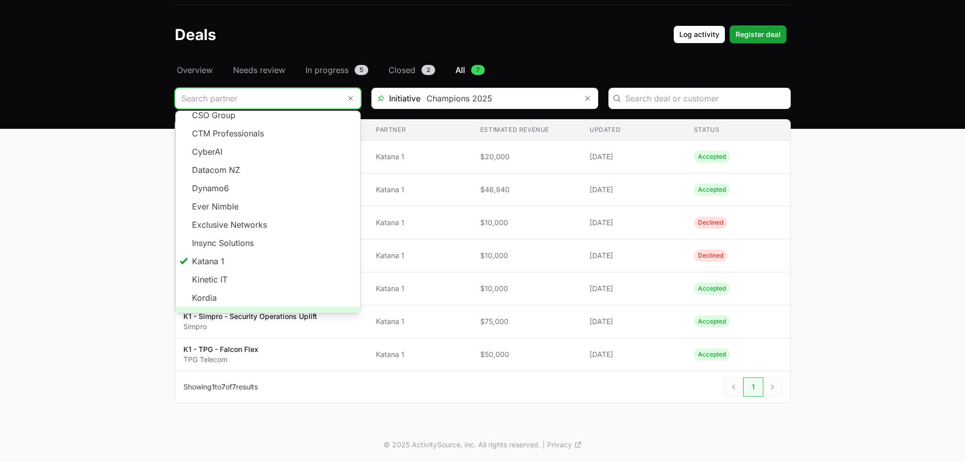
click at [253, 306] on span "Load more" at bounding box center [268, 315] width 184 height 18
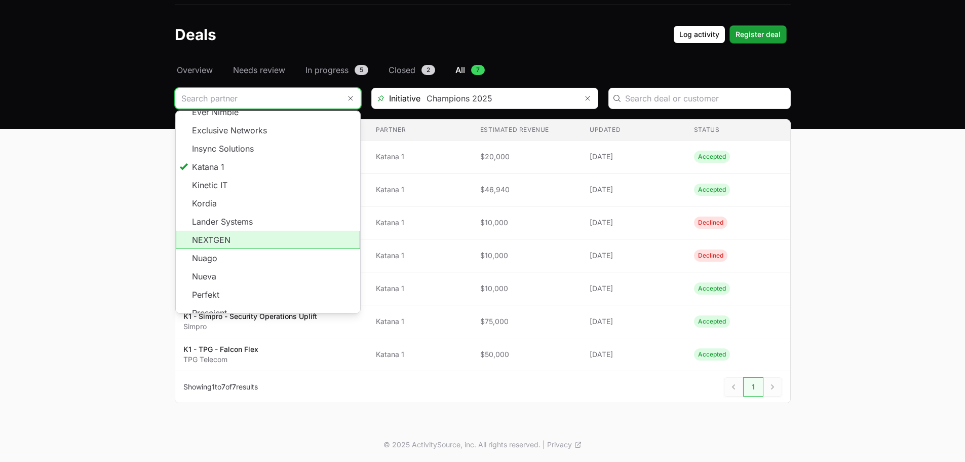
scroll to position [284, 0]
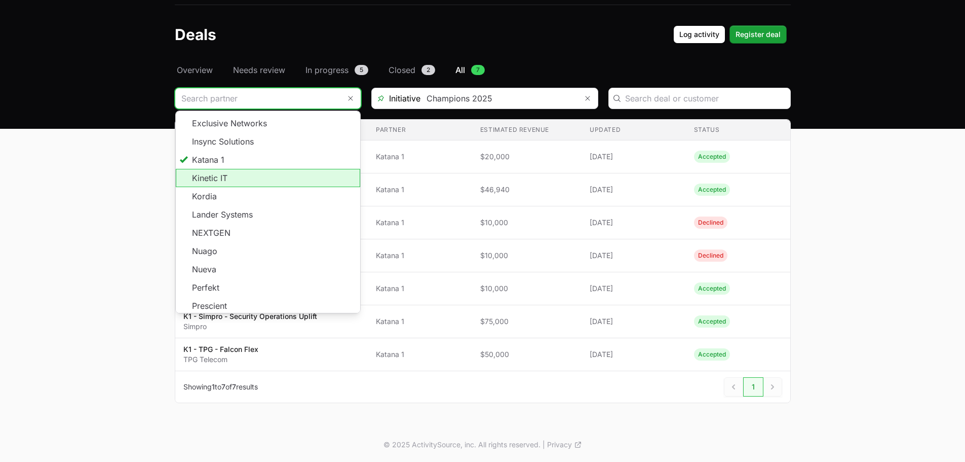
click at [236, 169] on li "Kinetic IT" at bounding box center [268, 178] width 184 height 18
type input "Kinetic IT"
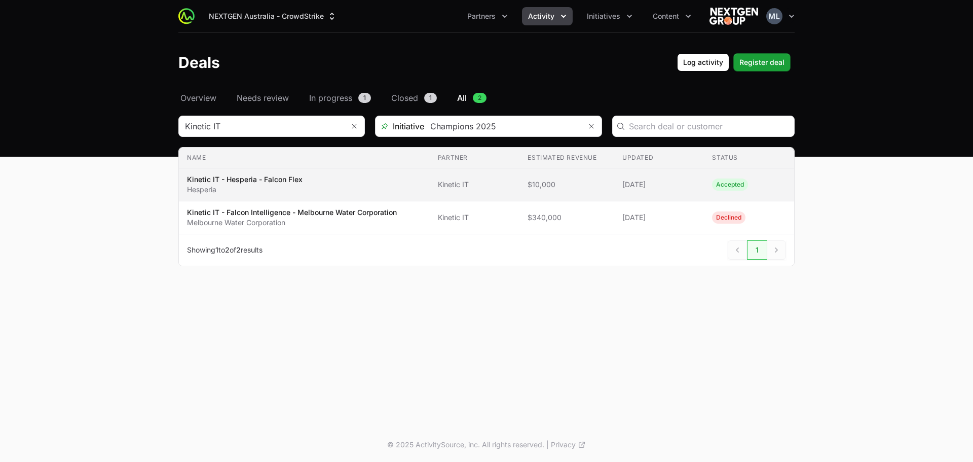
click at [415, 184] on span "Kinetic IT - Hesperia - Falcon Flex Hesperia" at bounding box center [304, 184] width 235 height 20
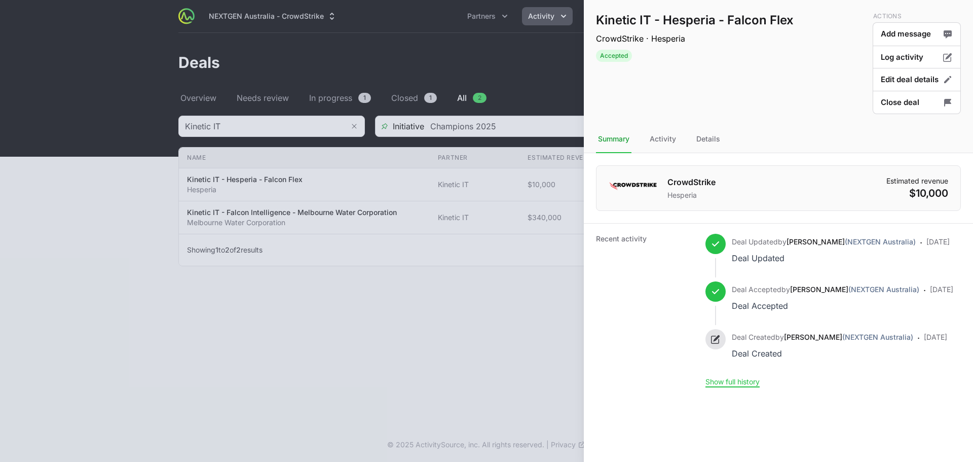
click at [692, 142] on nav "Summary Activity Details" at bounding box center [778, 139] width 389 height 27
click at [710, 149] on div "Details" at bounding box center [708, 139] width 28 height 27
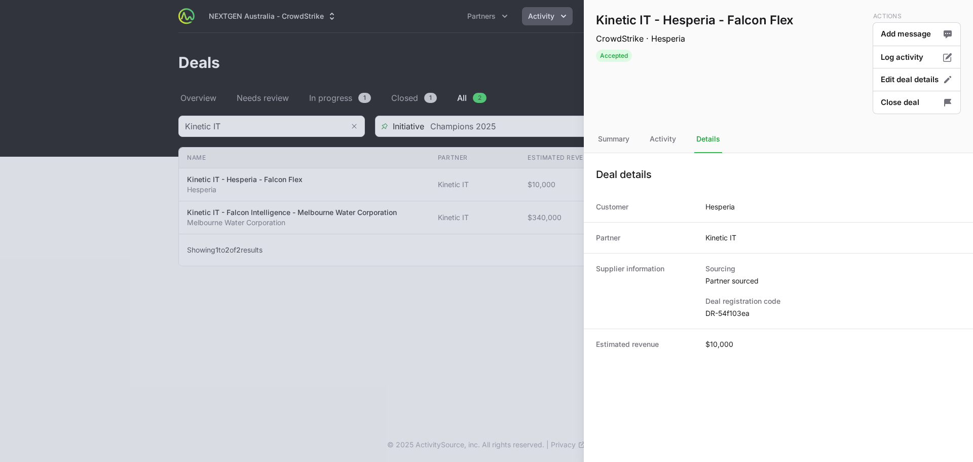
click at [726, 310] on dd "DR-54f103ea" at bounding box center [832, 313] width 255 height 10
copy dl "DR-54f103ea"
click at [513, 272] on div at bounding box center [486, 231] width 973 height 462
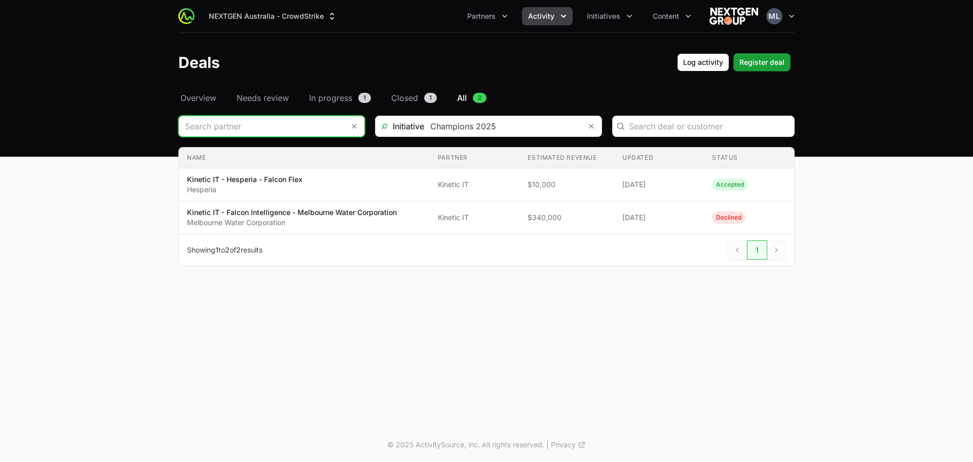
click at [229, 127] on input "Deals Filters" at bounding box center [261, 126] width 165 height 20
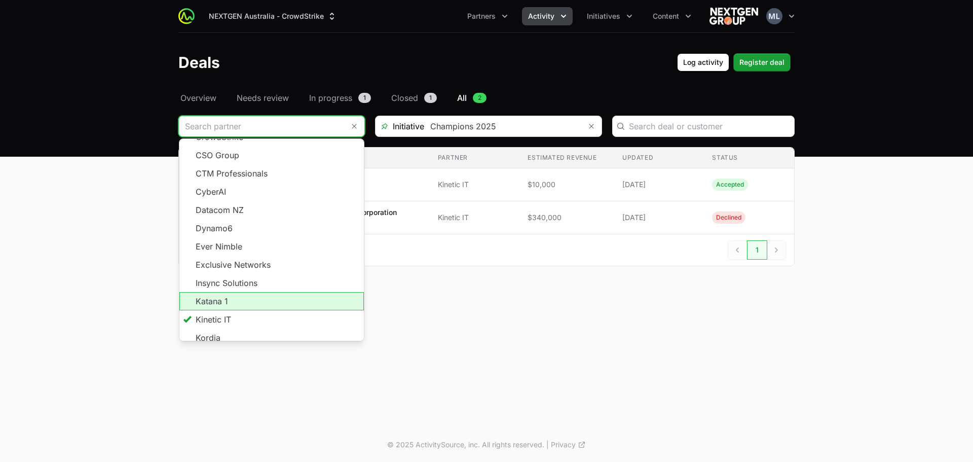
scroll to position [182, 0]
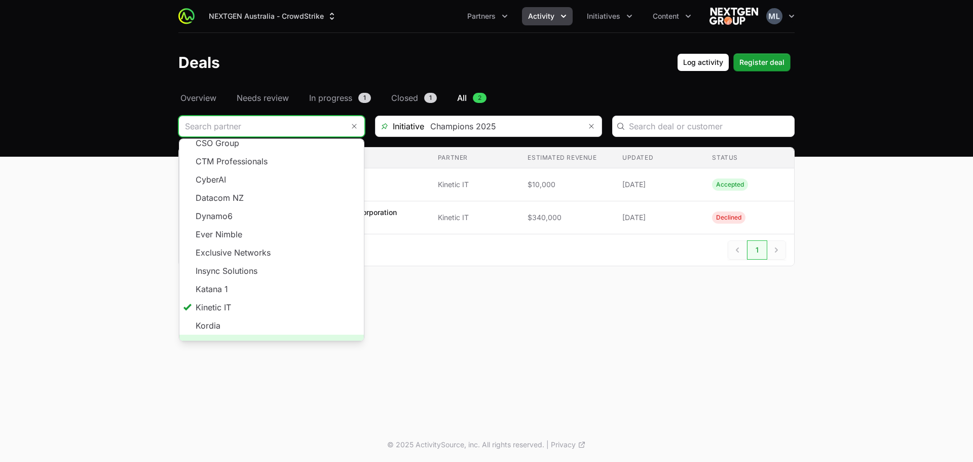
click at [258, 334] on span "Load more" at bounding box center [271, 343] width 184 height 18
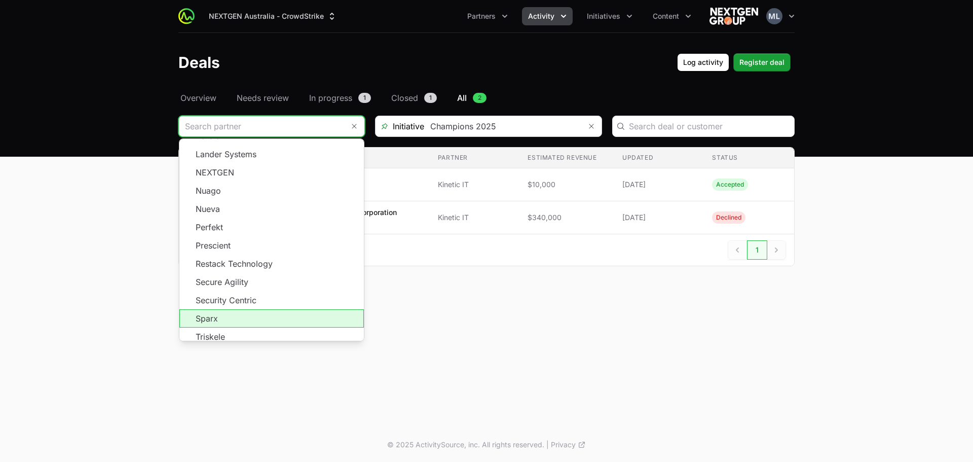
scroll to position [385, 0]
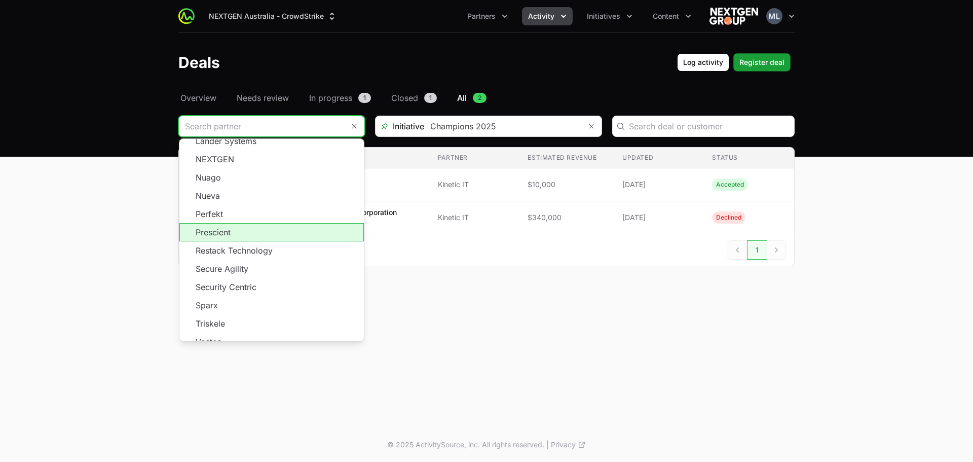
click at [238, 228] on li "Prescient" at bounding box center [271, 232] width 184 height 18
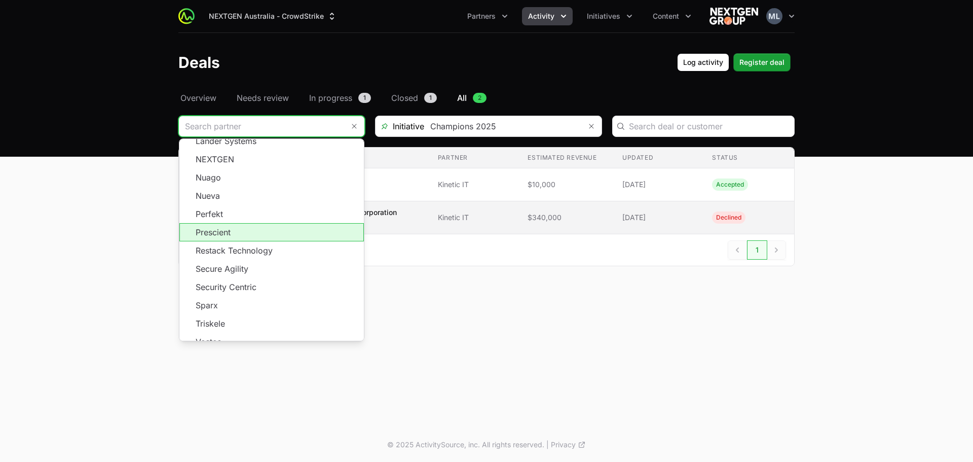
type input "Prescient"
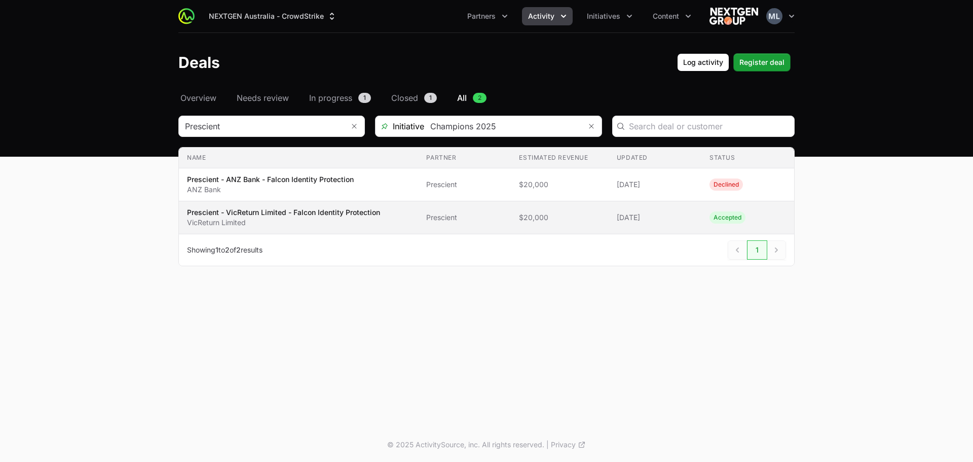
click at [399, 213] on span "Prescient - VicReturn Limited - Falcon Identity Protection VicReturn Limited" at bounding box center [298, 217] width 223 height 20
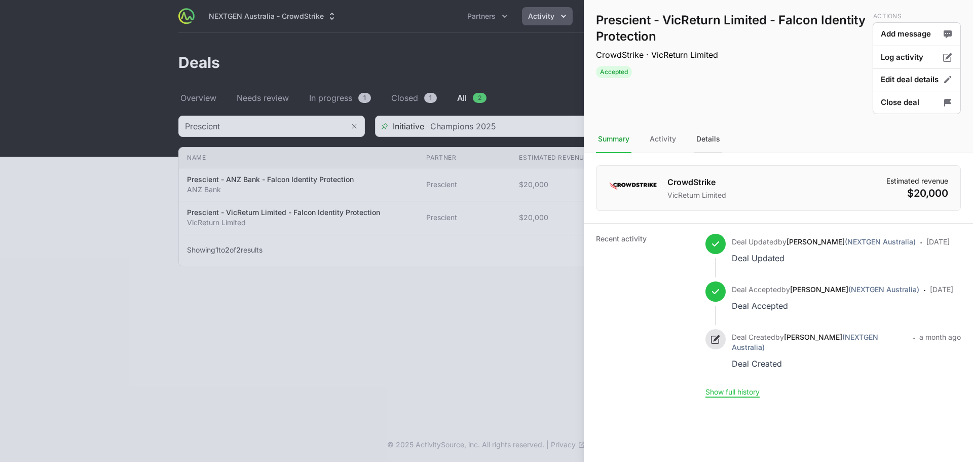
click at [710, 140] on div "Details" at bounding box center [708, 139] width 28 height 27
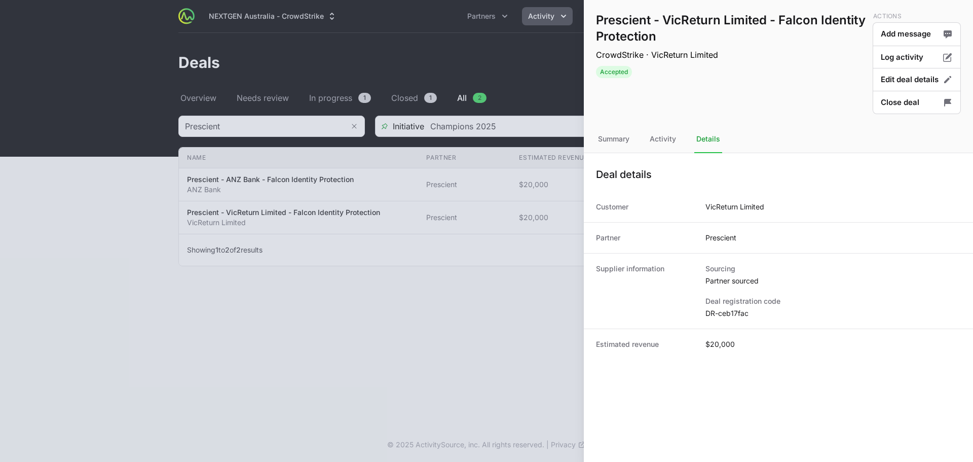
click at [725, 317] on dd "DR-ceb17fac" at bounding box center [832, 313] width 255 height 10
click at [404, 319] on div at bounding box center [486, 231] width 973 height 462
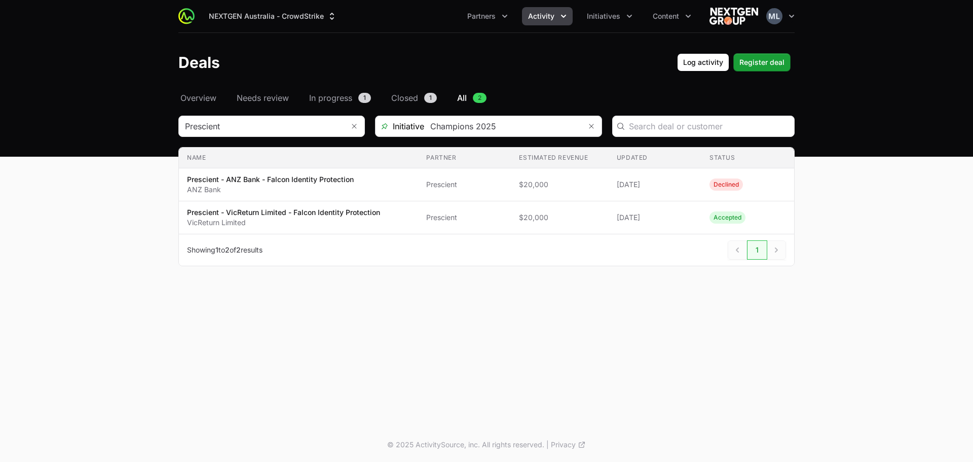
click at [254, 139] on section "Prescient Initiative Champions 2025 Name Partner Estimated revenue Updated Stat…" at bounding box center [486, 191] width 616 height 150
click at [258, 128] on input "Deals Filters" at bounding box center [261, 126] width 165 height 20
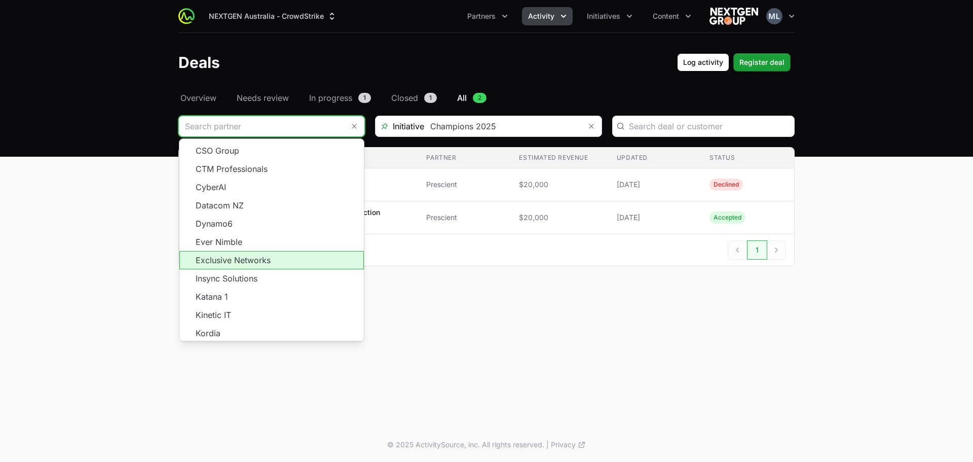
scroll to position [182, 0]
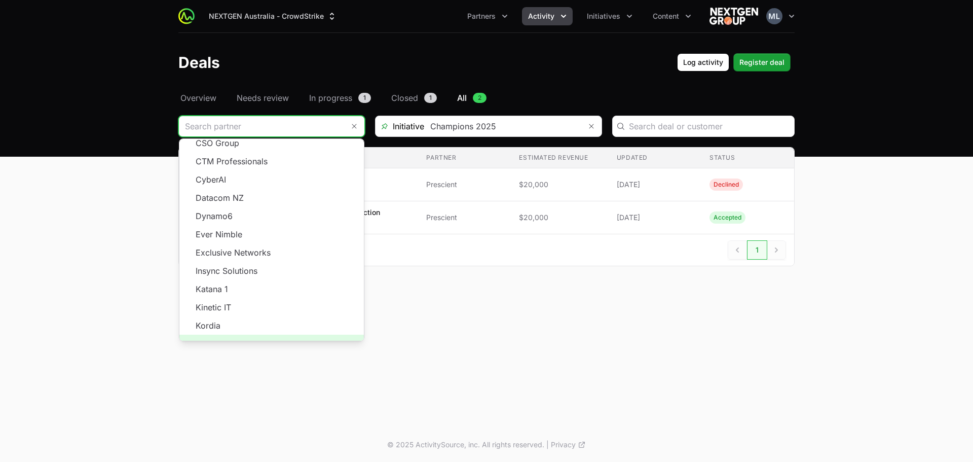
click at [272, 334] on span "Load more" at bounding box center [271, 343] width 184 height 18
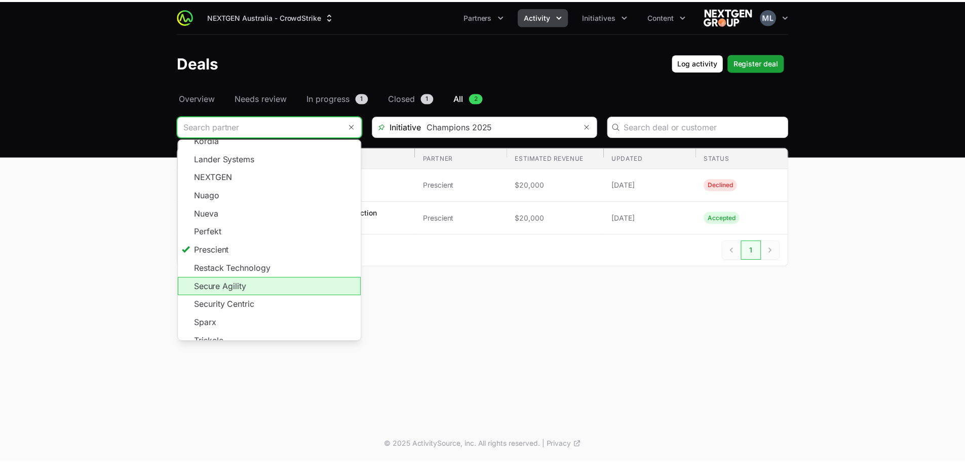
scroll to position [402, 0]
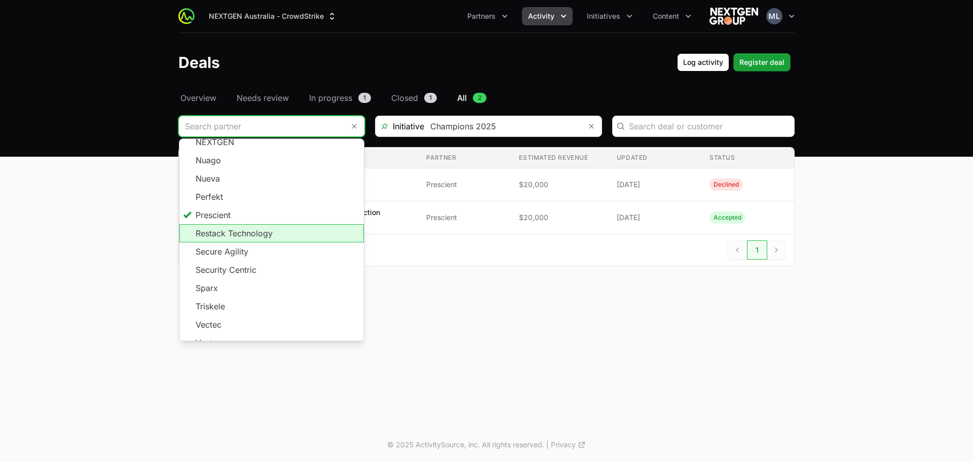
click at [261, 227] on li "Restack Technology" at bounding box center [271, 233] width 184 height 18
type input "Restack Technology"
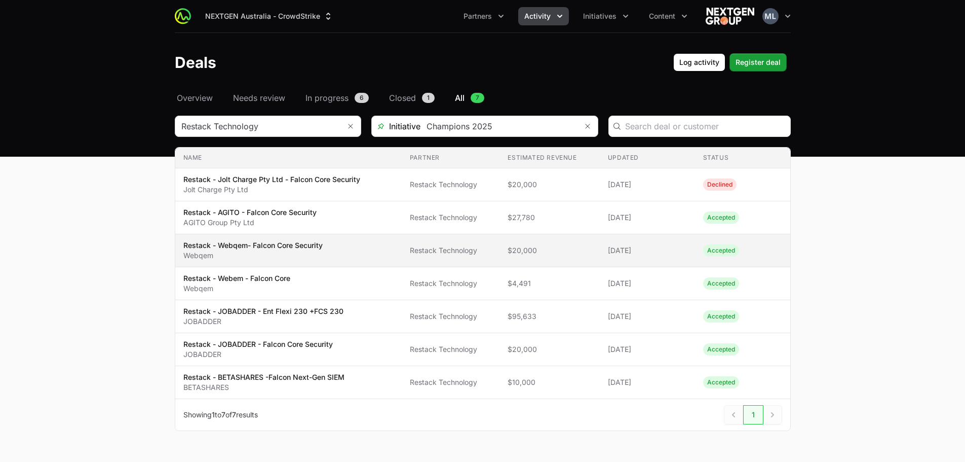
click at [571, 248] on span "$20,000" at bounding box center [550, 250] width 84 height 10
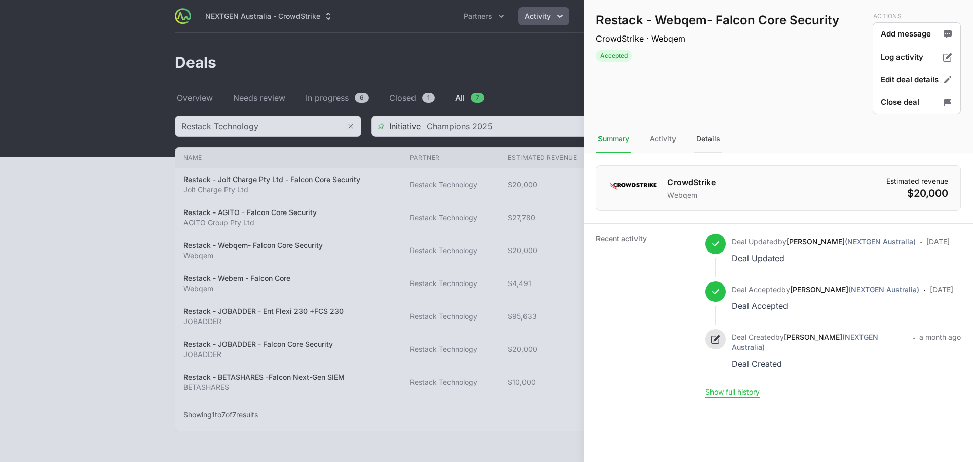
click at [703, 141] on div "Details" at bounding box center [708, 139] width 28 height 27
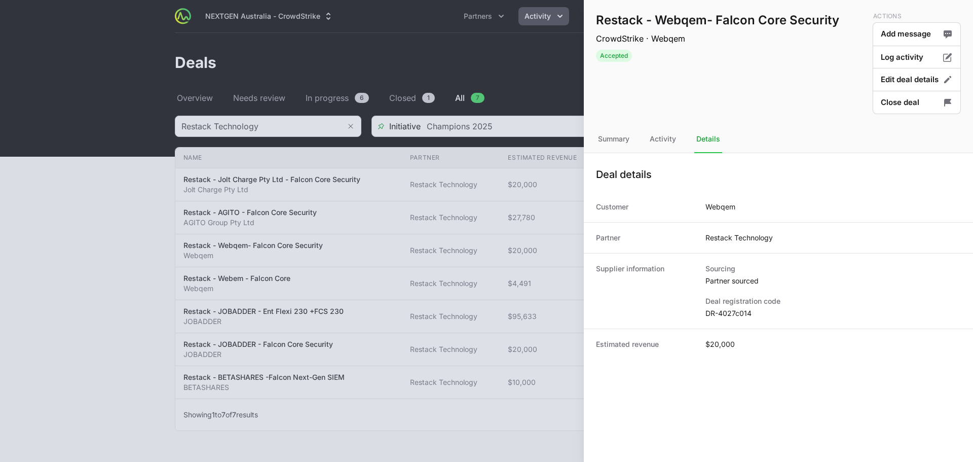
click at [723, 317] on dd "DR-4027c014" at bounding box center [832, 313] width 255 height 10
click at [623, 134] on div "Summary" at bounding box center [613, 139] width 35 height 27
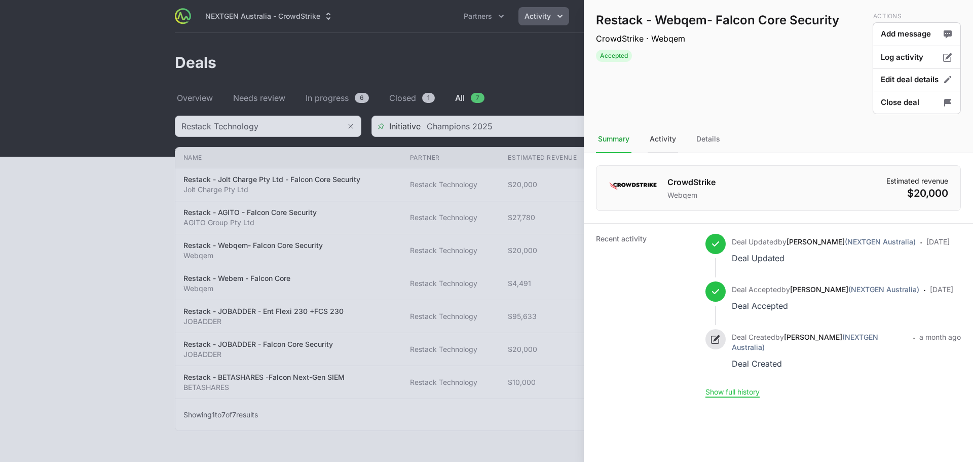
click at [667, 134] on div "Activity" at bounding box center [662, 139] width 30 height 27
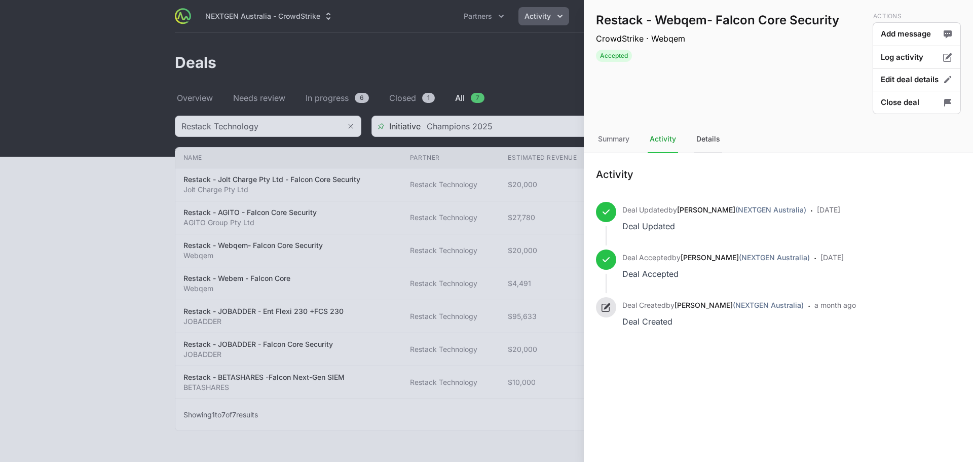
click at [713, 141] on div "Details" at bounding box center [708, 139] width 28 height 27
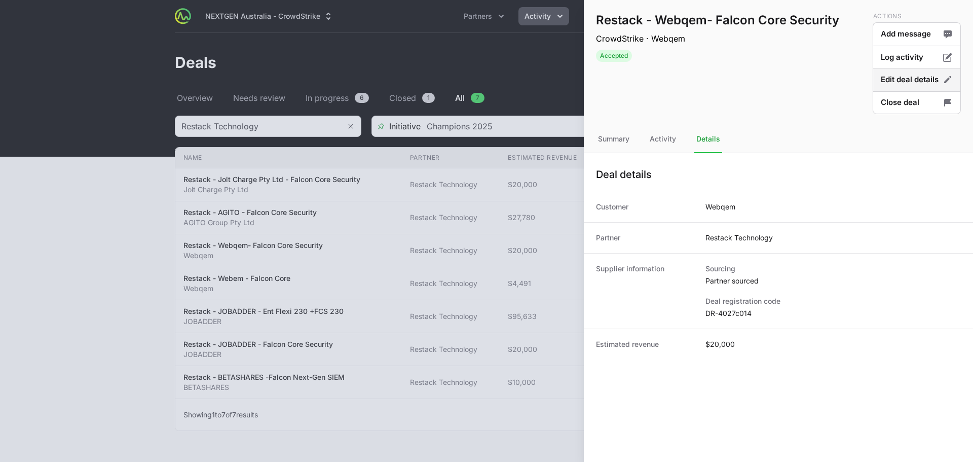
click at [902, 73] on button "Edit deal details" at bounding box center [916, 80] width 88 height 24
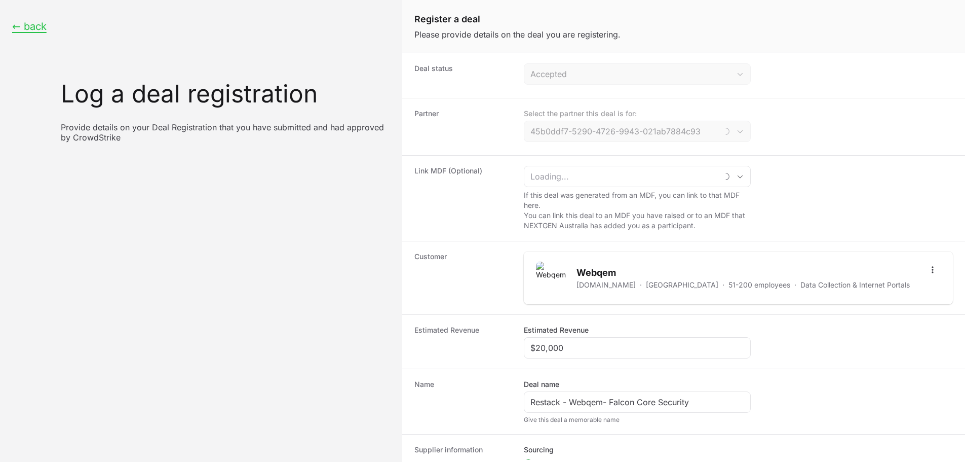
type input "Restack Technology"
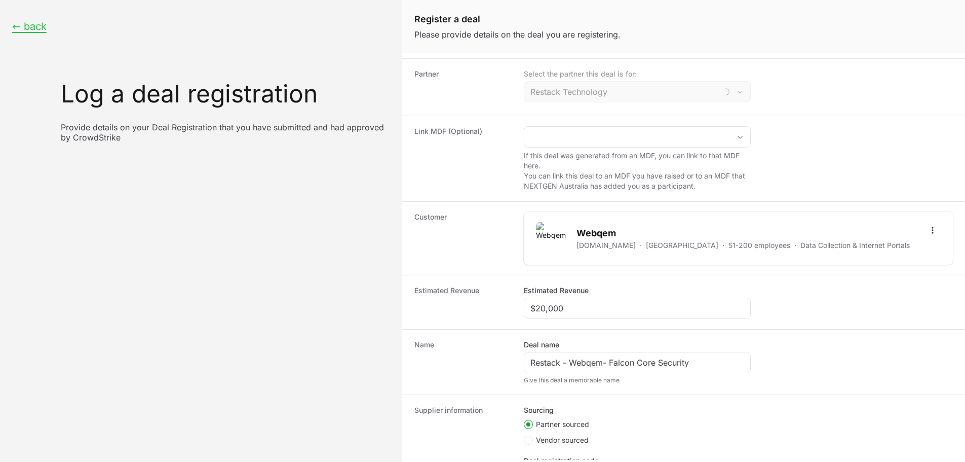
scroll to position [101, 0]
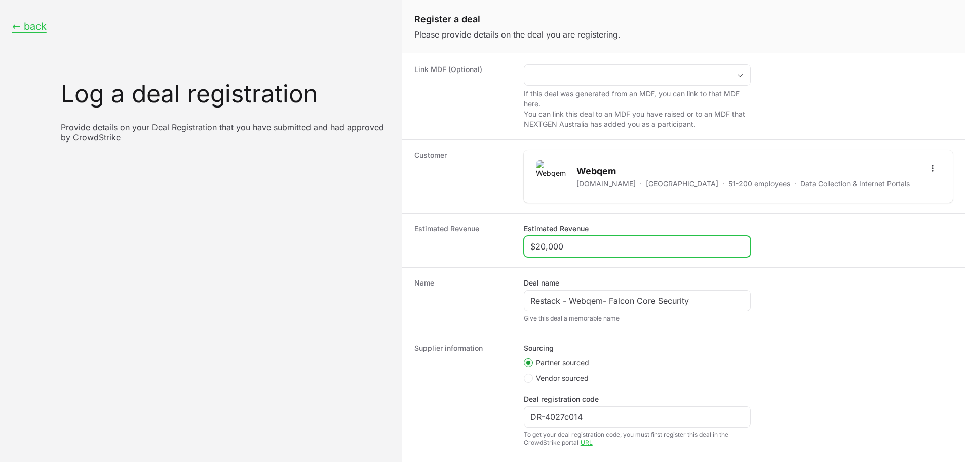
click at [604, 247] on input "$20,000" at bounding box center [637, 246] width 214 height 12
click at [604, 246] on input "$20,000" at bounding box center [637, 246] width 214 height 12
paste input "4,491"
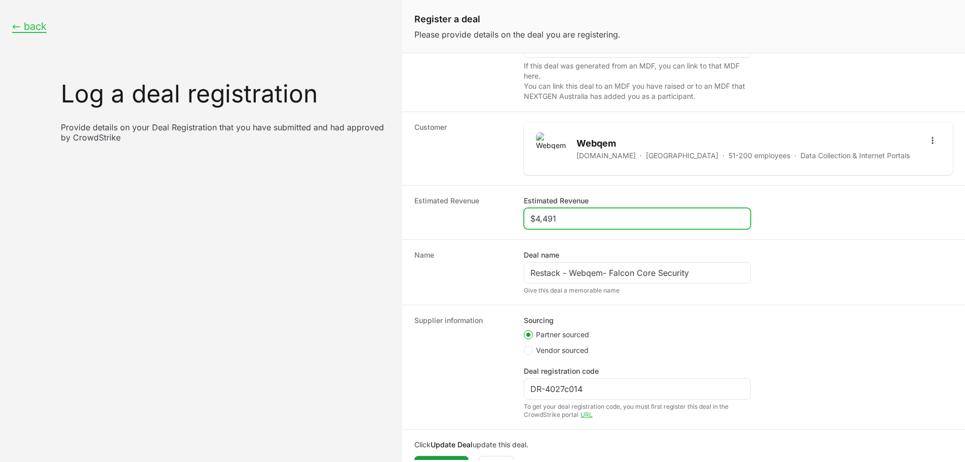
scroll to position [153, 0]
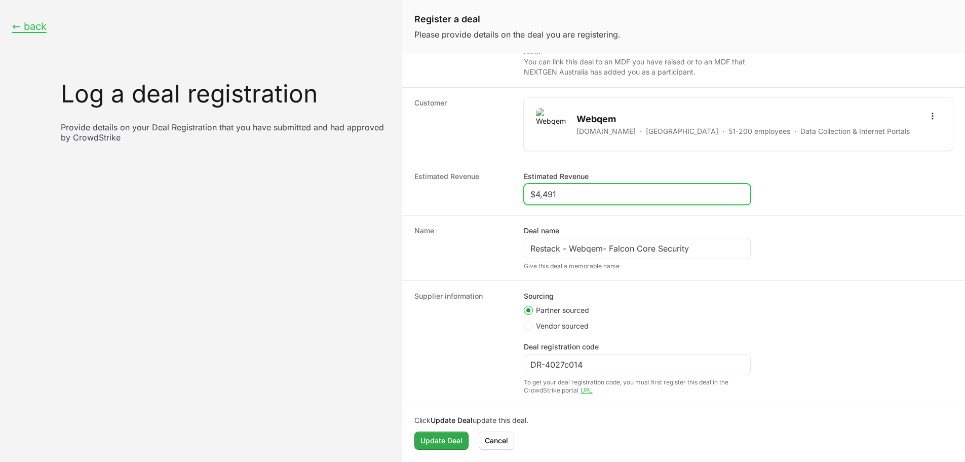
type input "$4,491"
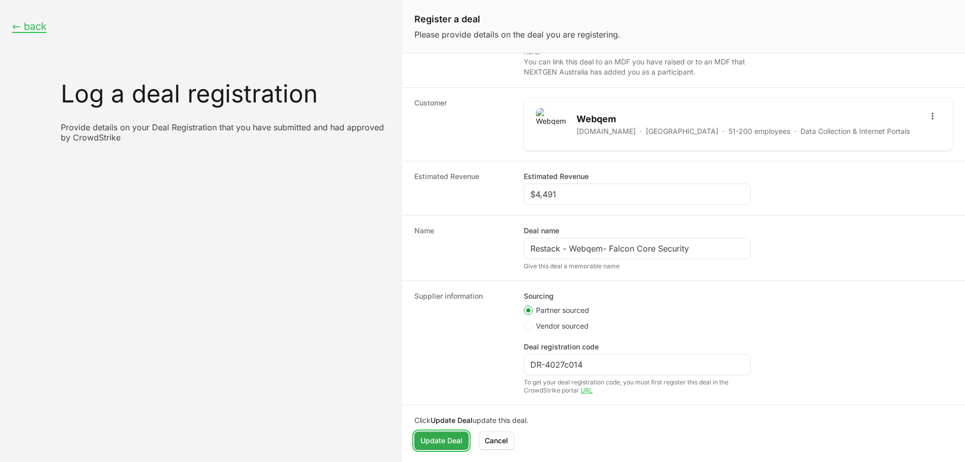
click at [448, 444] on span "Update Deal" at bounding box center [441, 440] width 42 height 12
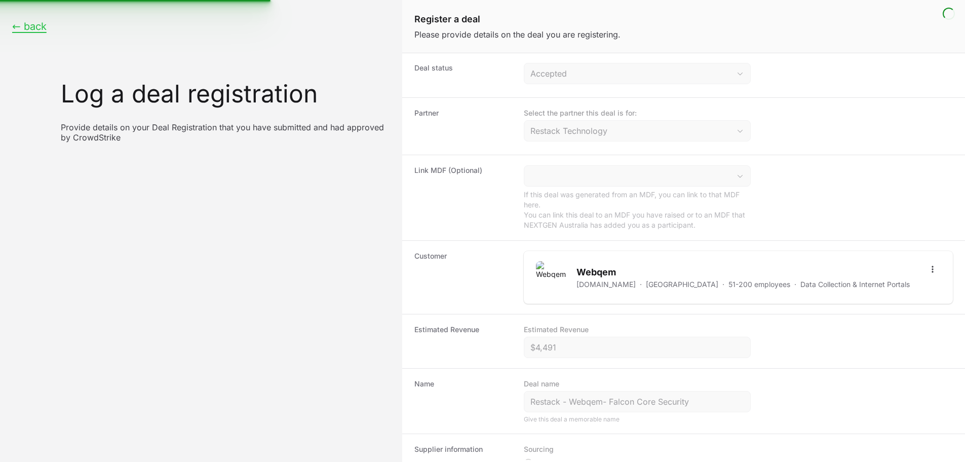
scroll to position [0, 0]
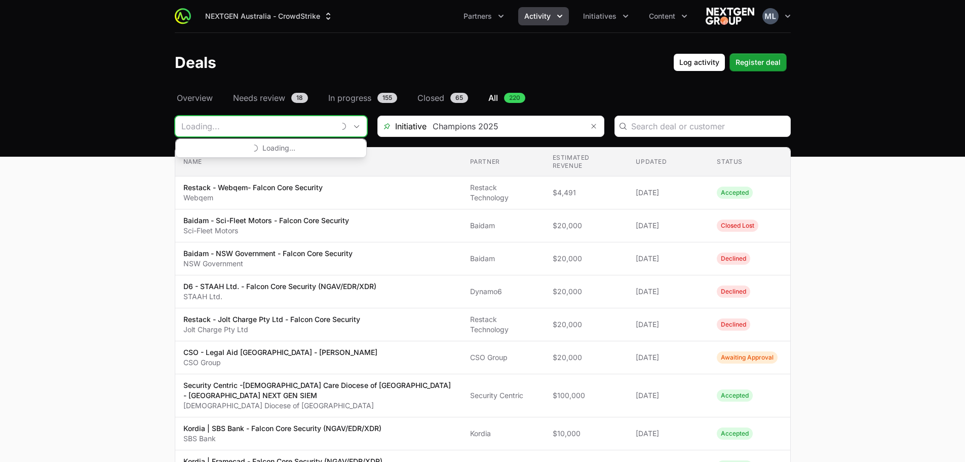
click at [237, 128] on input "Deals Filters" at bounding box center [254, 126] width 159 height 20
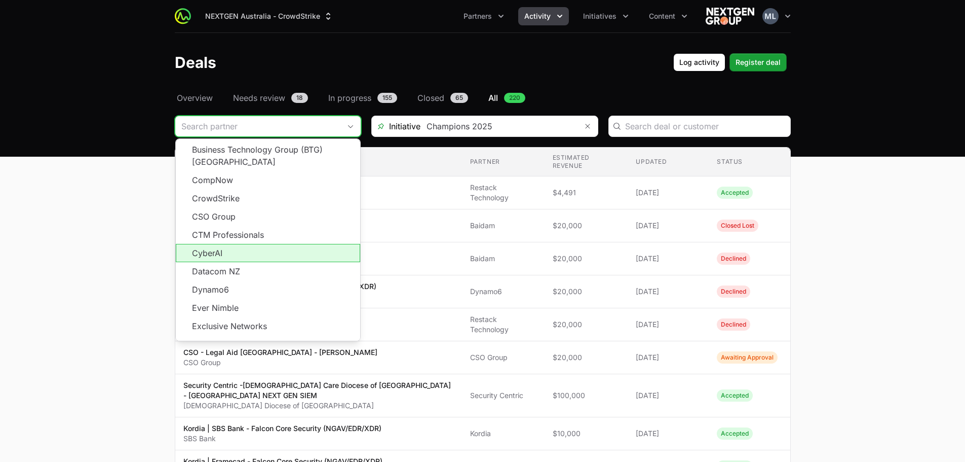
scroll to position [182, 0]
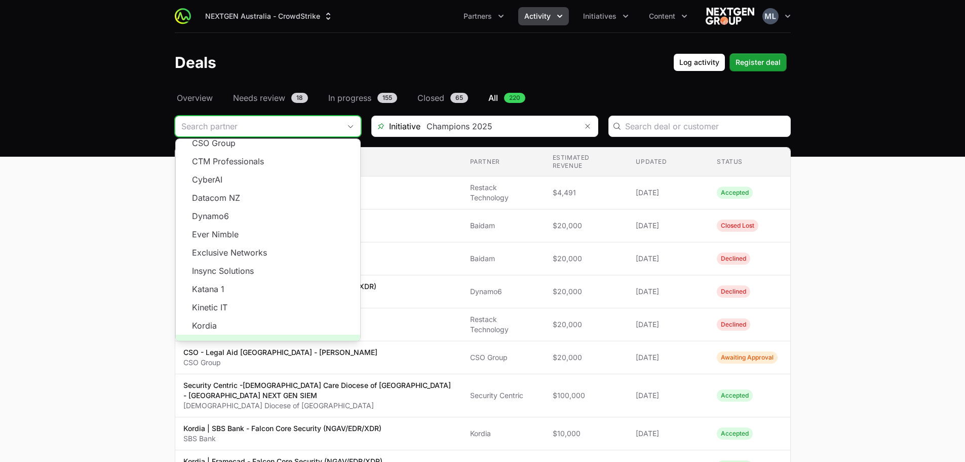
click at [260, 334] on span "Load more" at bounding box center [268, 343] width 184 height 18
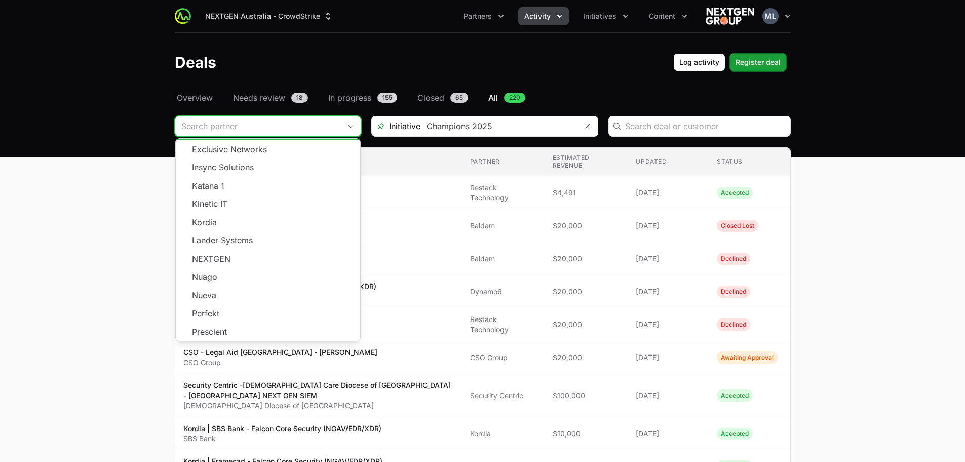
scroll to position [402, 0]
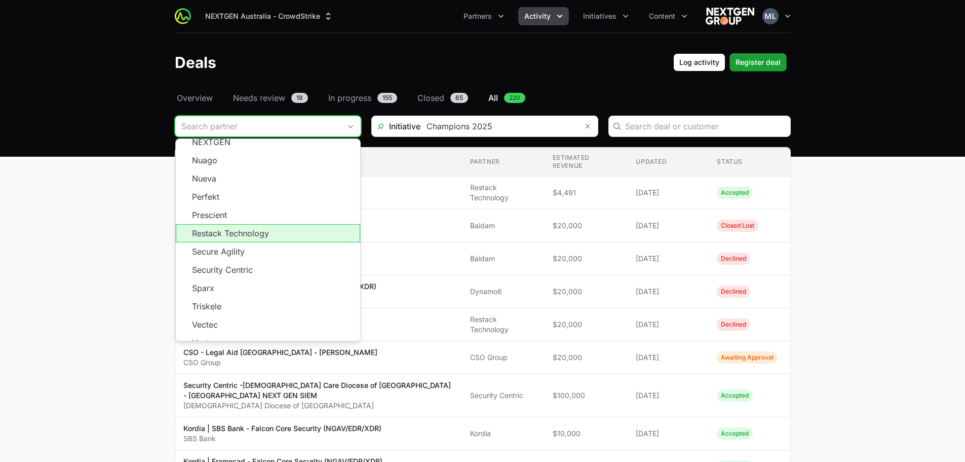
click at [262, 224] on li "Restack Technology" at bounding box center [268, 233] width 184 height 18
type input "Restack Technology"
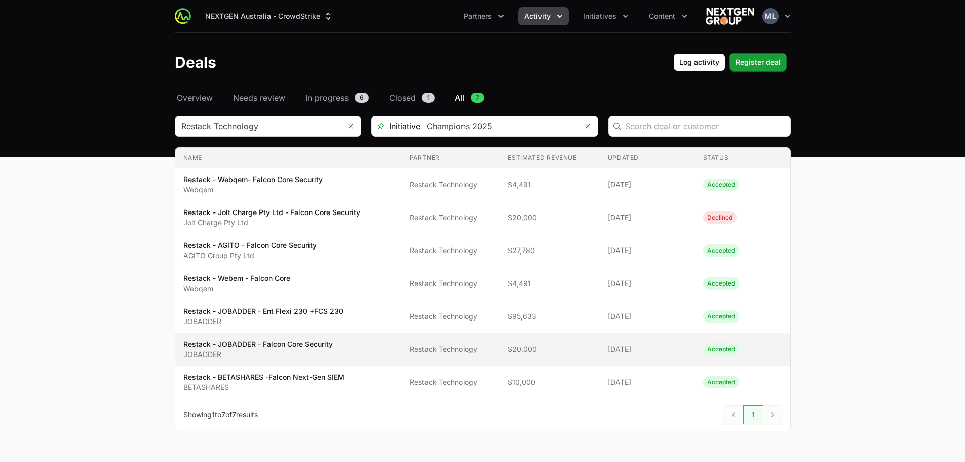
click at [327, 344] on p "Restack - JOBADDER - Falcon Core Security" at bounding box center [257, 344] width 149 height 10
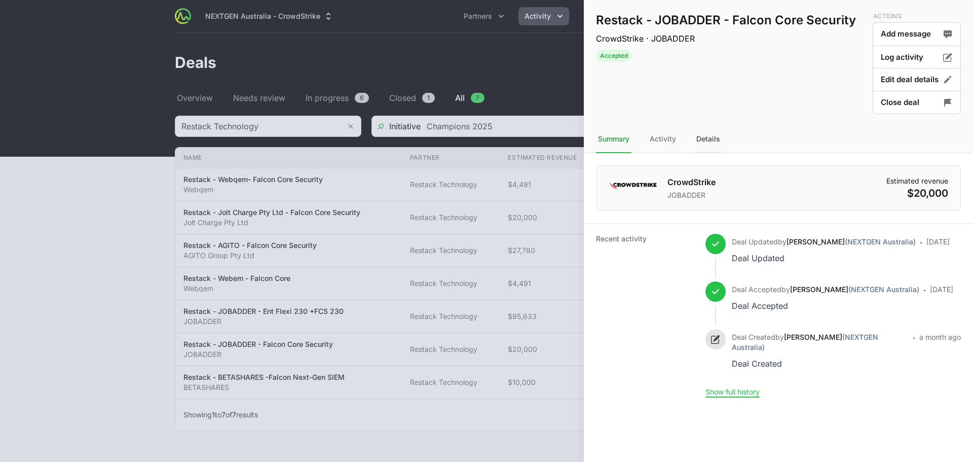
click at [720, 142] on div "Details" at bounding box center [708, 139] width 28 height 27
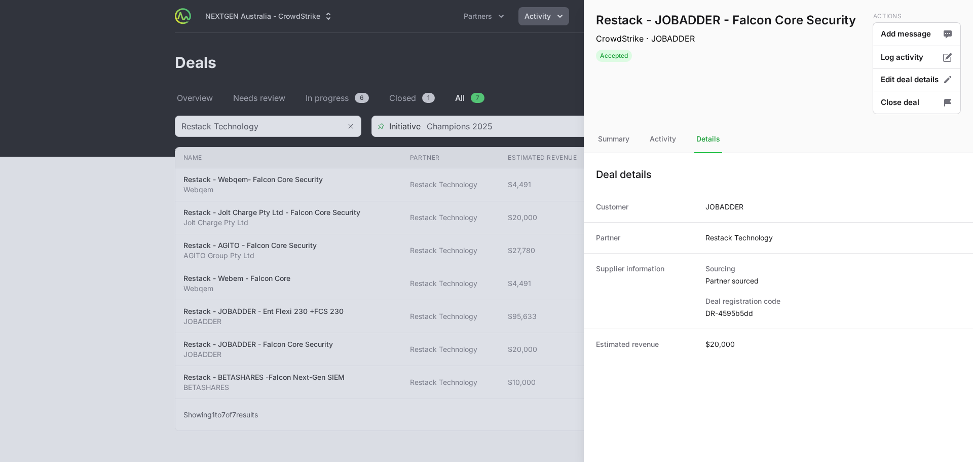
click at [730, 319] on div "Supplier information Sourcing Partner sourced Deal registration code DR-4595b5dd" at bounding box center [778, 290] width 389 height 75
click at [730, 318] on dd "DR-4595b5dd" at bounding box center [832, 313] width 255 height 10
click at [731, 313] on dd "DR-4595b5dd" at bounding box center [832, 313] width 255 height 10
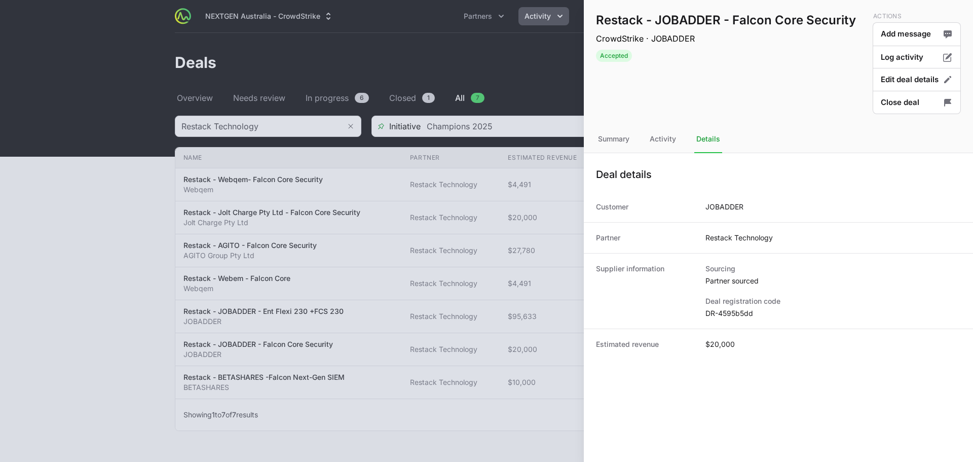
click at [314, 334] on div at bounding box center [486, 231] width 973 height 462
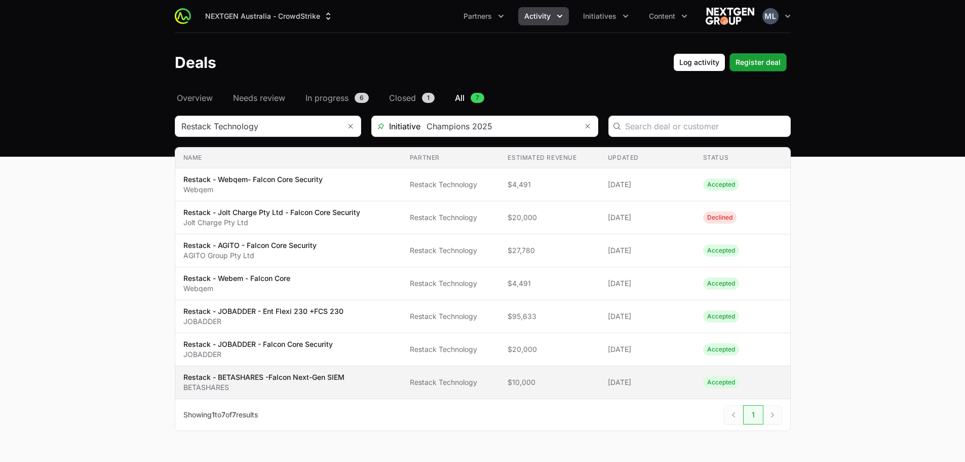
click at [432, 379] on span "Restack Technology" at bounding box center [451, 382] width 82 height 10
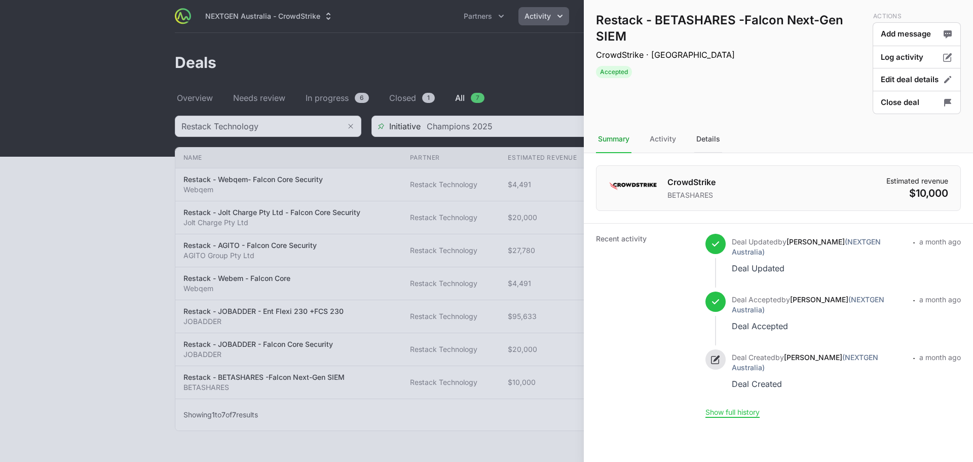
click at [706, 134] on div "Details" at bounding box center [708, 139] width 28 height 27
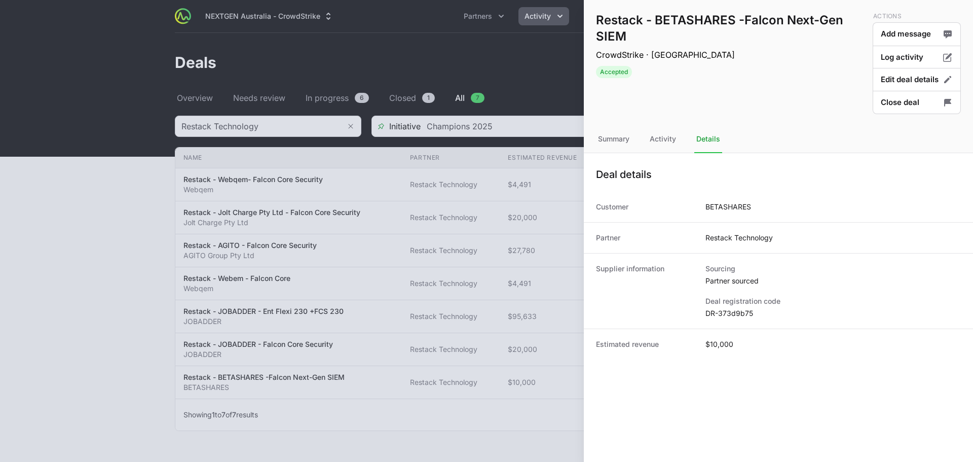
click at [740, 305] on dt "Deal registration code" at bounding box center [832, 301] width 255 height 10
click at [740, 313] on dd "DR-373d9b75" at bounding box center [832, 313] width 255 height 10
click at [343, 178] on div at bounding box center [486, 231] width 973 height 462
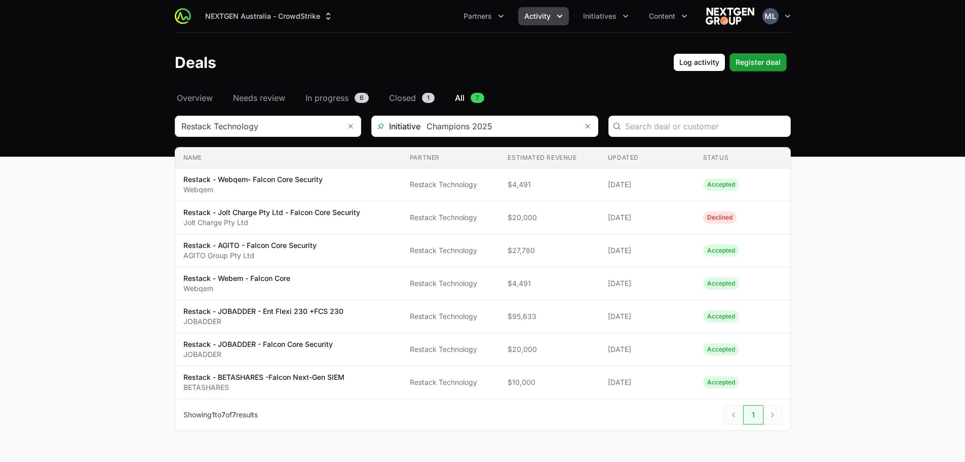
click at [294, 136] on div "Restack Technology" at bounding box center [268, 126] width 186 height 21
click at [296, 129] on input "Deals Filters" at bounding box center [257, 126] width 165 height 20
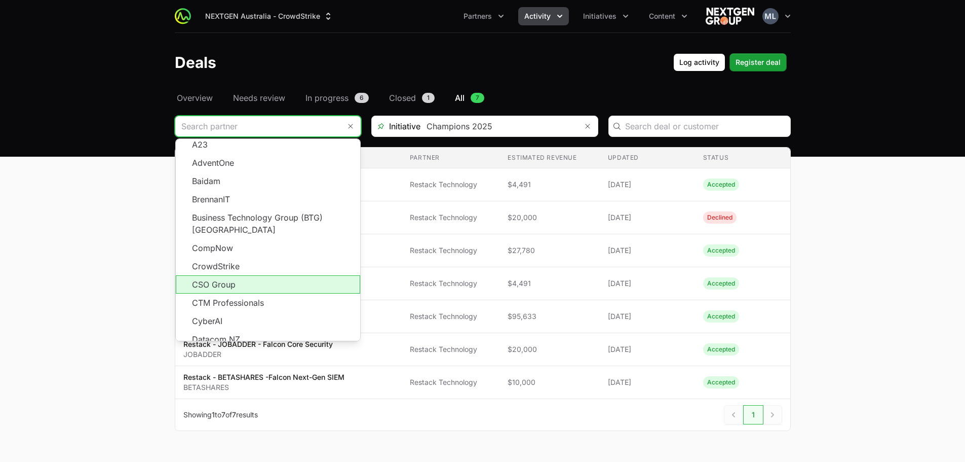
scroll to position [182, 0]
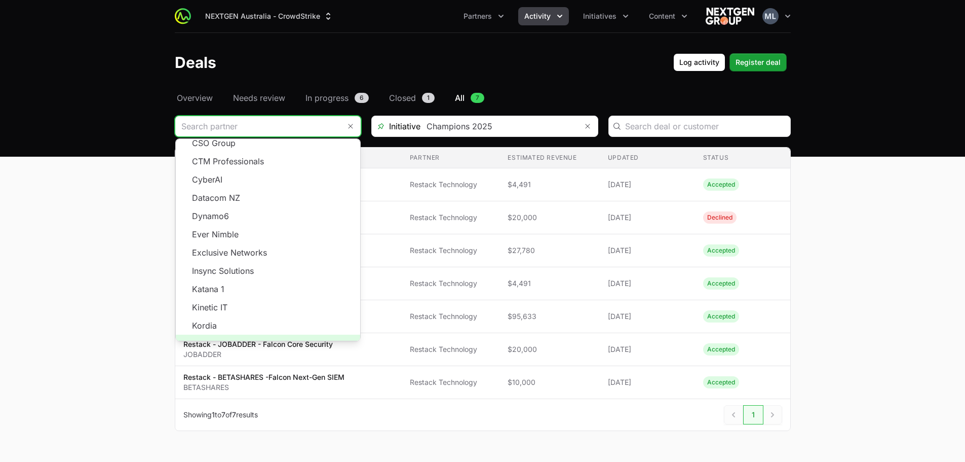
click at [256, 334] on span "Load more" at bounding box center [268, 343] width 184 height 18
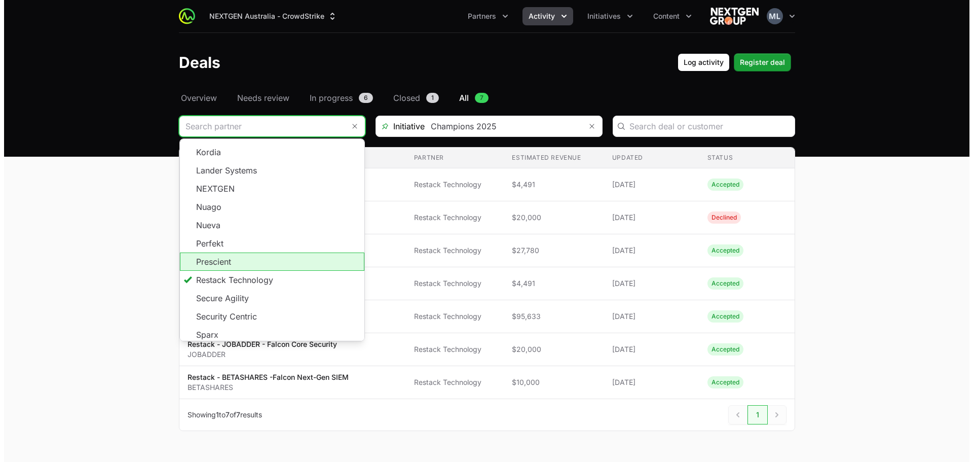
scroll to position [402, 0]
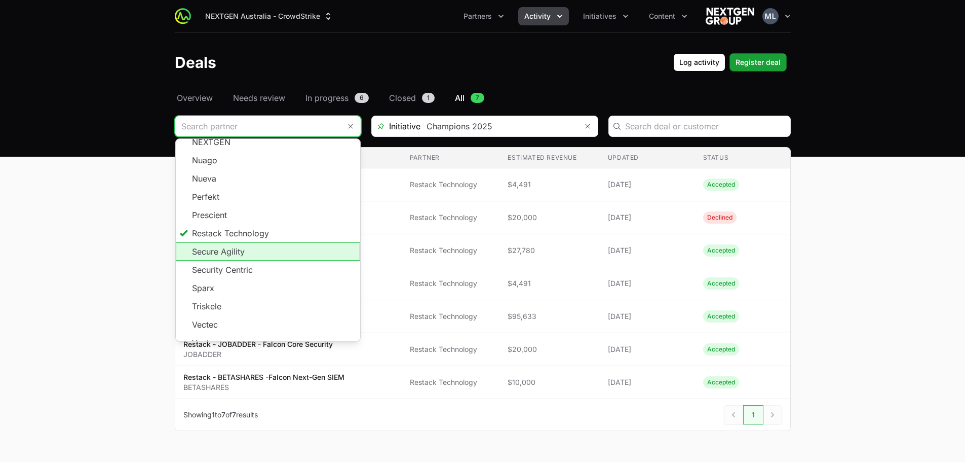
click at [249, 243] on li "Secure Agility" at bounding box center [268, 251] width 184 height 18
type input "Secure Agility"
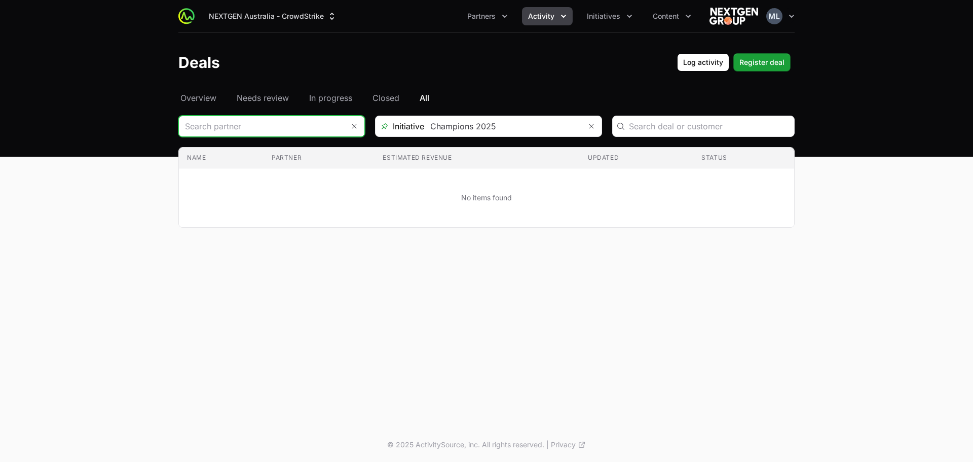
click at [311, 129] on input "Deals Filters" at bounding box center [261, 126] width 165 height 20
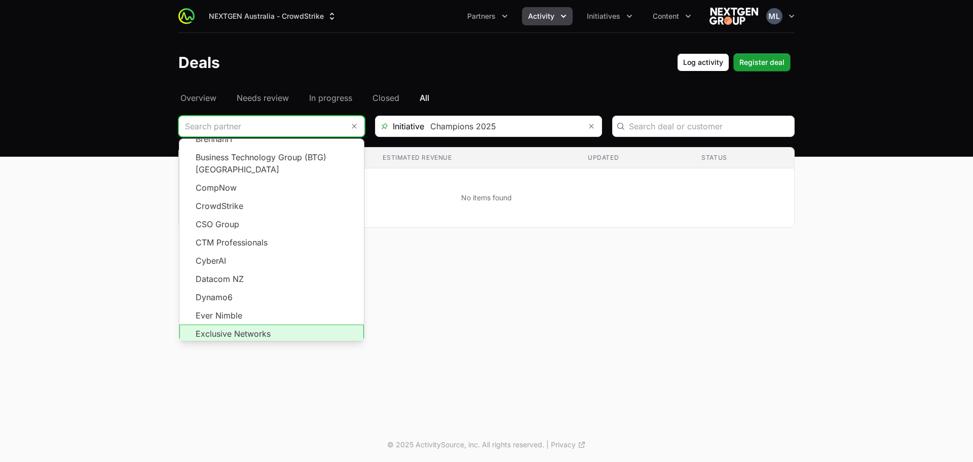
scroll to position [182, 0]
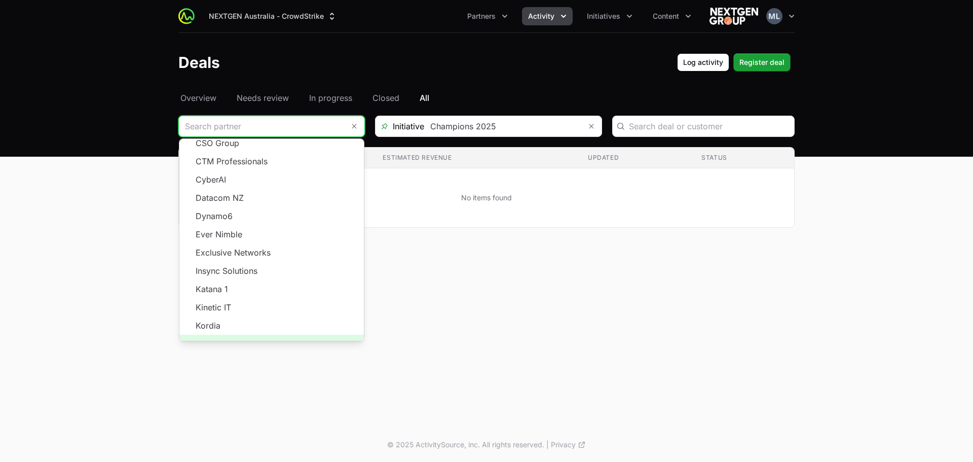
click at [261, 334] on span "Load more" at bounding box center [271, 343] width 184 height 18
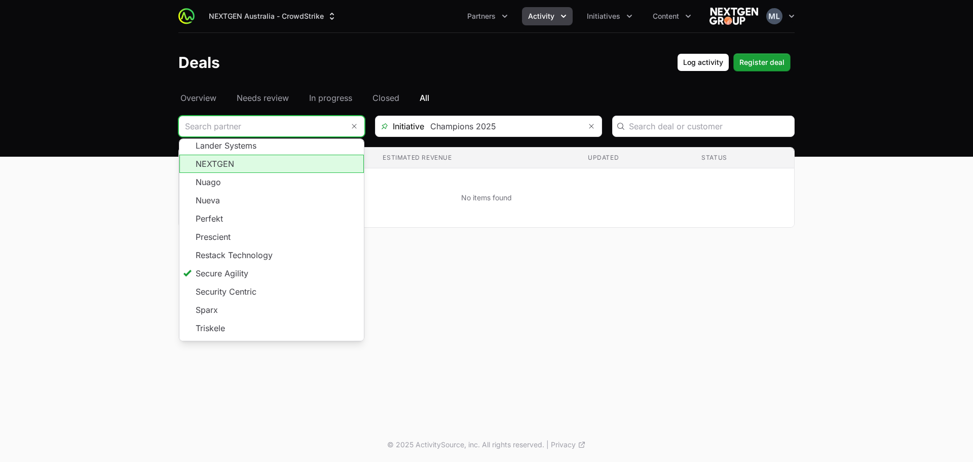
scroll to position [402, 0]
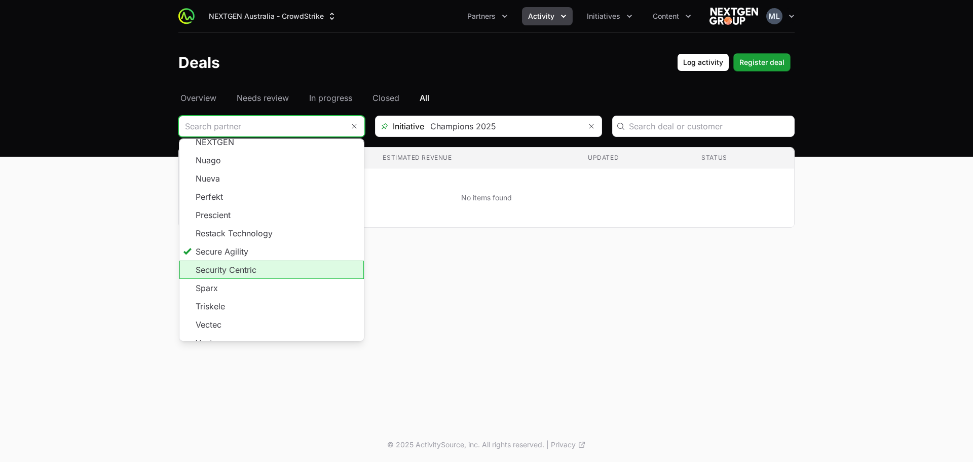
click at [256, 260] on li "Security Centric" at bounding box center [271, 269] width 184 height 18
type input "Security Centric"
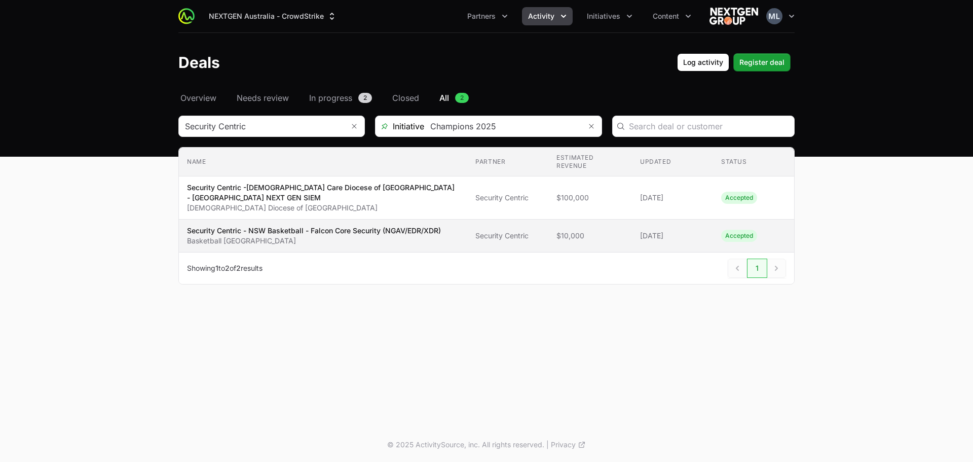
click at [305, 237] on p "Basketball [GEOGRAPHIC_DATA]" at bounding box center [314, 241] width 254 height 10
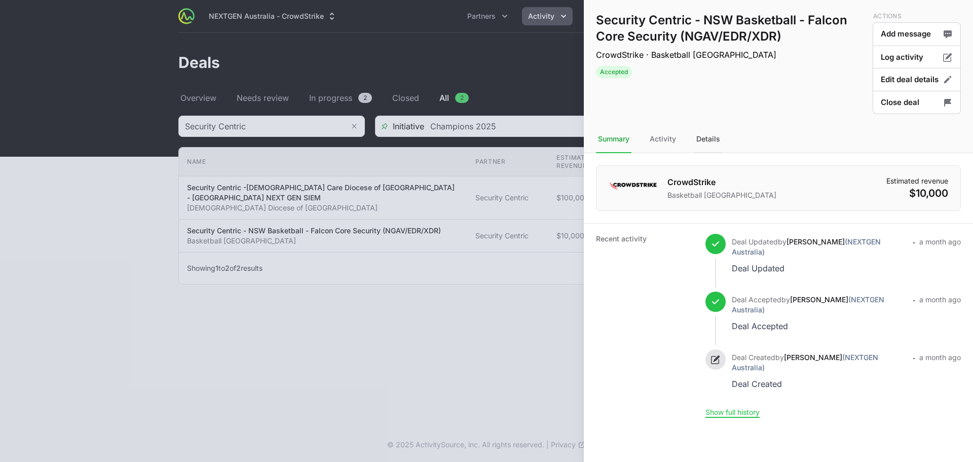
click at [700, 142] on div "Details" at bounding box center [708, 139] width 28 height 27
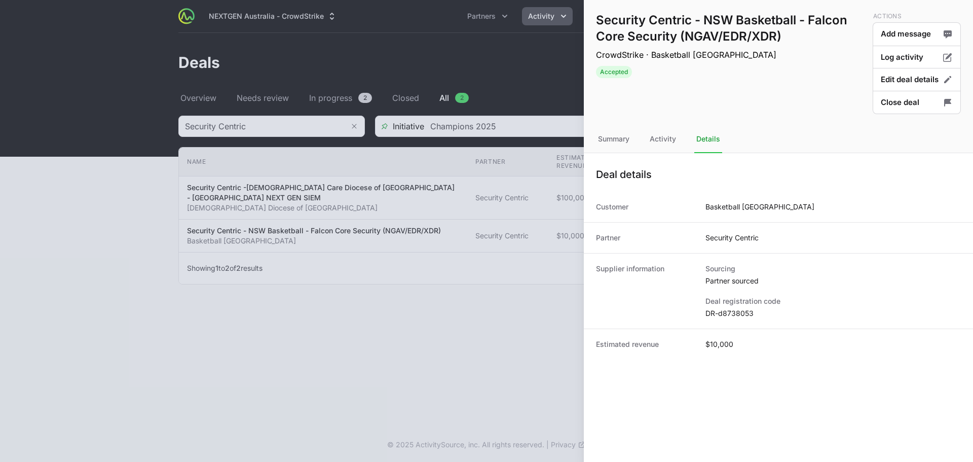
click at [726, 313] on dd "DR-d8738053" at bounding box center [832, 313] width 255 height 10
click at [398, 258] on div at bounding box center [486, 231] width 973 height 462
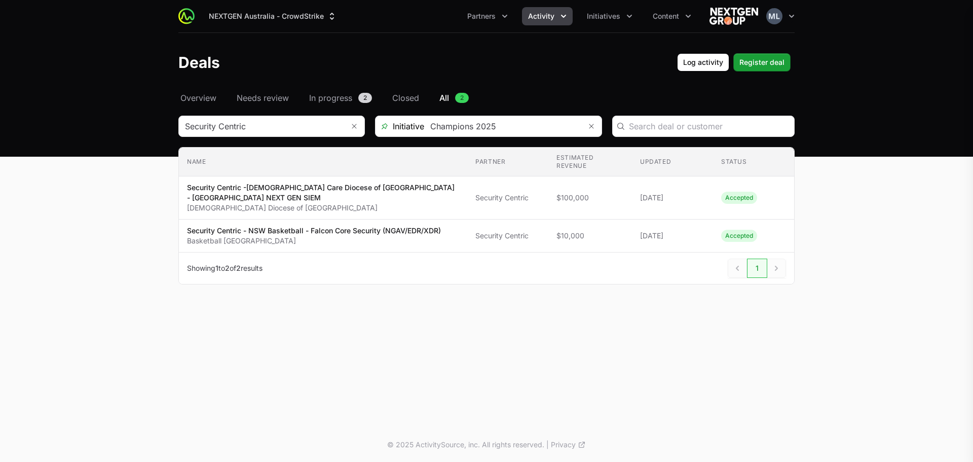
click at [268, 125] on div "Security Centric - NSW Basketball - Falcon Core Security (NGAV/EDR/XDR) CrowdSt…" at bounding box center [486, 231] width 973 height 462
click at [267, 125] on input "Deals Filters" at bounding box center [261, 126] width 165 height 20
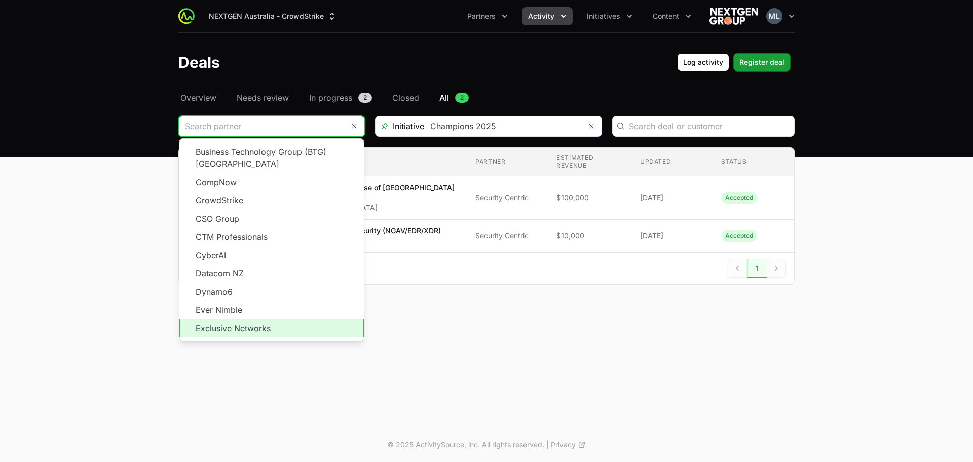
scroll to position [182, 0]
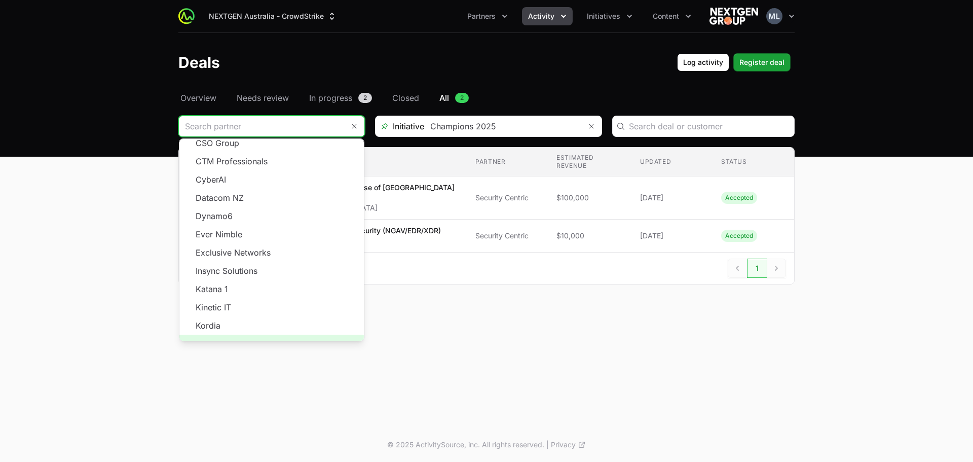
click at [277, 336] on span "Load more" at bounding box center [271, 343] width 184 height 18
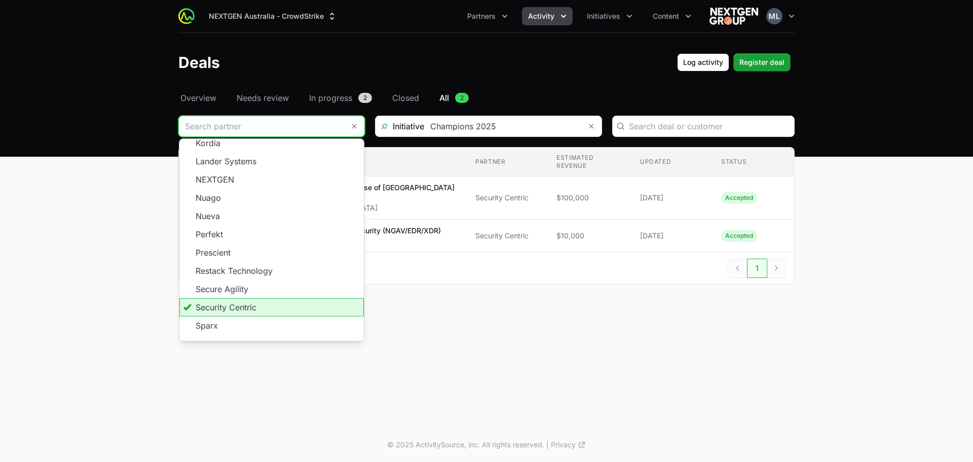
scroll to position [402, 0]
click at [228, 297] on li "Triskele" at bounding box center [271, 306] width 184 height 18
type input "Triskele"
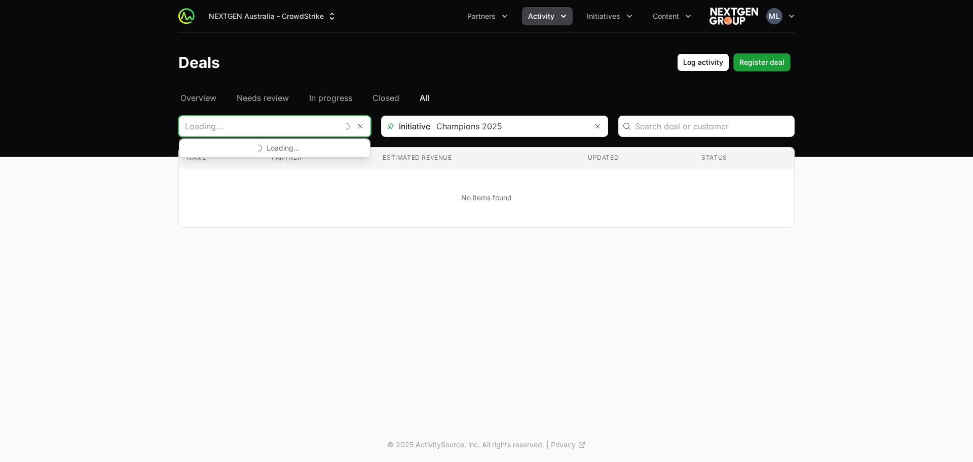
click at [294, 122] on input "Deals Filters" at bounding box center [258, 126] width 159 height 20
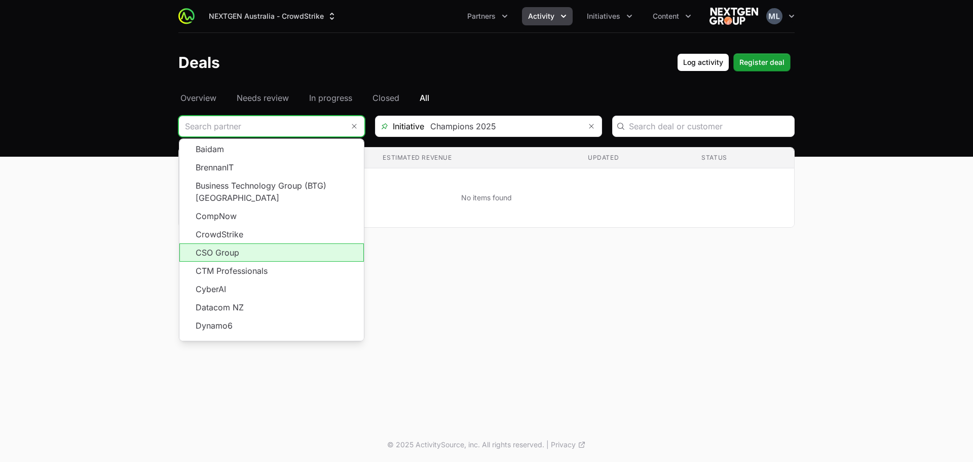
scroll to position [182, 0]
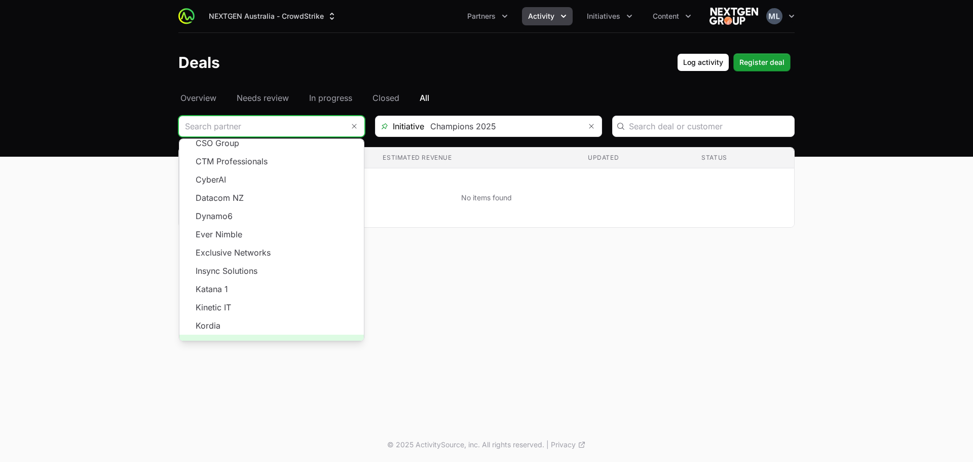
click at [258, 334] on span "Load more" at bounding box center [271, 343] width 184 height 18
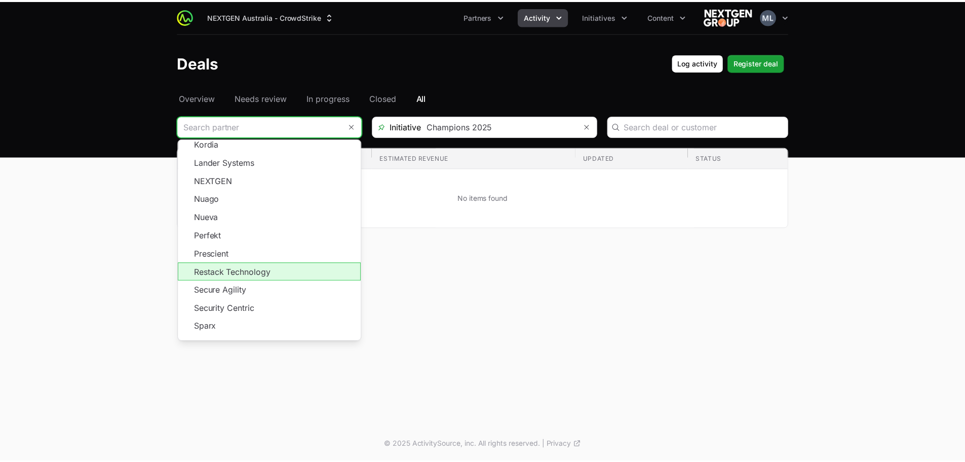
scroll to position [402, 0]
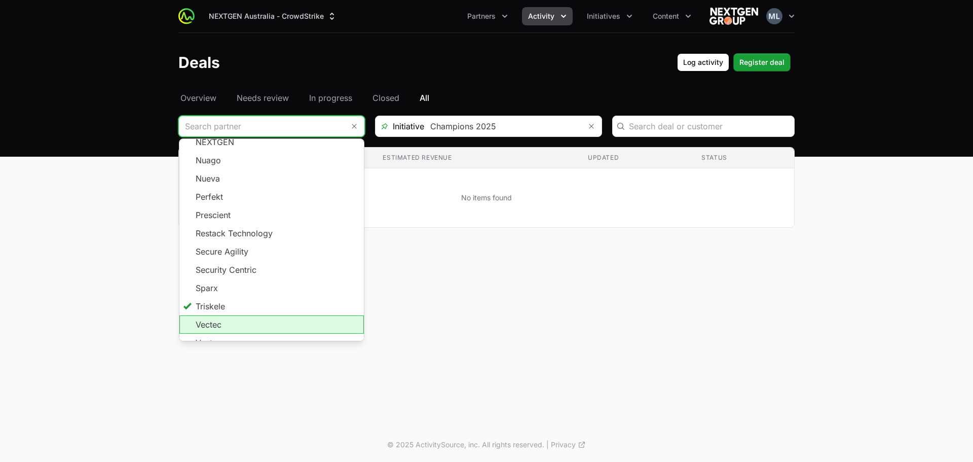
click at [226, 315] on li "Vectec" at bounding box center [271, 324] width 184 height 18
type input "Vectec"
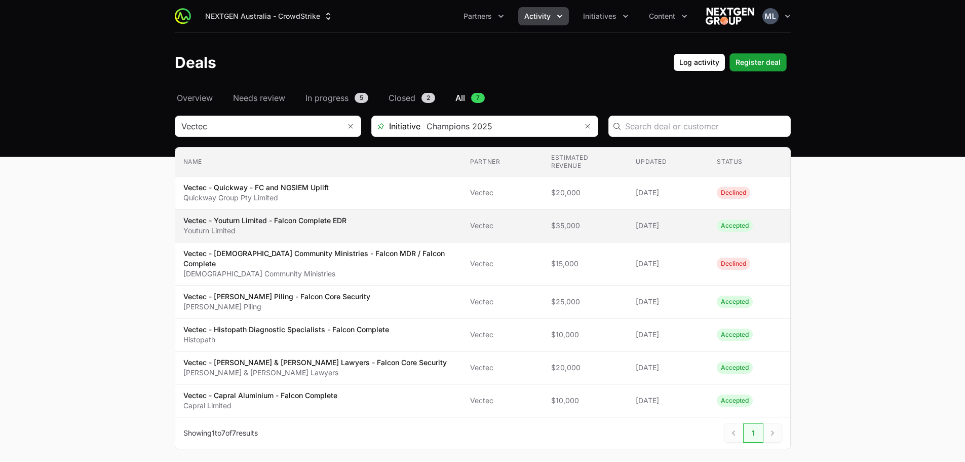
click at [470, 221] on span "Vectec" at bounding box center [502, 225] width 65 height 10
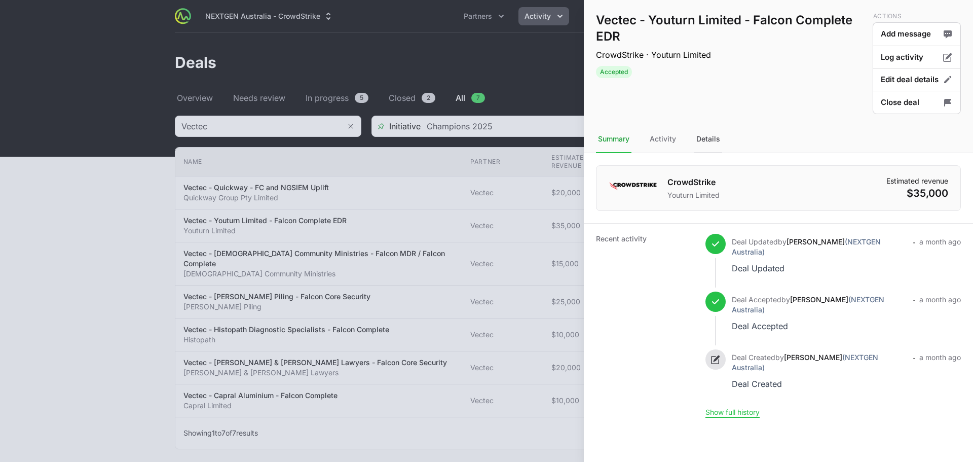
click at [709, 136] on div "Details" at bounding box center [708, 139] width 28 height 27
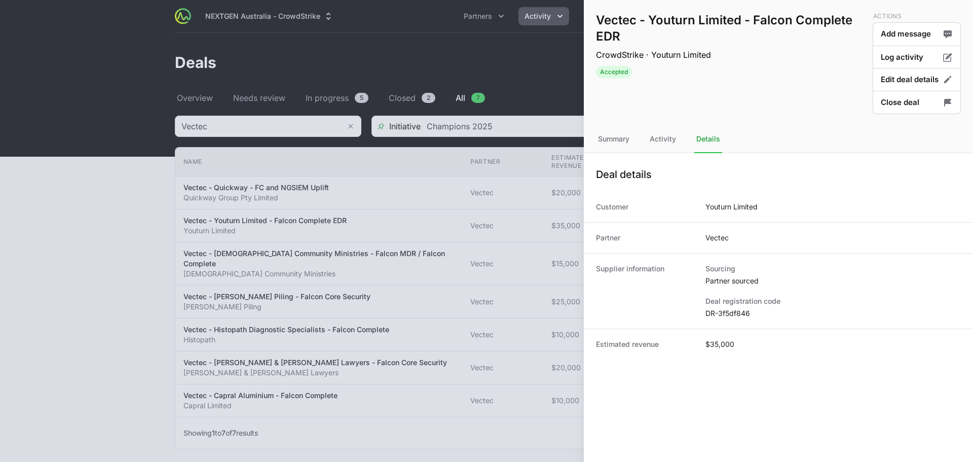
click at [721, 314] on dd "DR-3f5df846" at bounding box center [832, 313] width 255 height 10
click at [426, 246] on div at bounding box center [486, 231] width 973 height 462
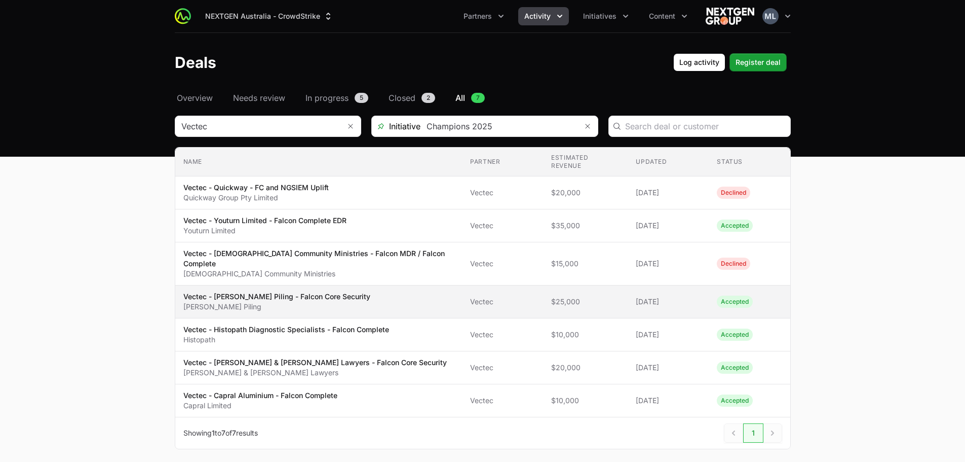
click at [326, 301] on p "[PERSON_NAME] Piling" at bounding box center [276, 306] width 187 height 10
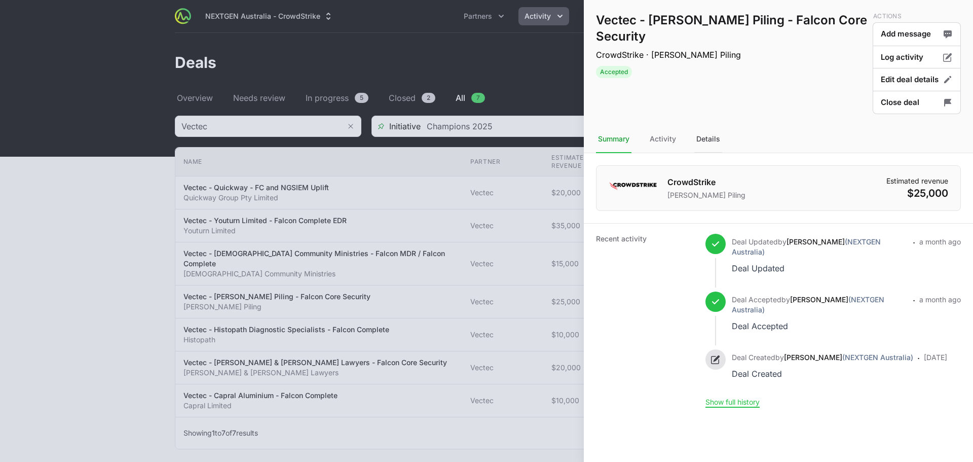
click at [716, 135] on div "Details" at bounding box center [708, 139] width 28 height 27
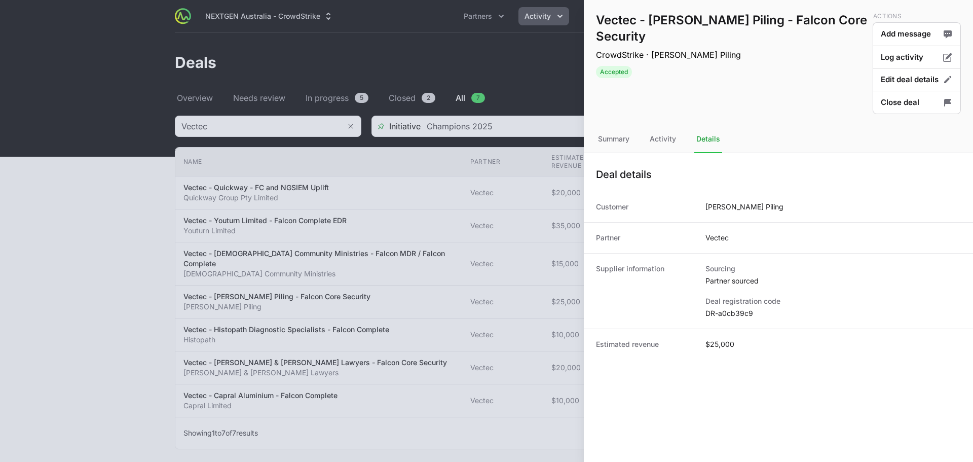
click at [727, 311] on dd "DR-a0cb39c9" at bounding box center [832, 313] width 255 height 10
click at [455, 235] on div at bounding box center [486, 231] width 973 height 462
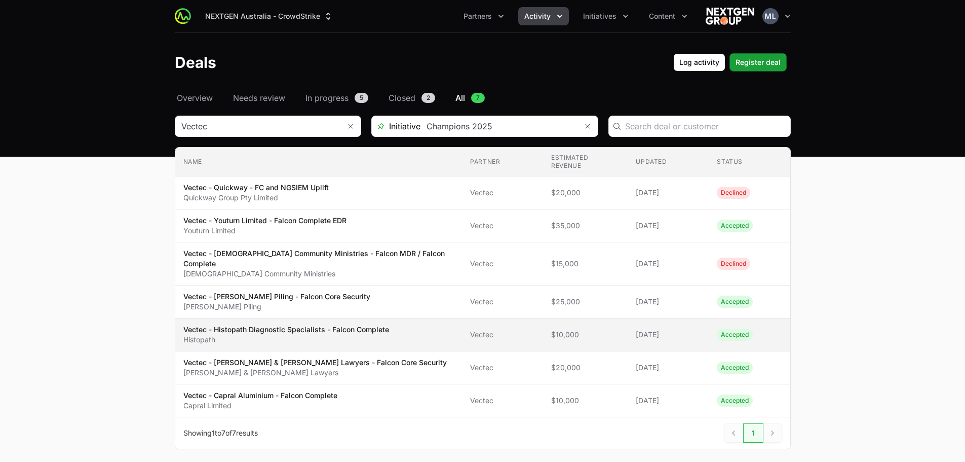
click at [347, 324] on p "Vectec - Histopath Diagnostic Specialists - Falcon Complete" at bounding box center [286, 329] width 206 height 10
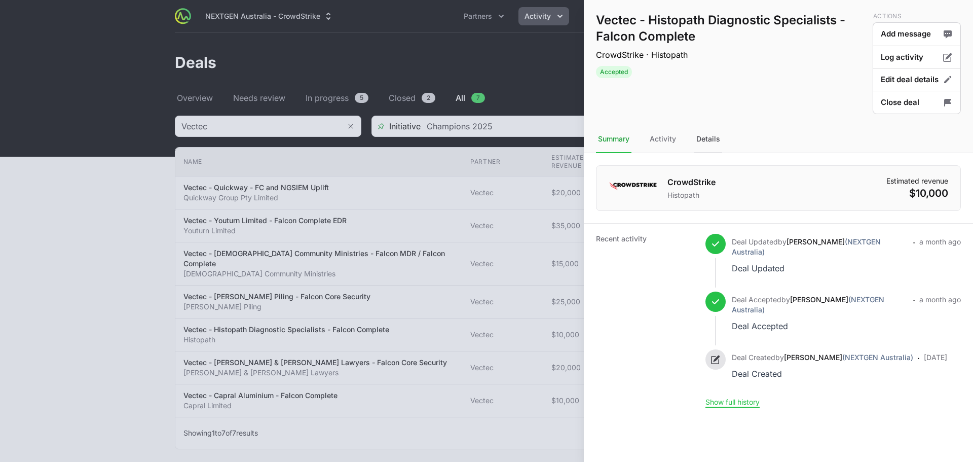
click at [701, 138] on div "Details" at bounding box center [708, 139] width 28 height 27
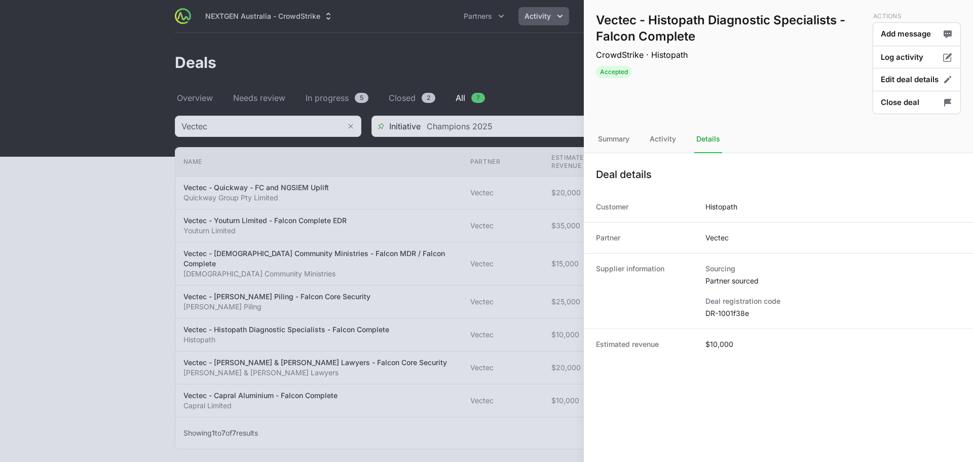
click at [723, 308] on dd "DR-1001f38e" at bounding box center [832, 313] width 255 height 10
click at [417, 330] on div at bounding box center [486, 231] width 973 height 462
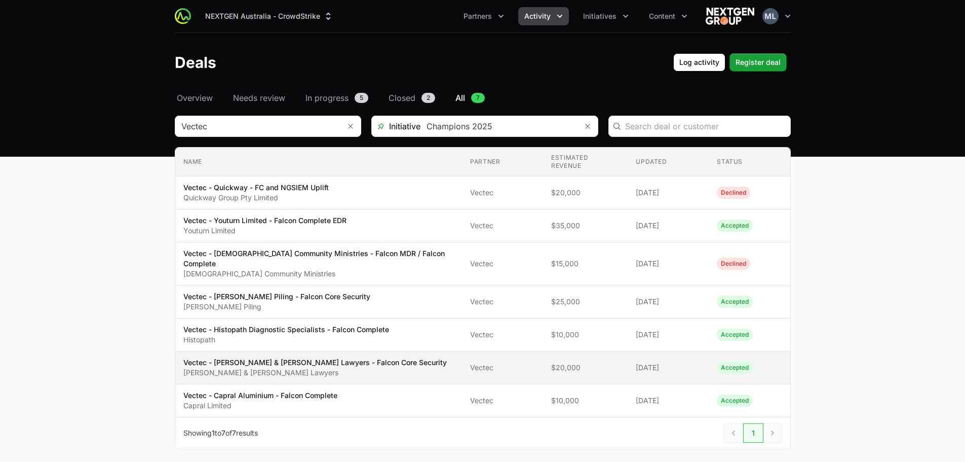
click at [301, 367] on p "[PERSON_NAME] & [PERSON_NAME] Lawyers" at bounding box center [314, 372] width 263 height 10
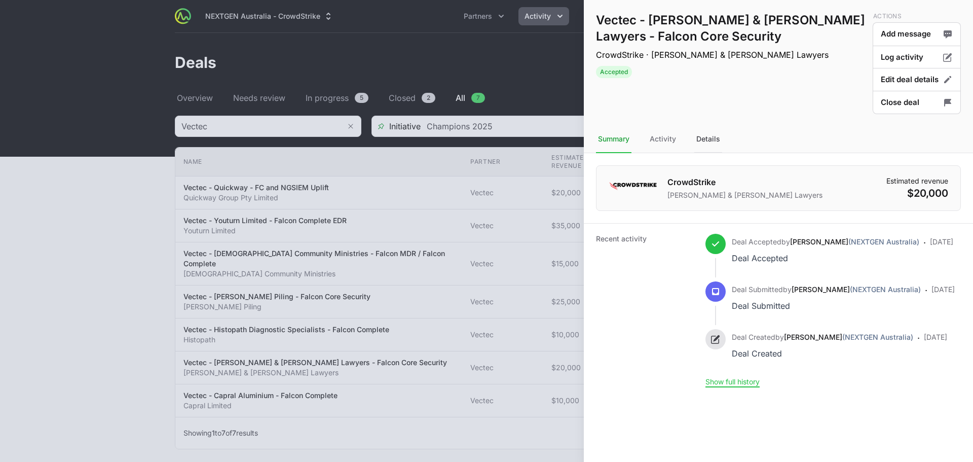
click at [712, 139] on div "Details" at bounding box center [708, 139] width 28 height 27
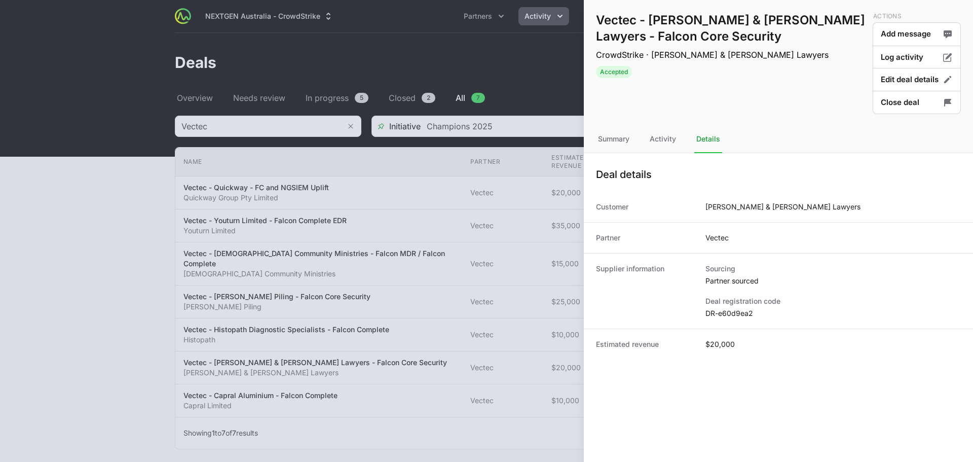
click at [742, 300] on dt "Deal registration code" at bounding box center [832, 301] width 255 height 10
click at [738, 311] on dd "DR-e60d9ea2" at bounding box center [832, 313] width 255 height 10
click at [737, 311] on dd "DR-e60d9ea2" at bounding box center [832, 313] width 255 height 10
click at [419, 245] on div at bounding box center [486, 231] width 973 height 462
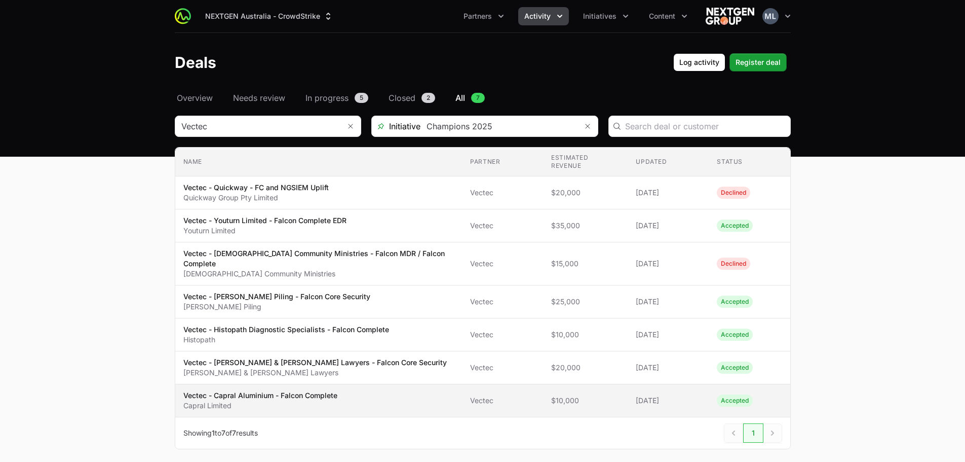
click at [292, 400] on p "Capral Limited" at bounding box center [260, 405] width 154 height 10
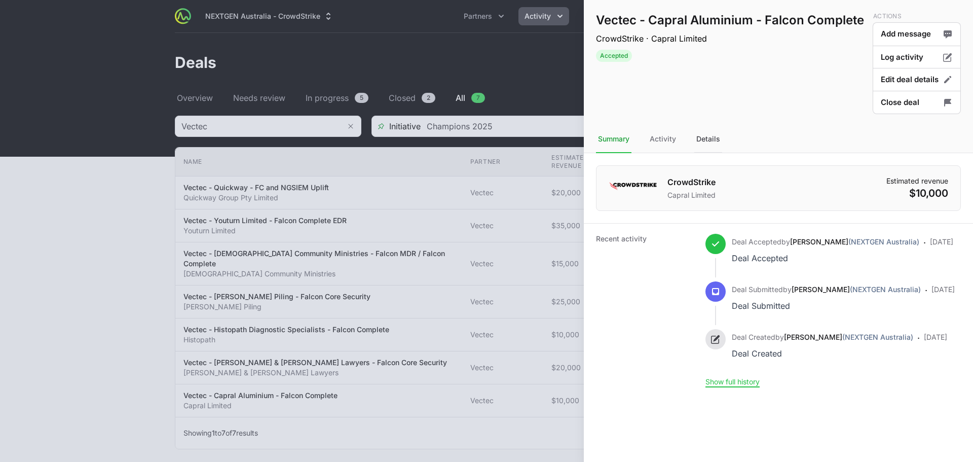
click at [708, 130] on div "Details" at bounding box center [708, 139] width 28 height 27
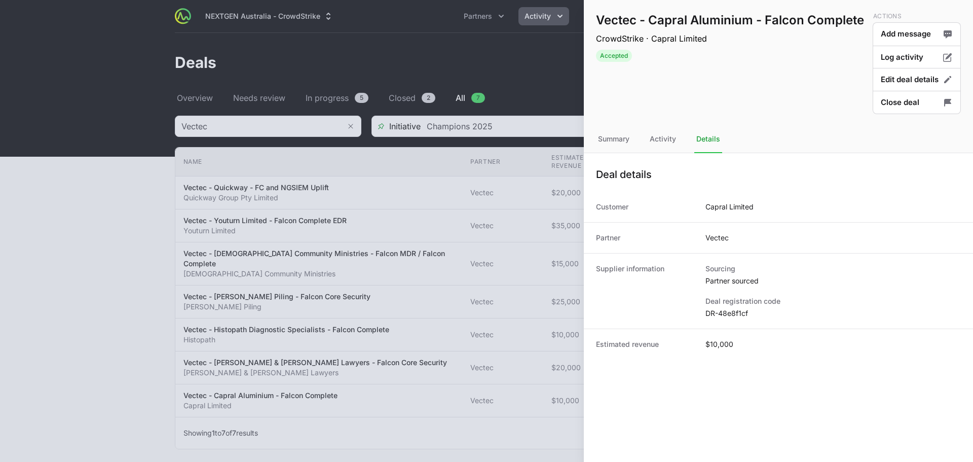
click at [723, 314] on dd "DR-48e8f1cf" at bounding box center [832, 313] width 255 height 10
click at [260, 302] on div at bounding box center [486, 231] width 973 height 462
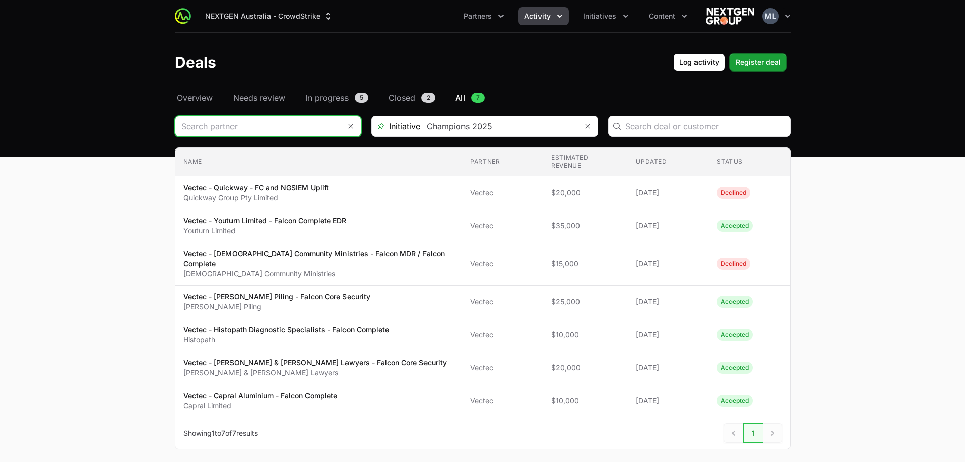
click at [275, 127] on input "Deals Filters" at bounding box center [257, 126] width 165 height 20
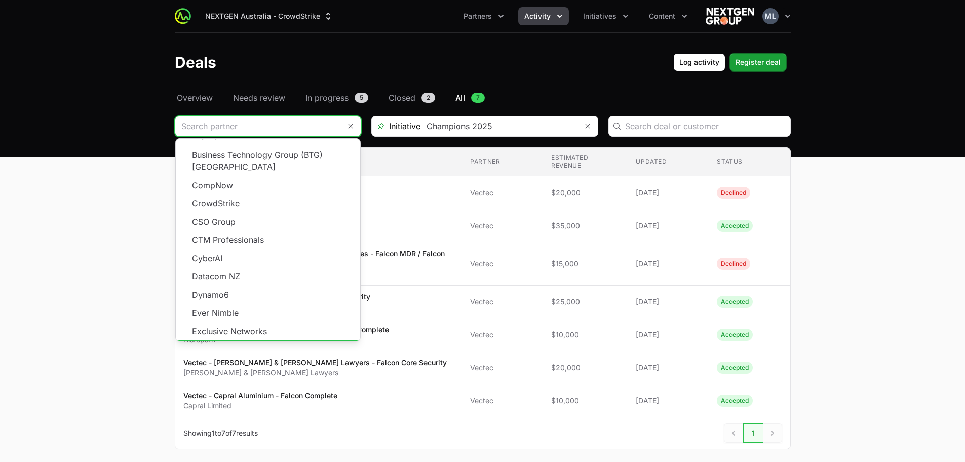
scroll to position [182, 0]
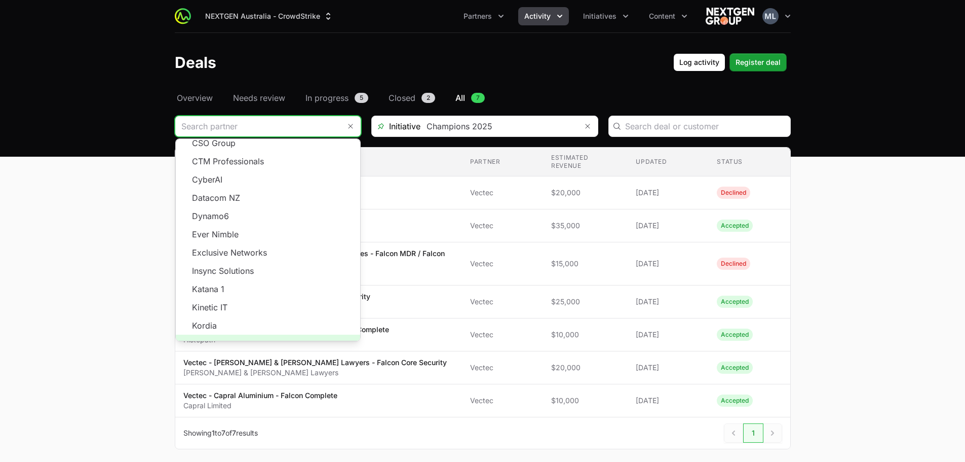
click at [254, 334] on span "Load more" at bounding box center [268, 343] width 184 height 18
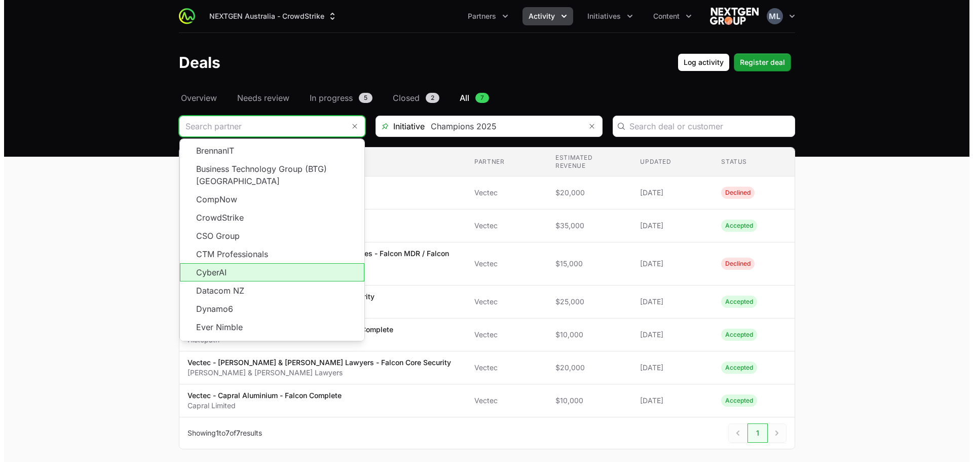
scroll to position [101, 0]
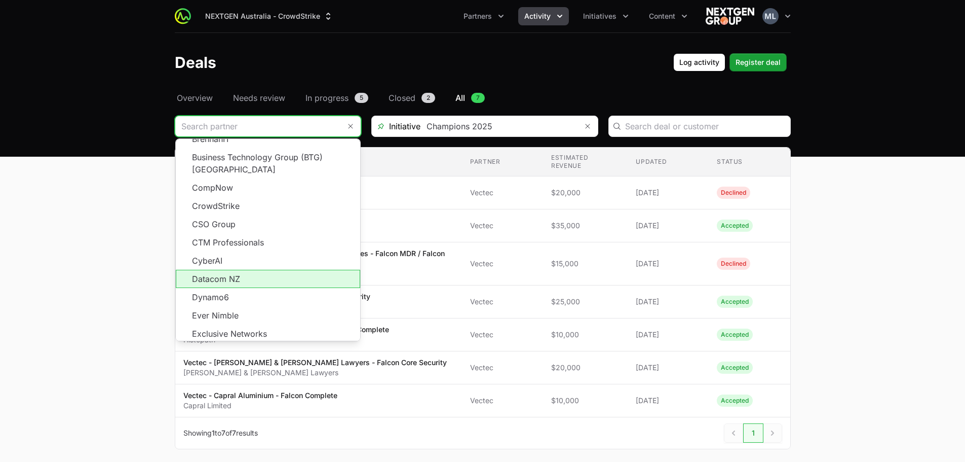
click at [249, 270] on li "Datacom NZ" at bounding box center [268, 279] width 184 height 18
type input "Datacom NZ"
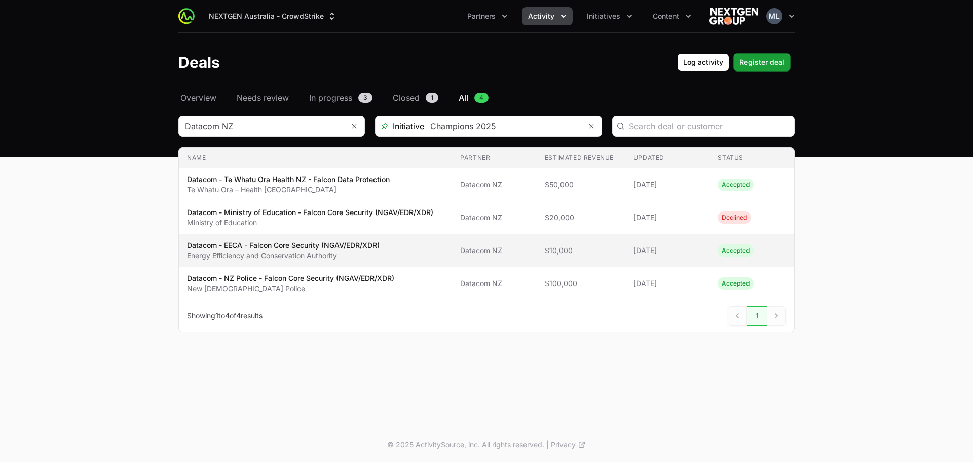
click at [568, 255] on td "Estimated revenue $10,000" at bounding box center [580, 250] width 89 height 33
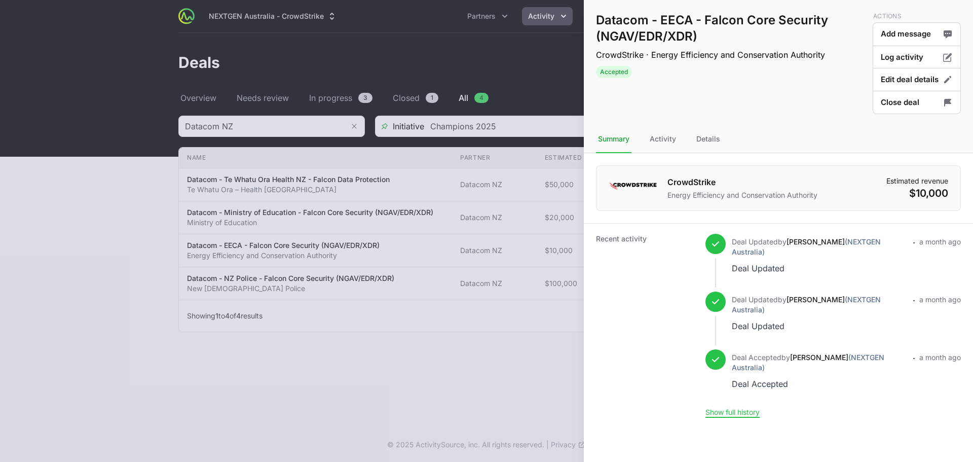
click at [502, 369] on div at bounding box center [486, 231] width 973 height 462
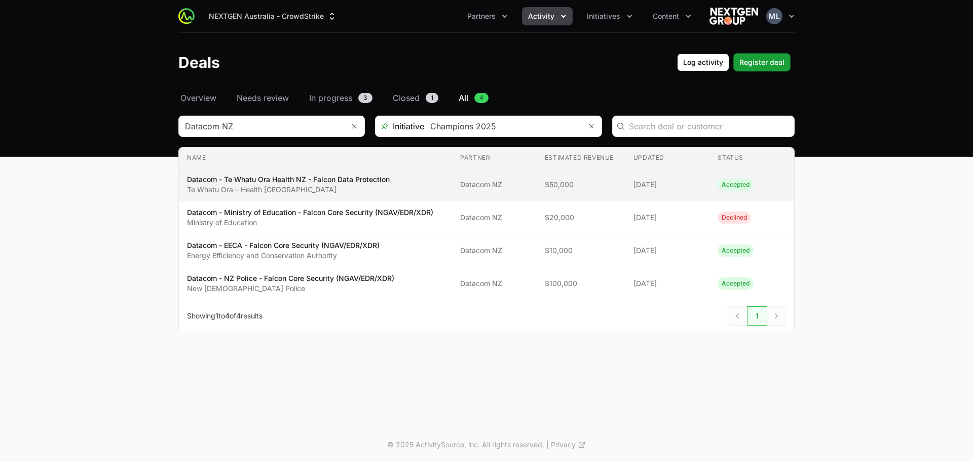
click at [294, 185] on p "Te Whatu Ora – Health [GEOGRAPHIC_DATA]" at bounding box center [288, 189] width 203 height 10
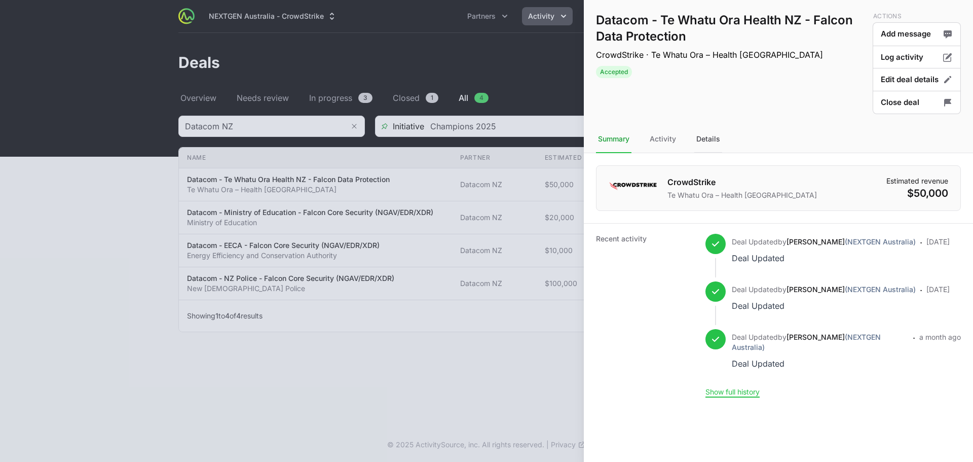
click at [698, 131] on div "Details" at bounding box center [708, 139] width 28 height 27
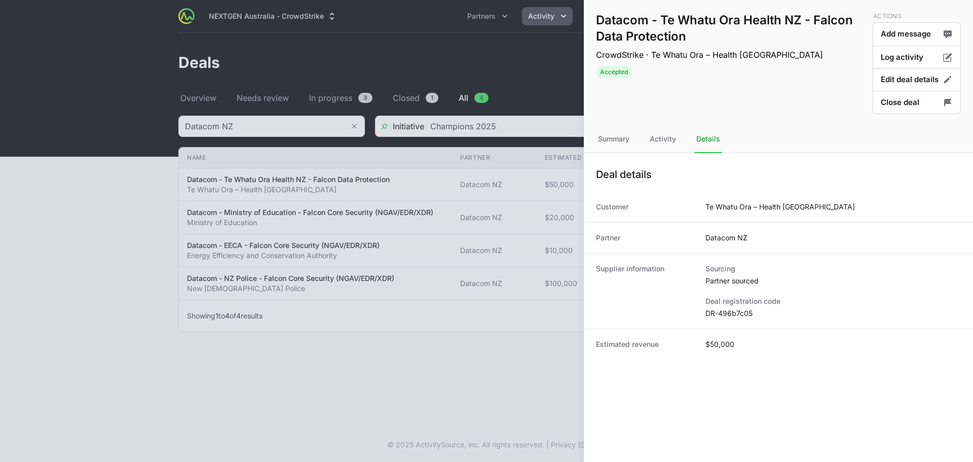
click at [724, 311] on dd "DR-496b7c05" at bounding box center [832, 313] width 255 height 10
click at [725, 311] on dd "DR-496b7c05" at bounding box center [832, 313] width 255 height 10
click at [568, 206] on div at bounding box center [486, 231] width 973 height 462
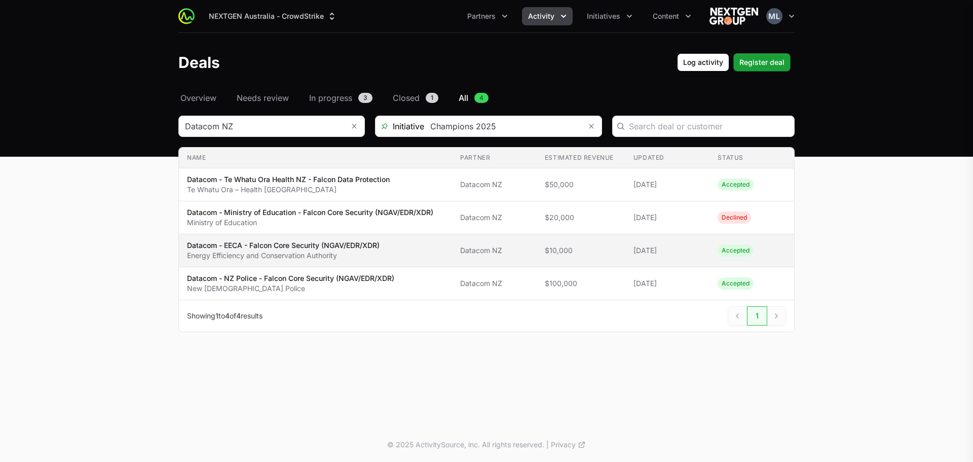
click at [376, 256] on p "Energy Efficiency and Conservation Authority" at bounding box center [283, 255] width 193 height 10
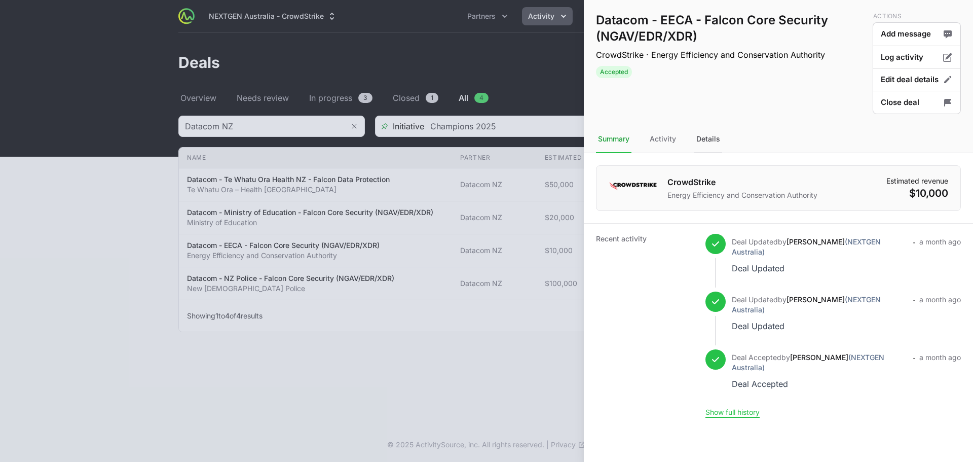
click at [707, 148] on div "Details" at bounding box center [708, 139] width 28 height 27
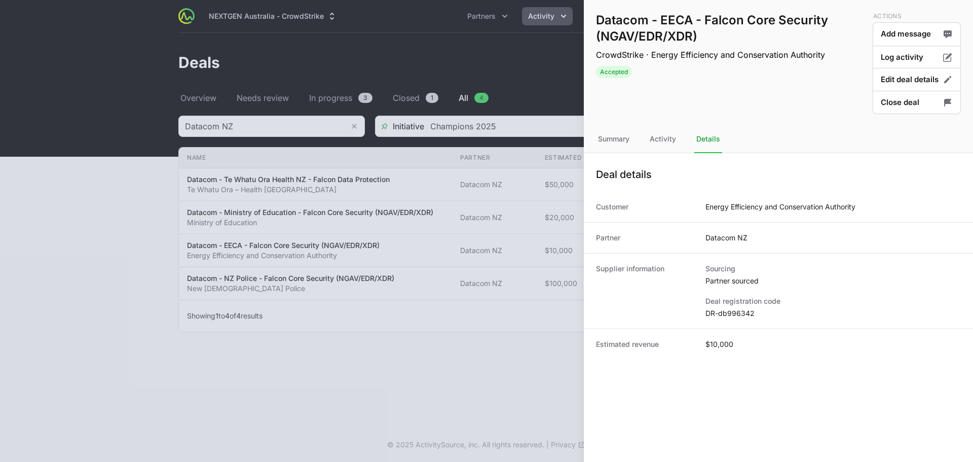
click at [719, 312] on dd "DR-db996342" at bounding box center [832, 313] width 255 height 10
click at [420, 247] on div at bounding box center [486, 231] width 973 height 462
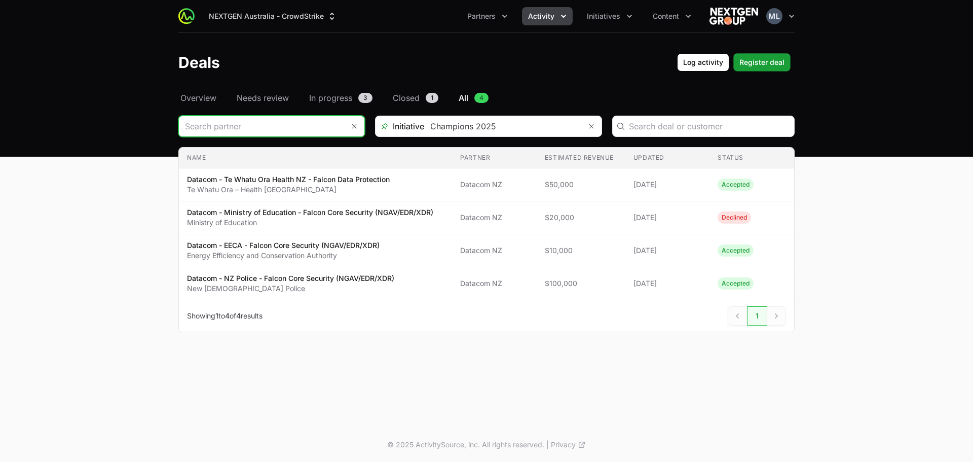
click at [296, 132] on input "Deals Filters" at bounding box center [261, 126] width 165 height 20
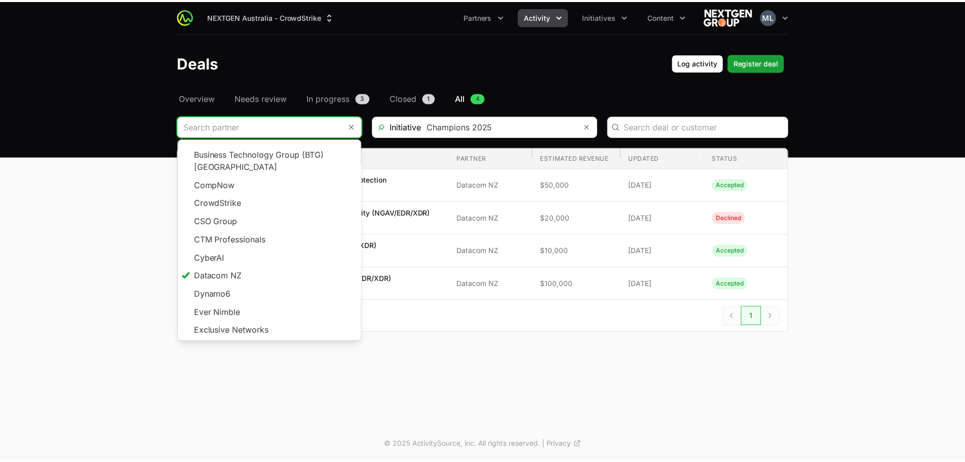
scroll to position [137, 0]
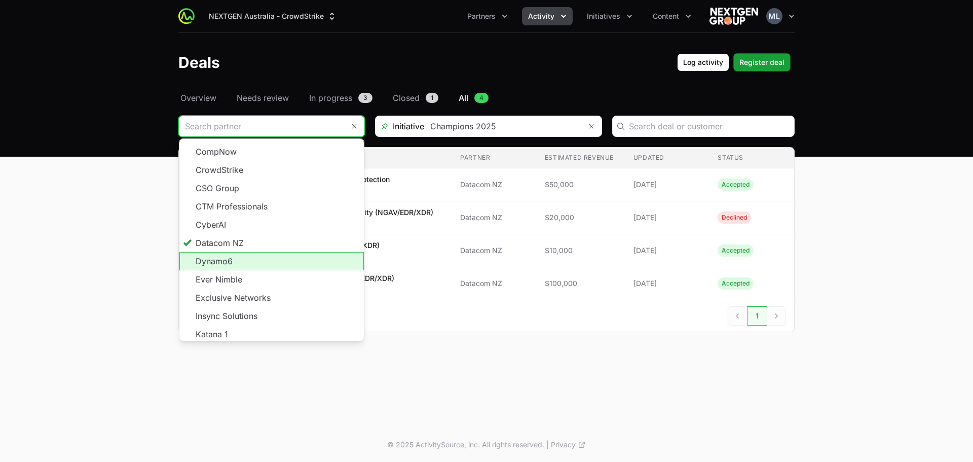
click at [238, 255] on li "Dynamo6" at bounding box center [271, 261] width 184 height 18
type input "Dynamo6"
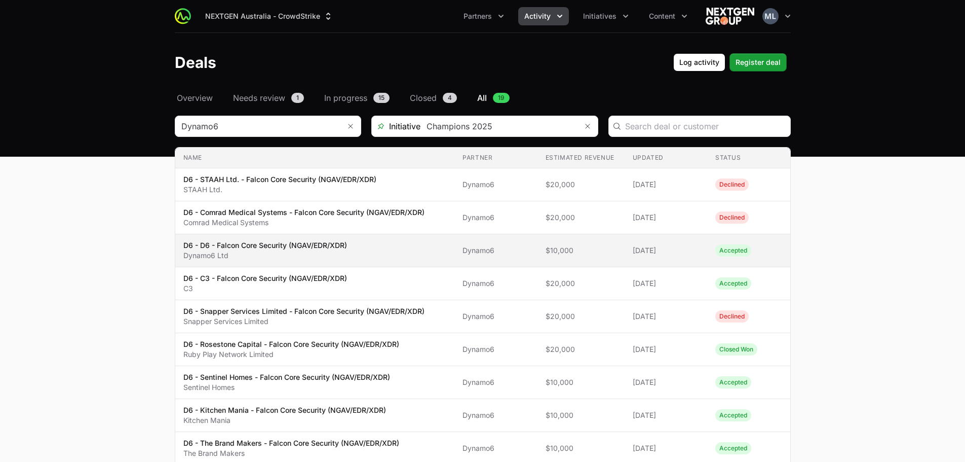
click at [391, 249] on span "D6 - D6 - Falcon Core Security (NGAV/EDR/XDR) Dynamo6 Ltd" at bounding box center [314, 250] width 263 height 20
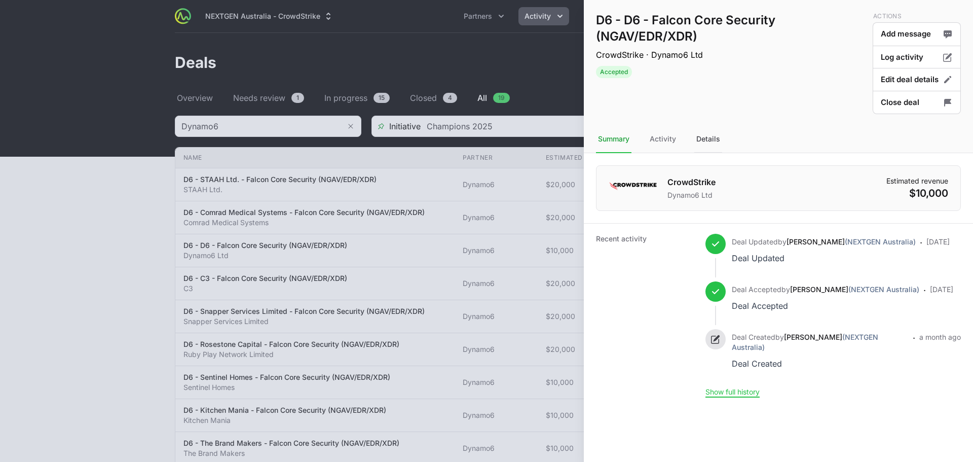
drag, startPoint x: 702, startPoint y: 140, endPoint x: 700, endPoint y: 148, distance: 8.5
click at [703, 140] on div "Details" at bounding box center [708, 139] width 28 height 27
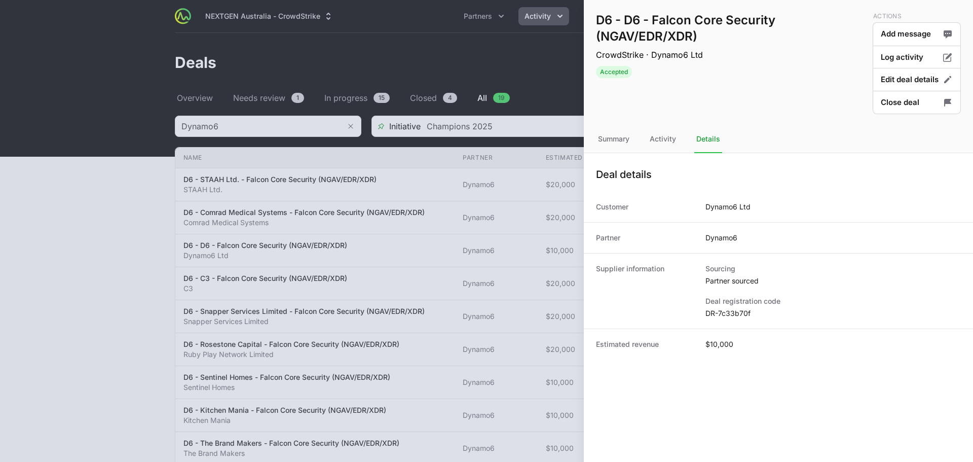
click at [744, 317] on dd "DR-7c33b70f" at bounding box center [832, 313] width 255 height 10
click at [404, 240] on div at bounding box center [486, 231] width 973 height 462
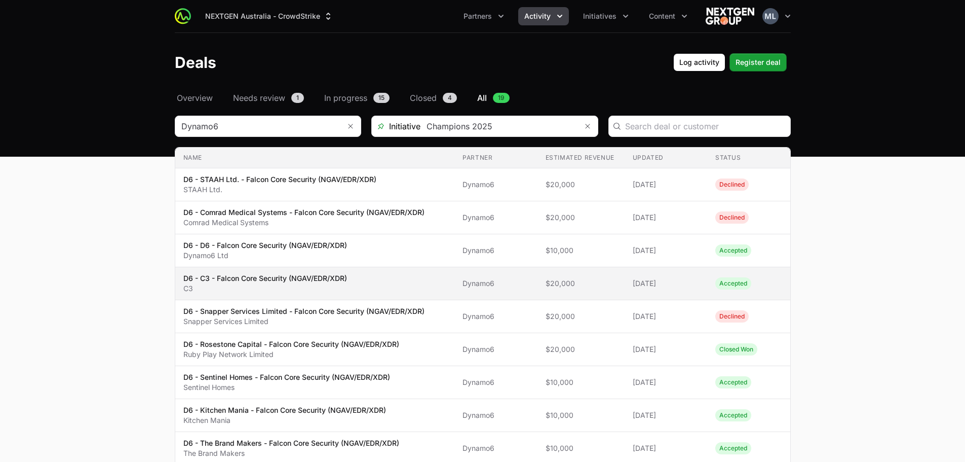
click at [331, 280] on p "D6 - C3 - Falcon Core Security (NGAV/EDR/XDR)" at bounding box center [265, 278] width 164 height 10
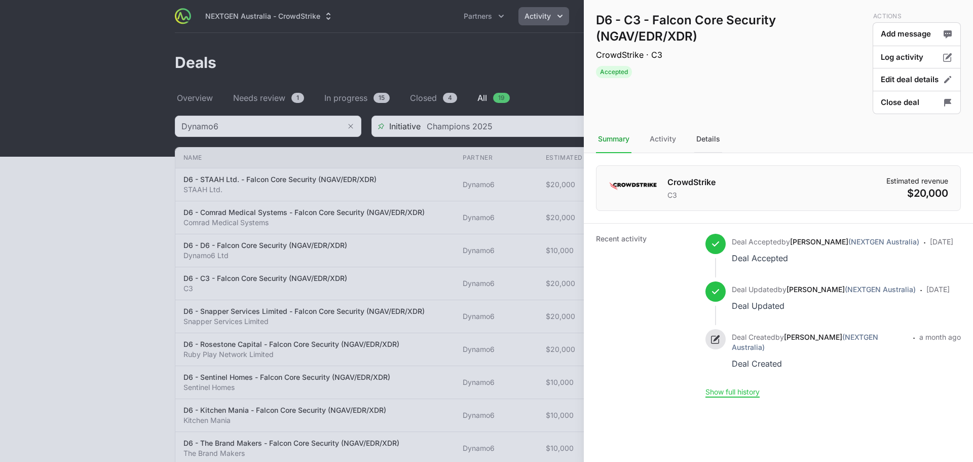
click at [694, 137] on div "Details" at bounding box center [708, 139] width 28 height 27
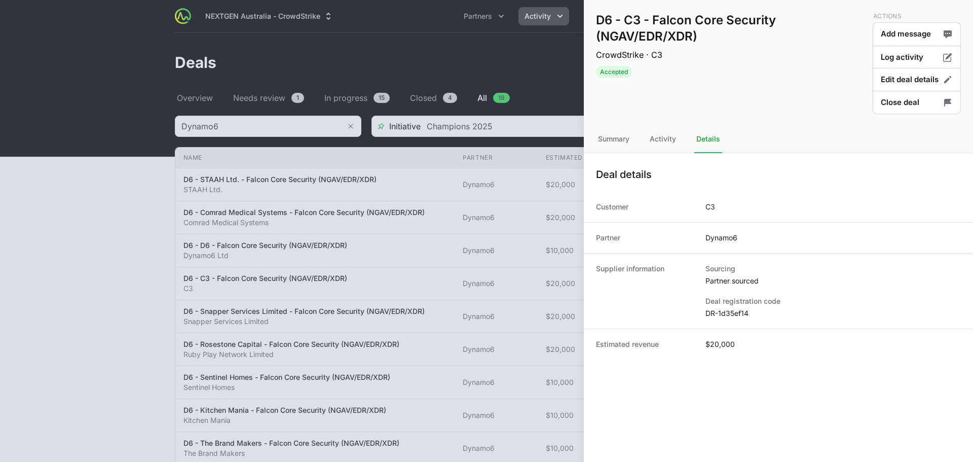
click at [723, 315] on dd "DR-1d35ef14" at bounding box center [832, 313] width 255 height 10
click at [506, 183] on div at bounding box center [486, 231] width 973 height 462
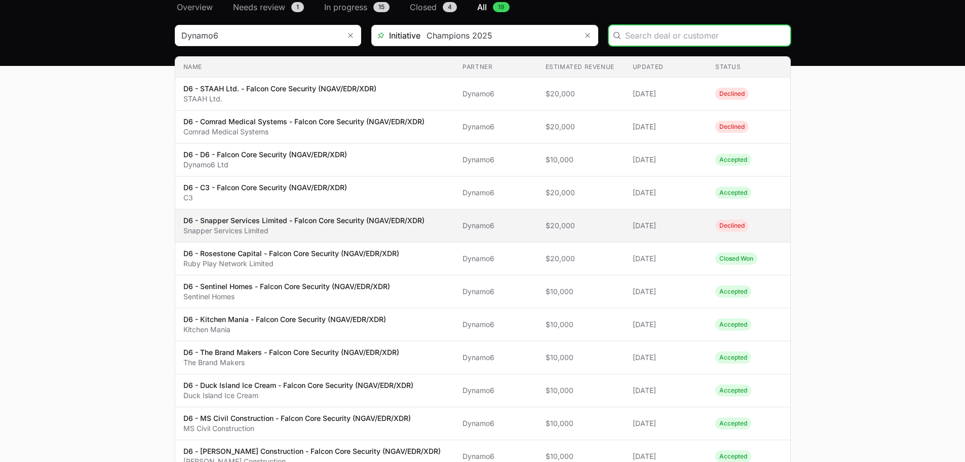
scroll to position [101, 0]
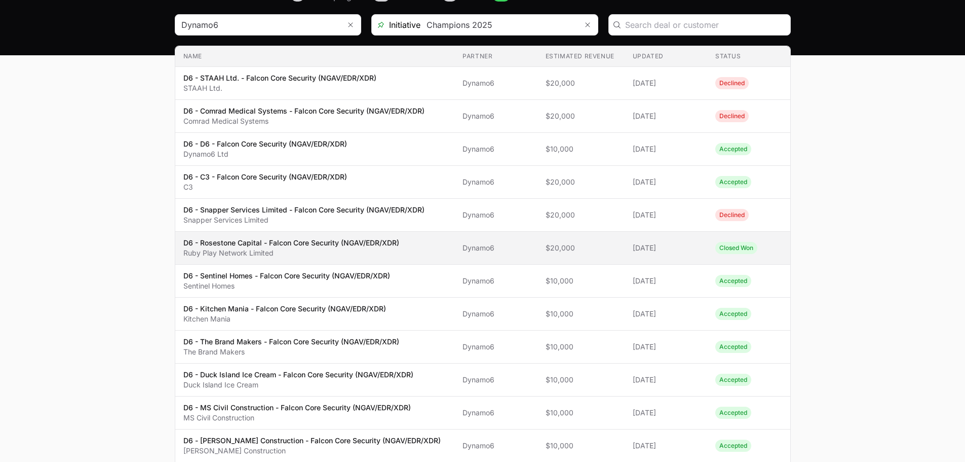
click at [317, 252] on p "Ruby Play Network Limited" at bounding box center [291, 253] width 216 height 10
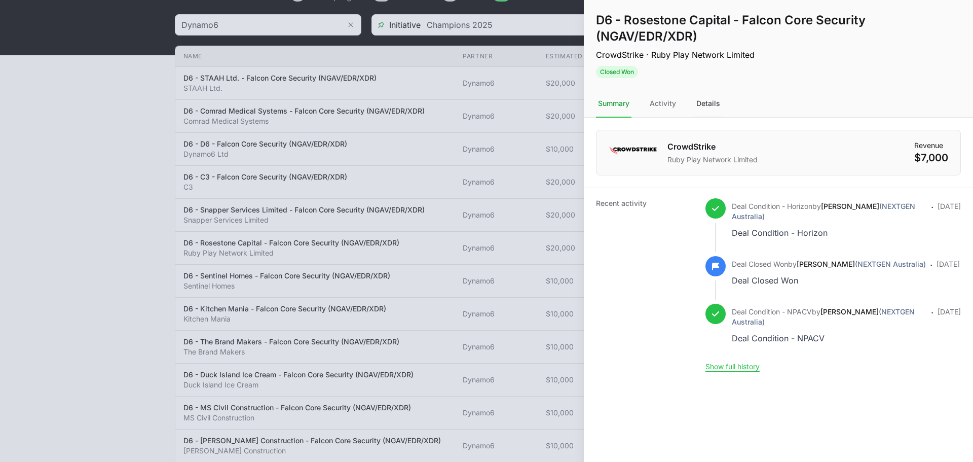
click at [718, 104] on div "Details" at bounding box center [708, 103] width 28 height 27
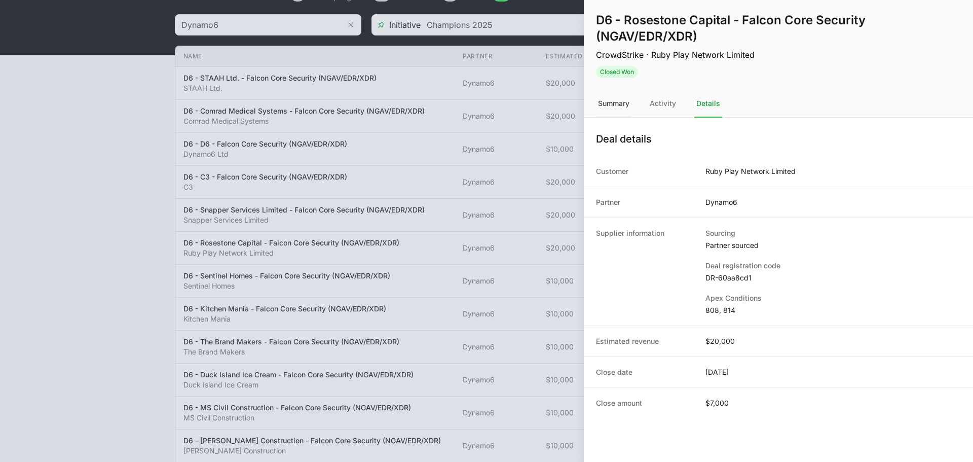
click at [626, 108] on div "Summary" at bounding box center [613, 103] width 35 height 27
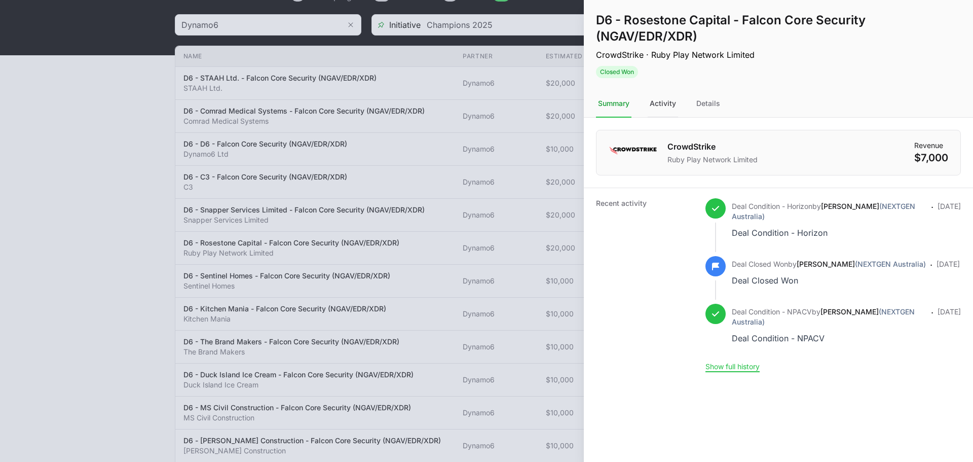
click at [665, 108] on div "Activity" at bounding box center [662, 103] width 30 height 27
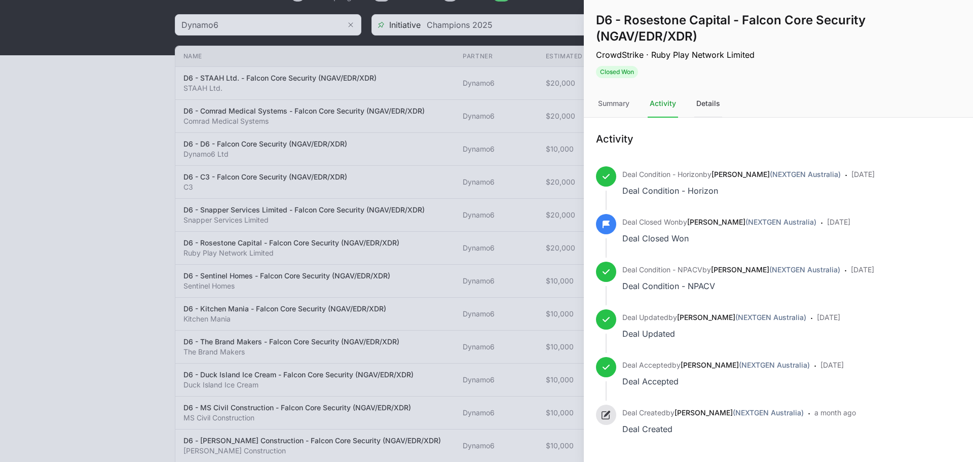
click at [710, 108] on div "Details" at bounding box center [708, 103] width 28 height 27
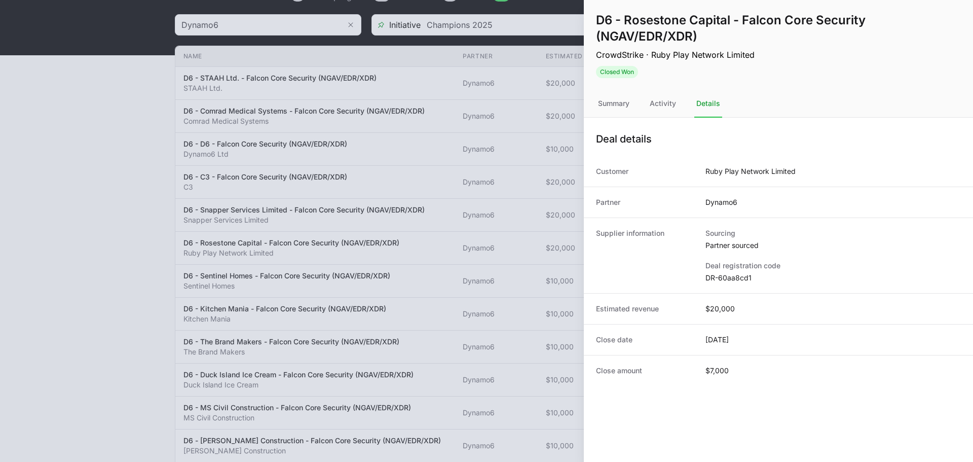
click at [749, 289] on div "Supplier information Sourcing Partner sourced Deal registration code DR-60aa8cd1" at bounding box center [778, 254] width 389 height 75
click at [745, 279] on dd "DR-60aa8cd1" at bounding box center [832, 278] width 255 height 10
click at [488, 108] on div at bounding box center [486, 231] width 973 height 462
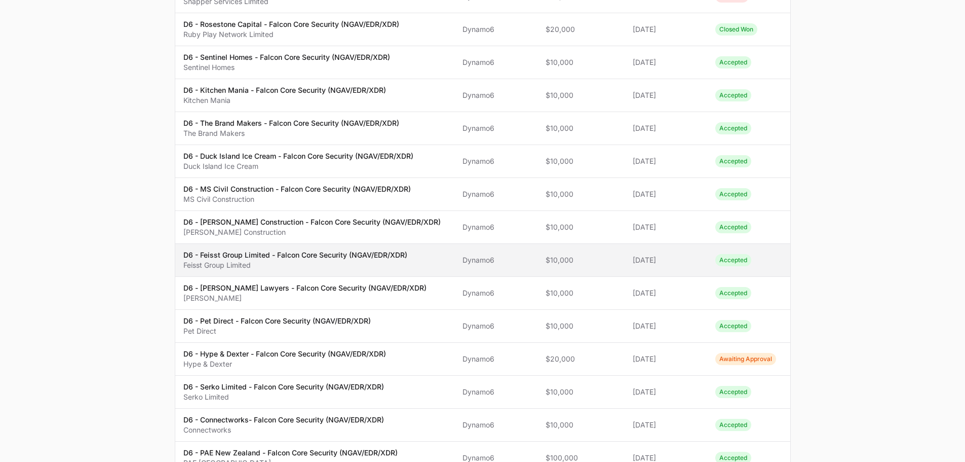
scroll to position [423, 0]
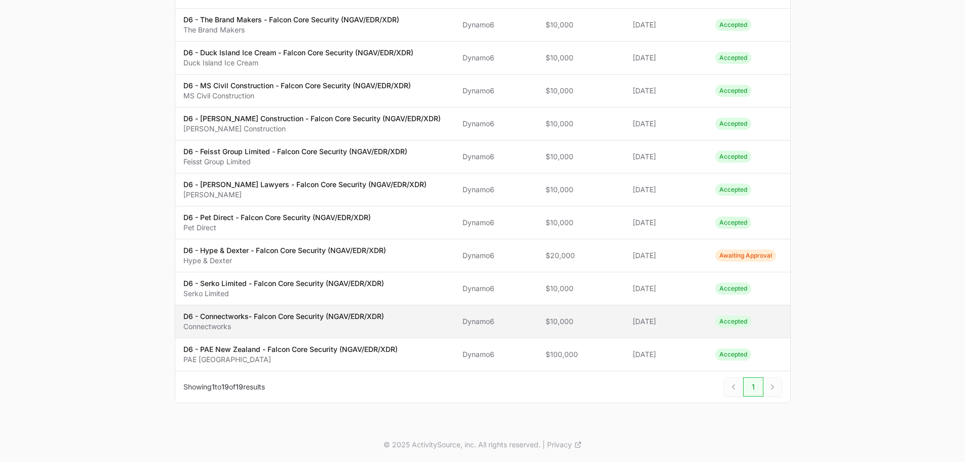
click at [336, 323] on p "Connectworks" at bounding box center [283, 326] width 201 height 10
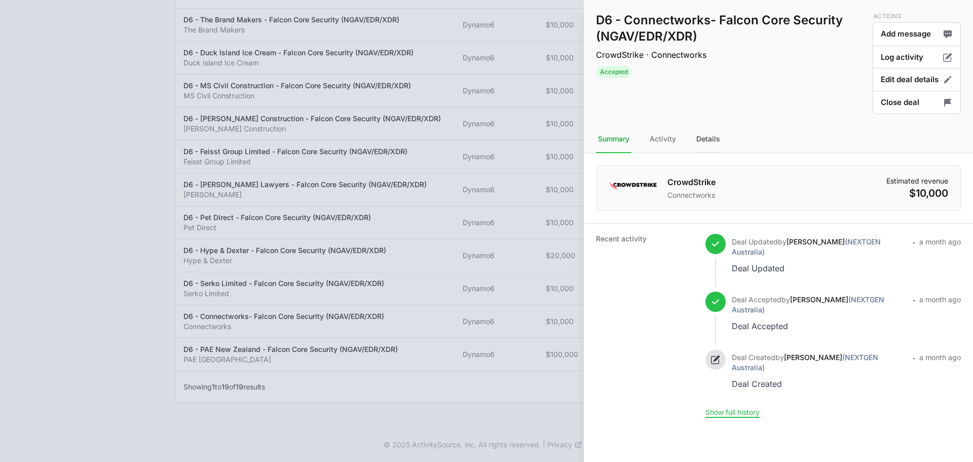
click at [711, 136] on div "Details" at bounding box center [708, 139] width 28 height 27
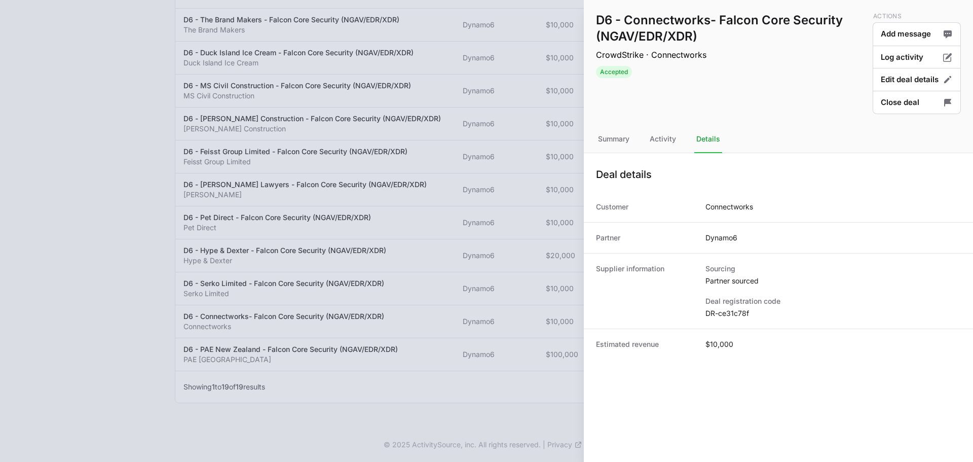
click at [725, 318] on div "Supplier information Sourcing Partner sourced Deal registration code DR-ce31c78f" at bounding box center [778, 290] width 389 height 75
click at [535, 281] on div at bounding box center [486, 231] width 973 height 462
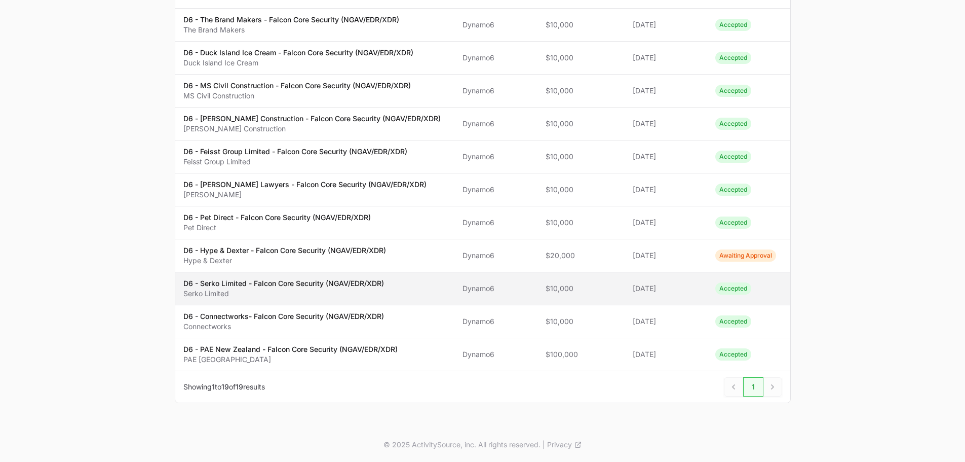
click at [454, 282] on td "Partner Dynamo6" at bounding box center [495, 288] width 83 height 33
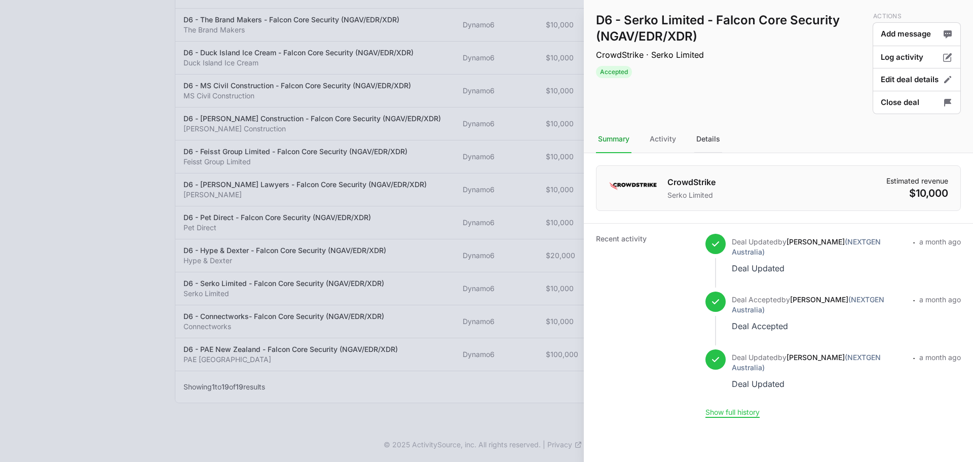
click at [708, 137] on div "Details" at bounding box center [708, 139] width 28 height 27
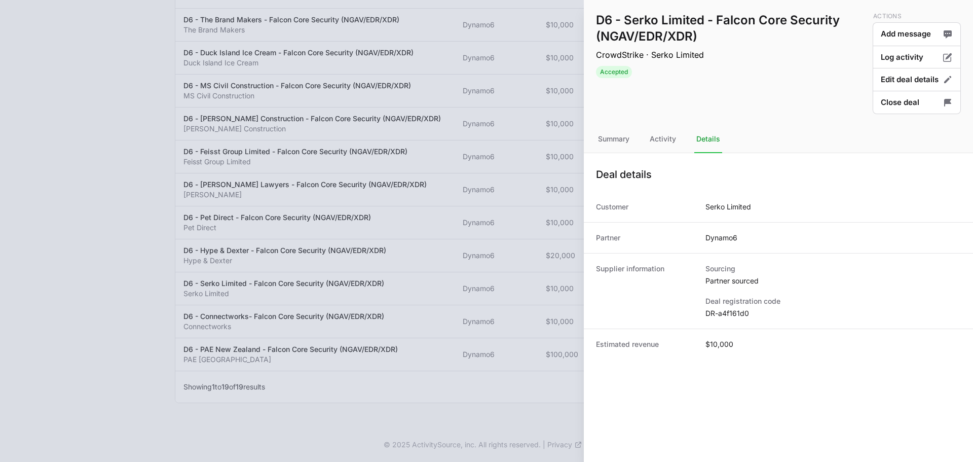
click at [721, 315] on dd "DR-a4f161d0" at bounding box center [832, 313] width 255 height 10
click at [402, 240] on div at bounding box center [486, 231] width 973 height 462
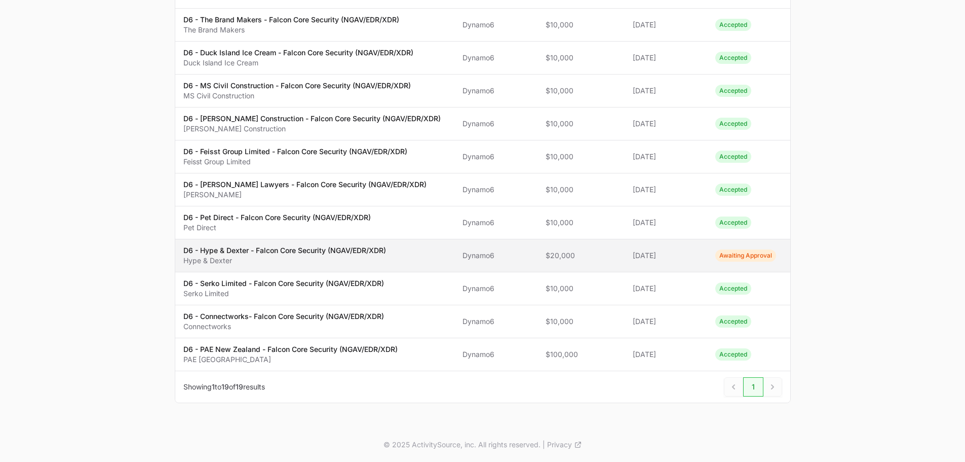
click at [553, 260] on span "$20,000" at bounding box center [581, 255] width 71 height 10
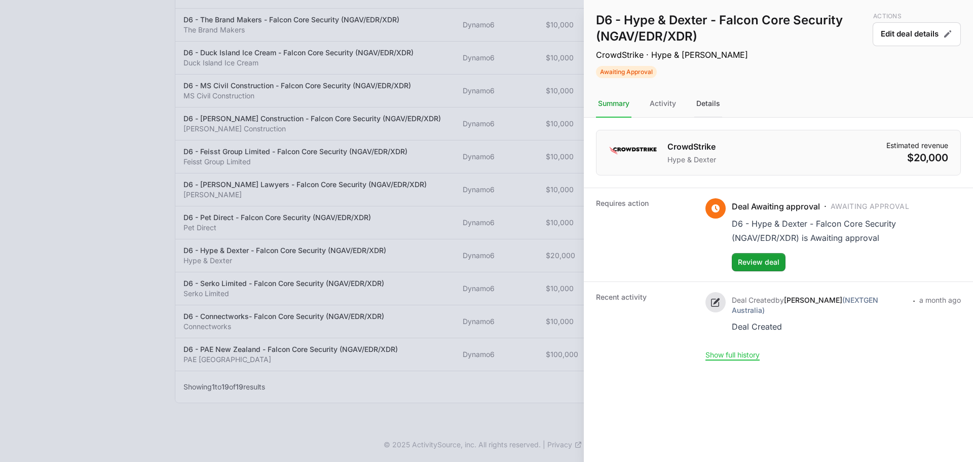
click at [714, 98] on div "Details" at bounding box center [708, 103] width 28 height 27
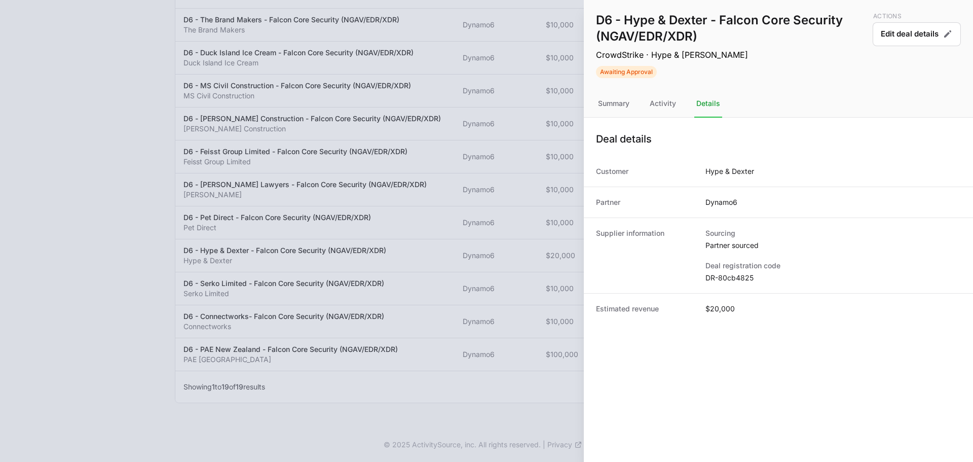
click at [728, 292] on div "Supplier information Sourcing Partner sourced Deal registration code DR-80cb4825" at bounding box center [778, 254] width 389 height 75
click at [729, 279] on dd "DR-80cb4825" at bounding box center [832, 278] width 255 height 10
click at [440, 277] on div at bounding box center [486, 231] width 973 height 462
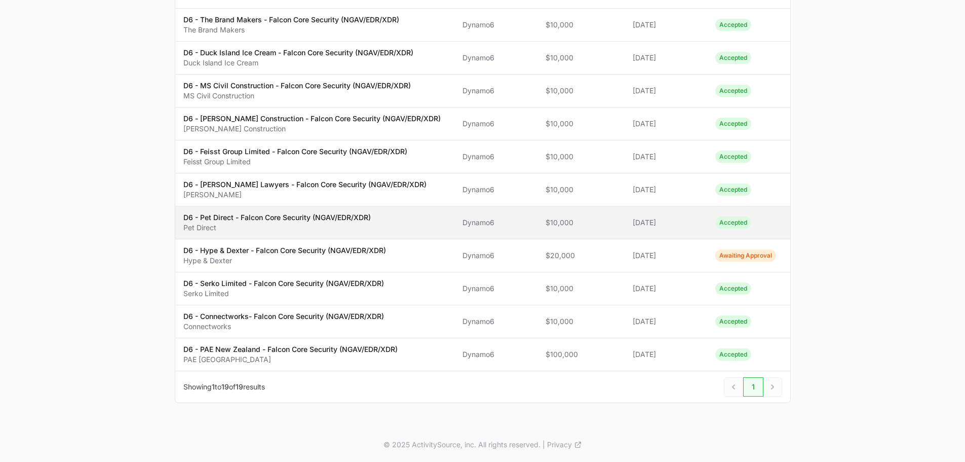
click at [485, 223] on span "Dynamo6" at bounding box center [496, 222] width 66 height 10
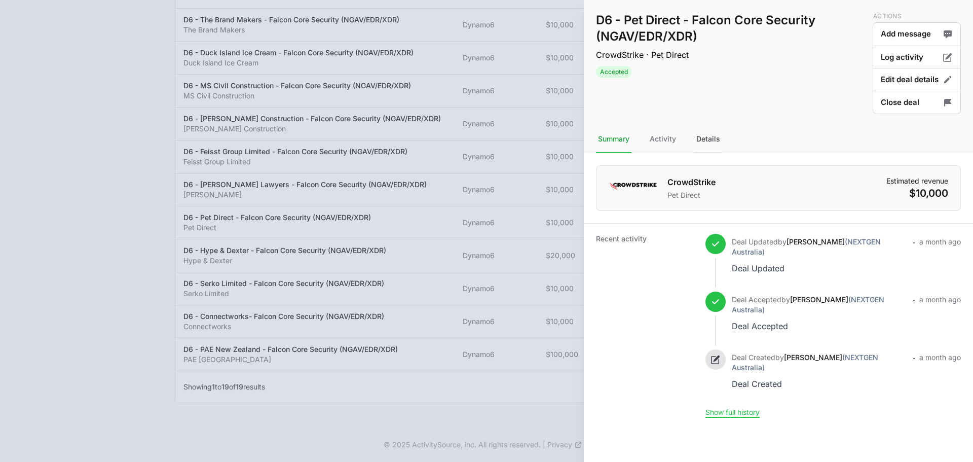
click at [700, 145] on div "Details" at bounding box center [708, 139] width 28 height 27
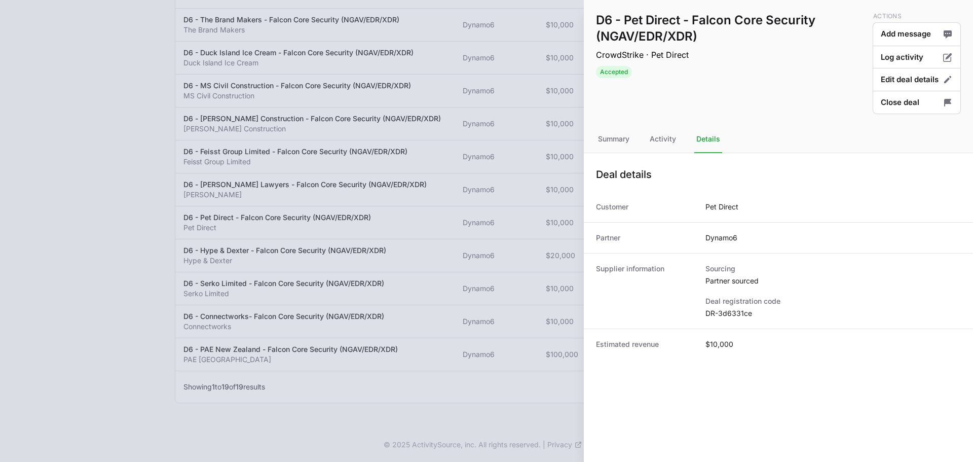
click at [734, 312] on dd "DR-3d6331ce" at bounding box center [832, 313] width 255 height 10
click at [475, 179] on div at bounding box center [486, 231] width 973 height 462
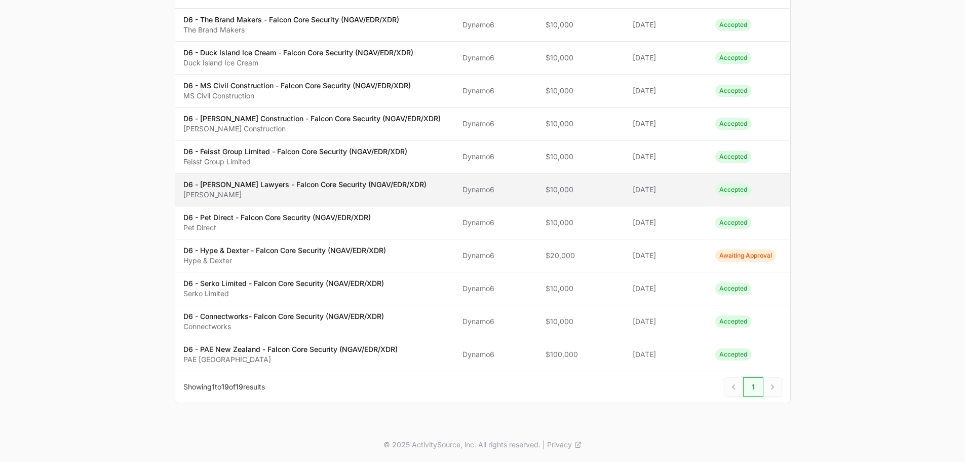
click at [454, 195] on td "Partner Dynamo6" at bounding box center [495, 189] width 83 height 33
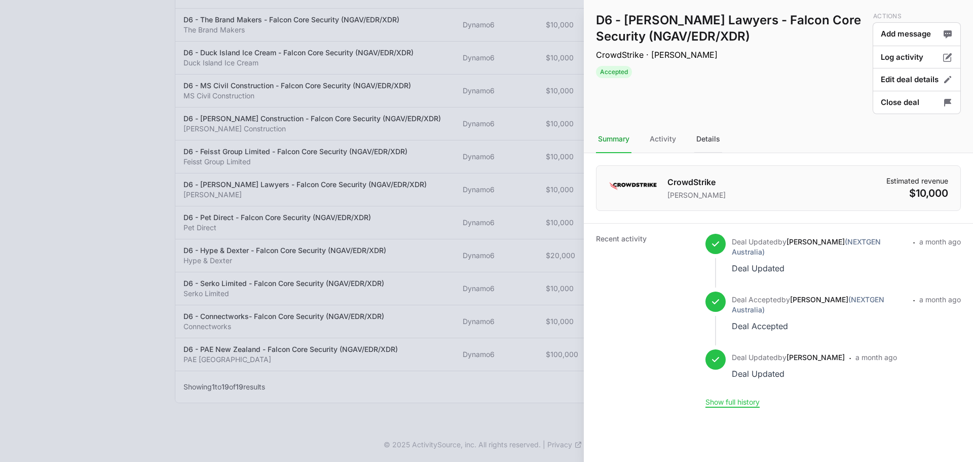
click at [698, 131] on div "Details" at bounding box center [708, 139] width 28 height 27
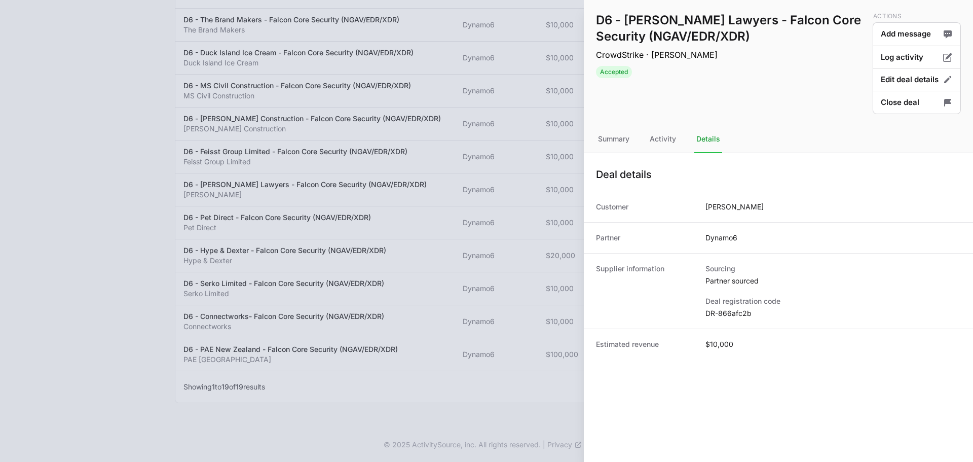
click at [725, 311] on dd "DR-866afc2b" at bounding box center [832, 313] width 255 height 10
click at [380, 194] on div at bounding box center [486, 231] width 973 height 462
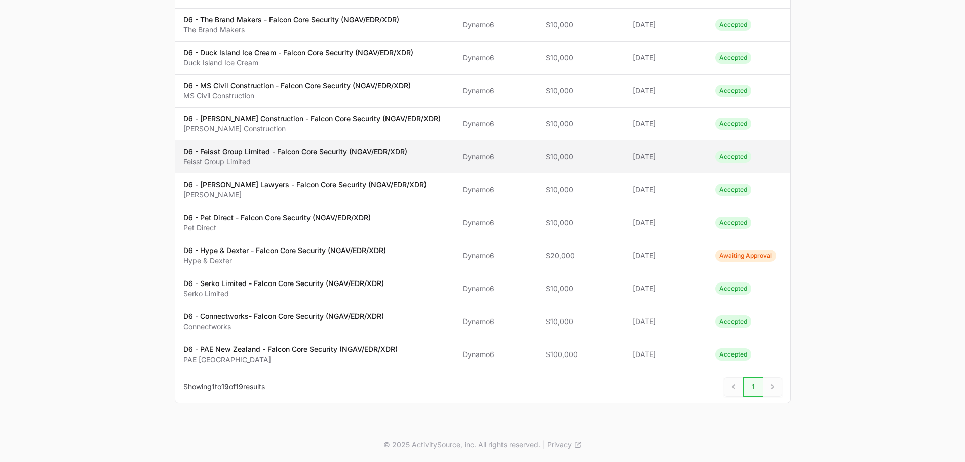
click at [350, 147] on p "D6 - Feisst Group Limited - Falcon Core Security (NGAV/EDR/XDR)" at bounding box center [295, 151] width 224 height 10
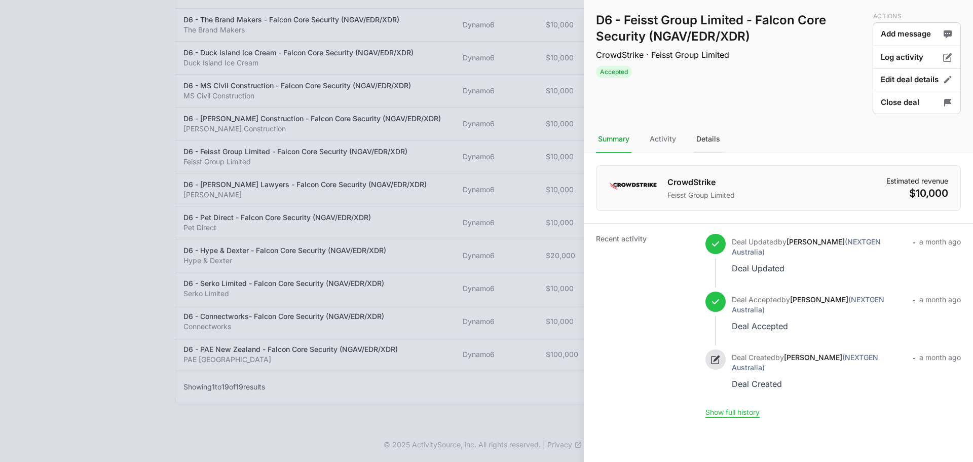
click at [703, 135] on div "Details" at bounding box center [708, 139] width 28 height 27
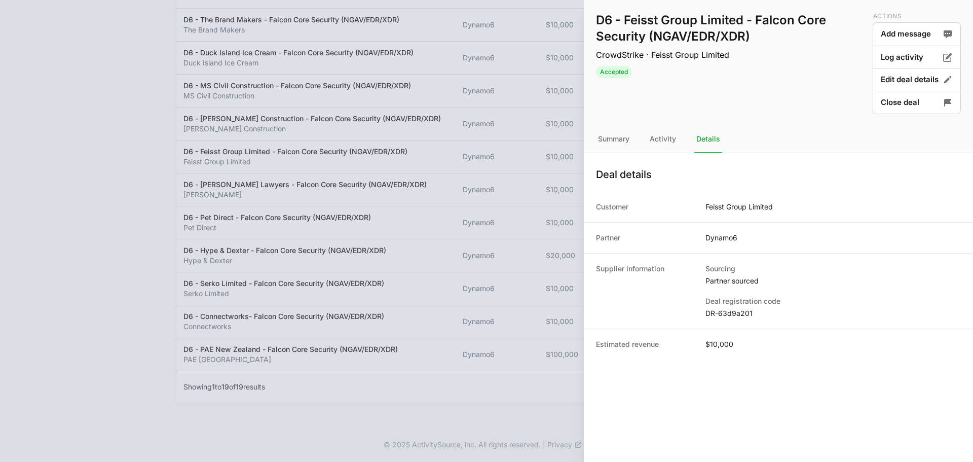
click at [730, 308] on dd "DR-63d9a201" at bounding box center [832, 313] width 255 height 10
click at [439, 180] on div at bounding box center [486, 231] width 973 height 462
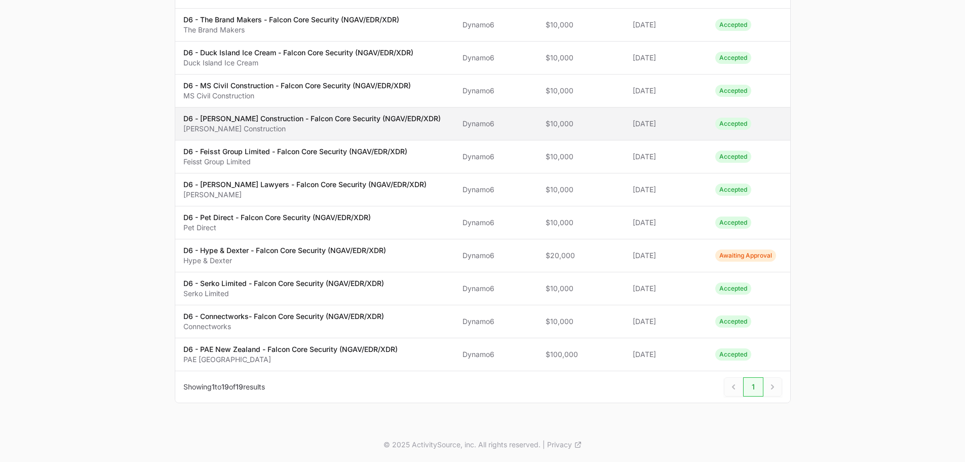
click at [365, 116] on p "D6 - [PERSON_NAME] Construction - Falcon Core Security (NGAV/EDR/XDR)" at bounding box center [311, 118] width 257 height 10
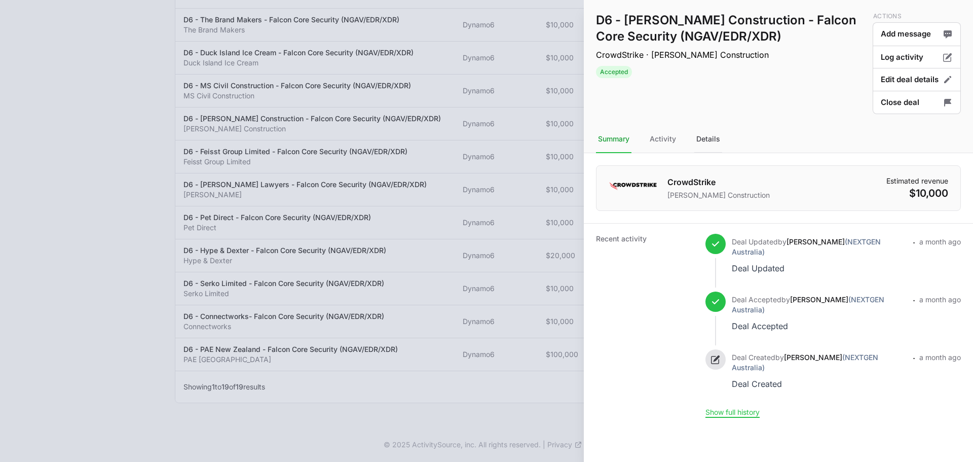
click at [707, 137] on div "Details" at bounding box center [708, 139] width 28 height 27
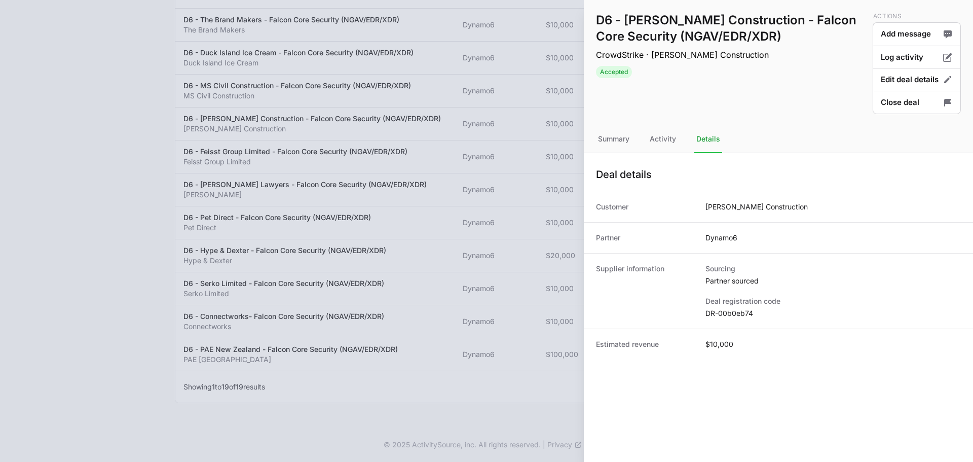
click at [719, 323] on div "Supplier information Sourcing Partner sourced Deal registration code DR-00b0eb74" at bounding box center [778, 290] width 389 height 75
click at [723, 313] on dd "DR-00b0eb74" at bounding box center [832, 313] width 255 height 10
click at [722, 313] on dd "DR-00b0eb74" at bounding box center [832, 313] width 255 height 10
drag, startPoint x: 493, startPoint y: 138, endPoint x: 487, endPoint y: 140, distance: 6.3
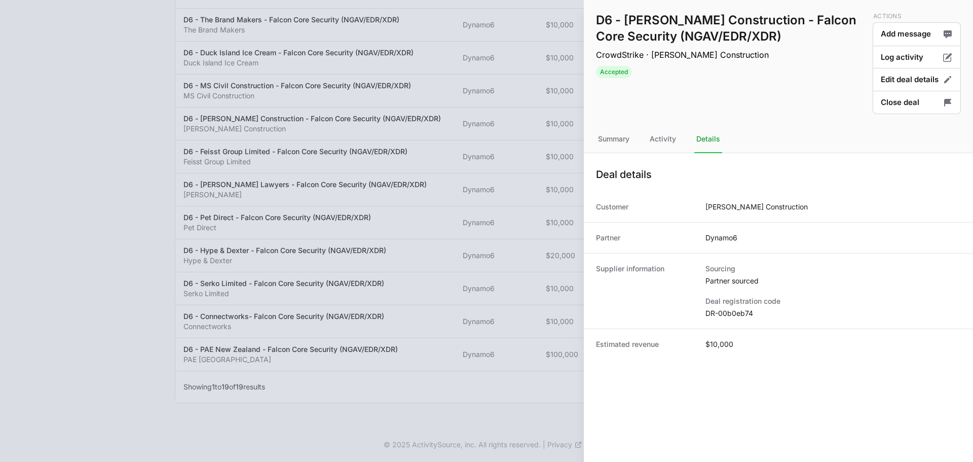
click at [493, 138] on div at bounding box center [486, 231] width 973 height 462
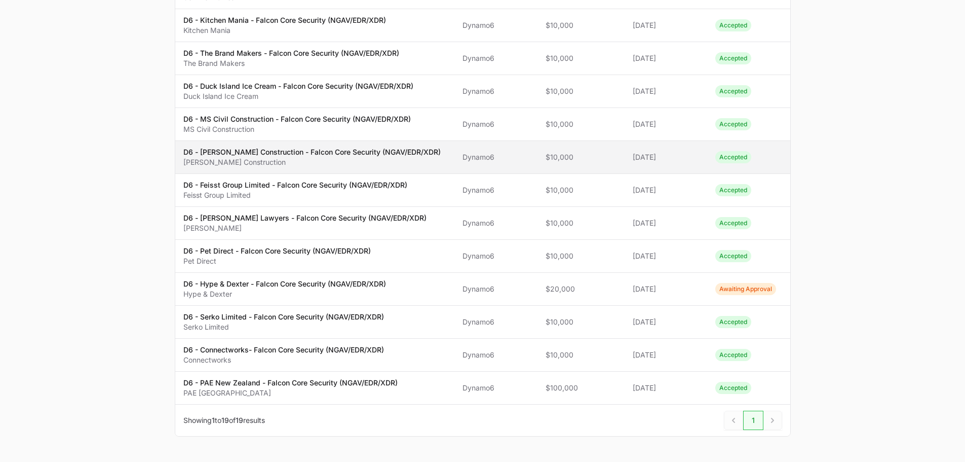
scroll to position [372, 0]
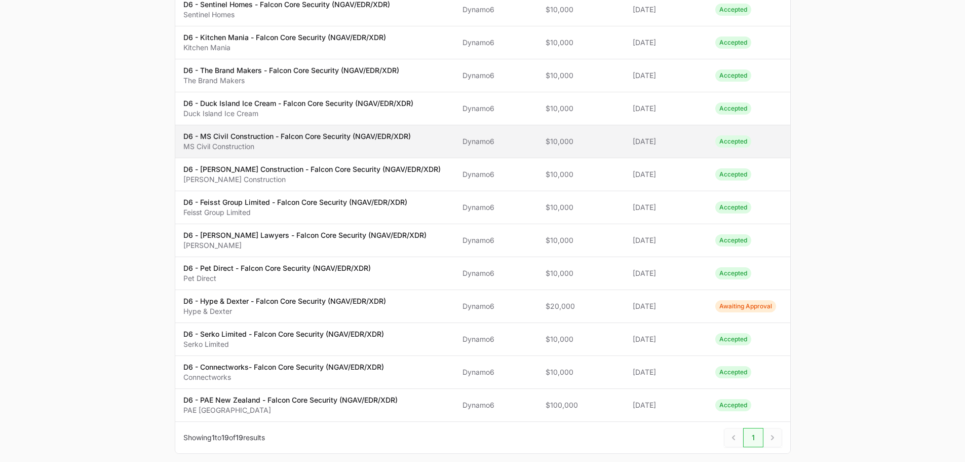
click at [311, 138] on p "D6 - MS Civil Construction - Falcon Core Security (NGAV/EDR/XDR)" at bounding box center [296, 136] width 227 height 10
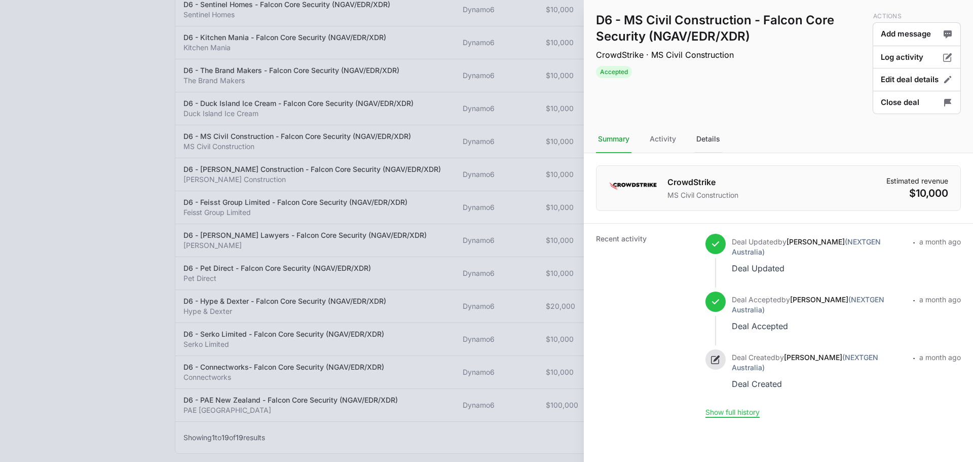
click at [699, 137] on div "Details" at bounding box center [708, 139] width 28 height 27
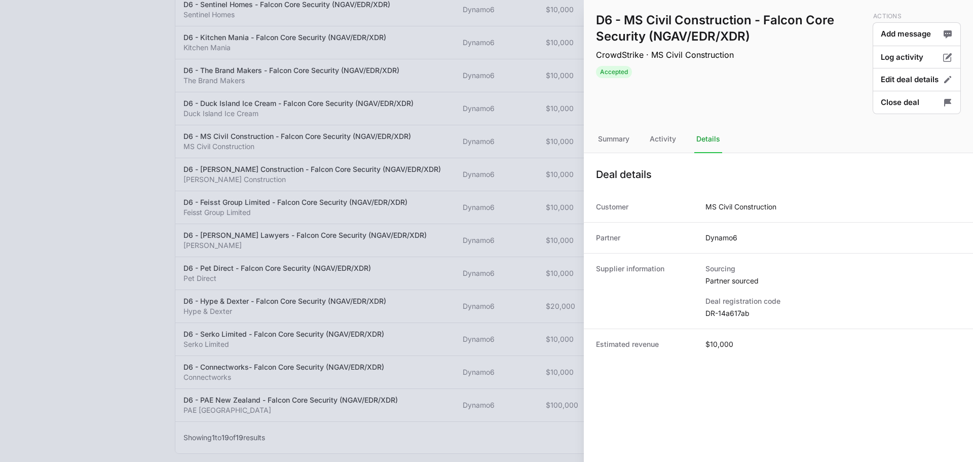
click at [725, 310] on dd "DR-14a617ab" at bounding box center [832, 313] width 255 height 10
click at [502, 122] on div at bounding box center [486, 231] width 973 height 462
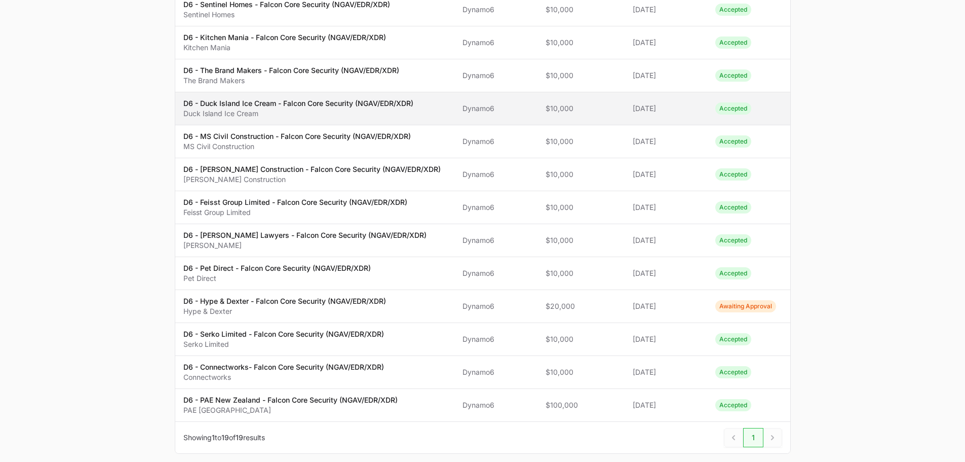
click at [262, 112] on p "Duck Island Ice Cream" at bounding box center [298, 113] width 230 height 10
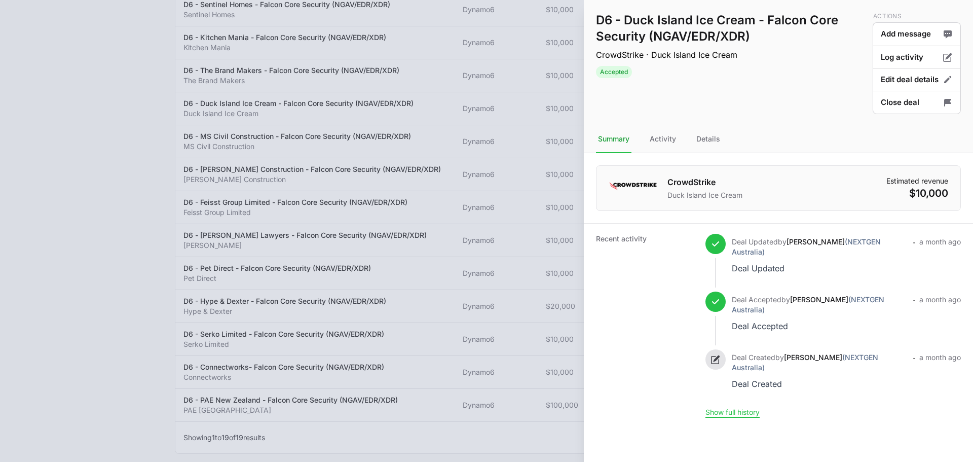
click at [693, 138] on nav "Summary Activity Details" at bounding box center [778, 139] width 389 height 27
click at [699, 138] on div "Details" at bounding box center [708, 139] width 28 height 27
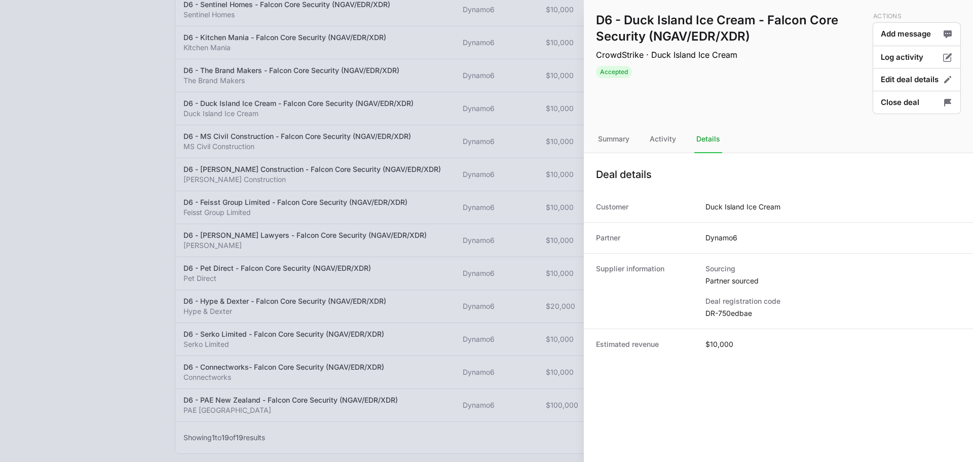
click at [724, 314] on dd "DR-750edbae" at bounding box center [832, 313] width 255 height 10
click at [477, 155] on div at bounding box center [486, 231] width 973 height 462
